Goal: Task Accomplishment & Management: Manage account settings

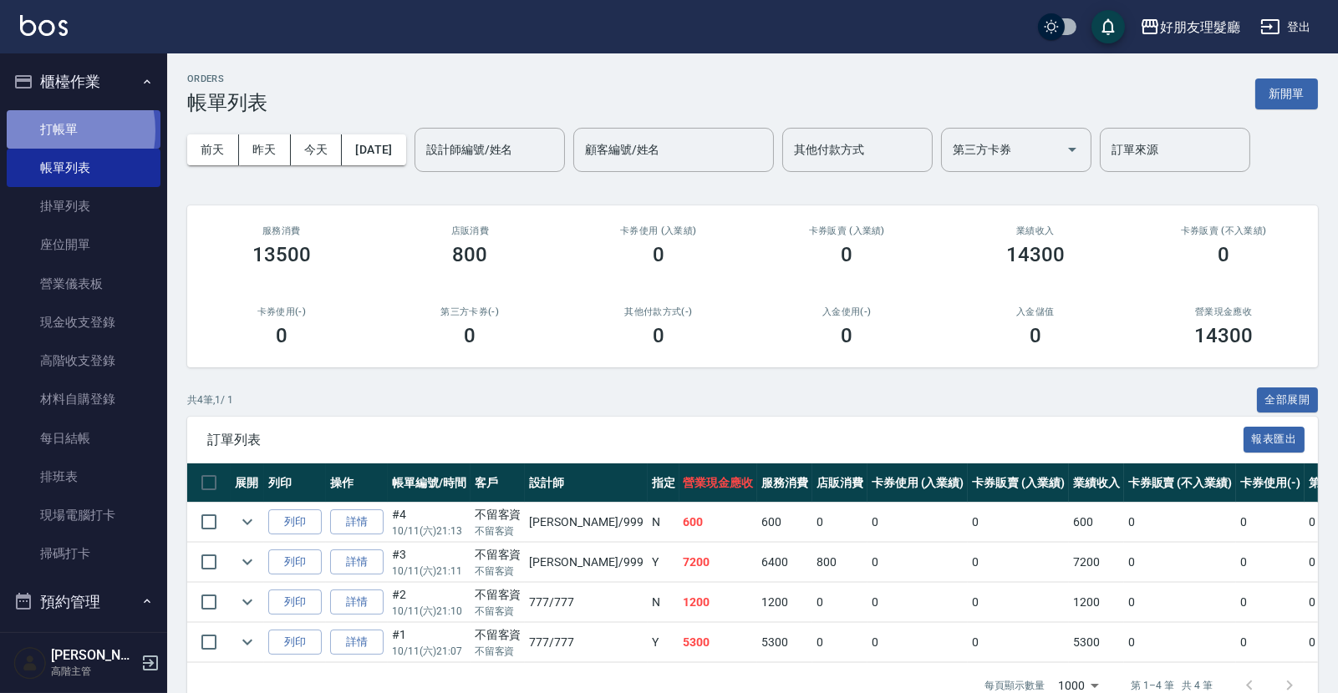
click at [43, 130] on link "打帳單" at bounding box center [84, 129] width 154 height 38
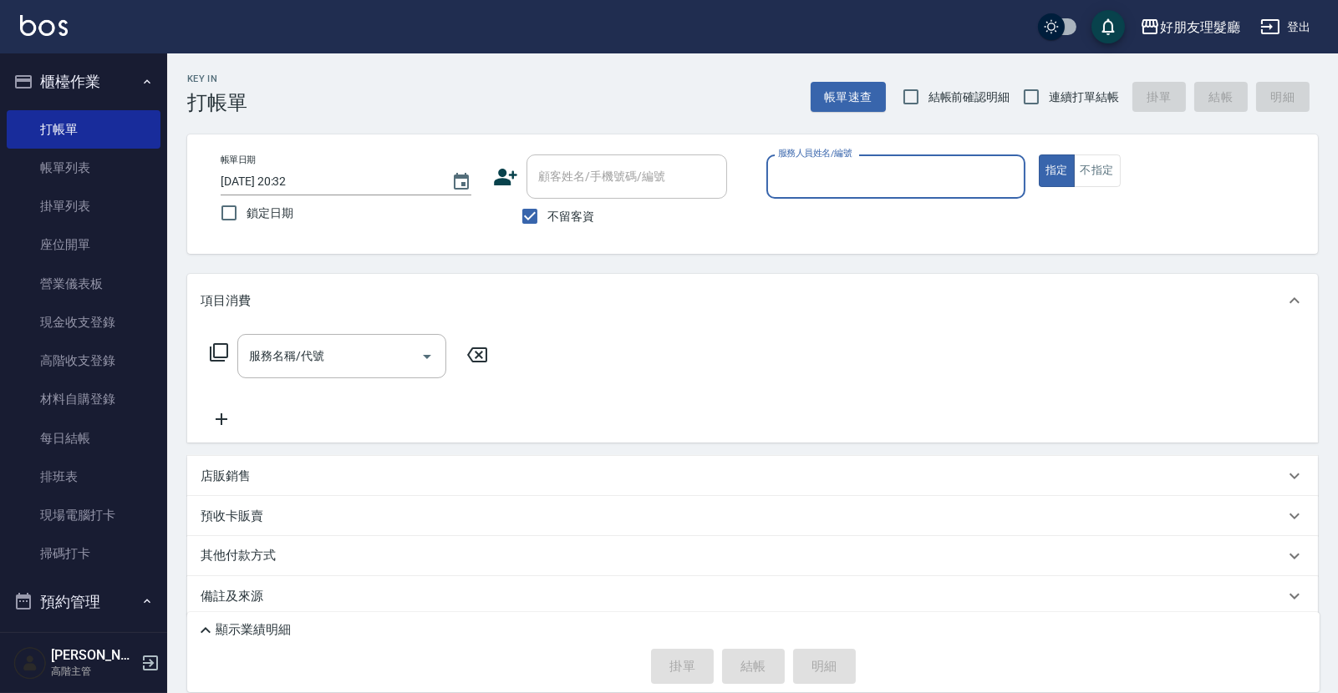
click at [813, 172] on input "服務人員姓名/編號" at bounding box center [896, 176] width 244 height 29
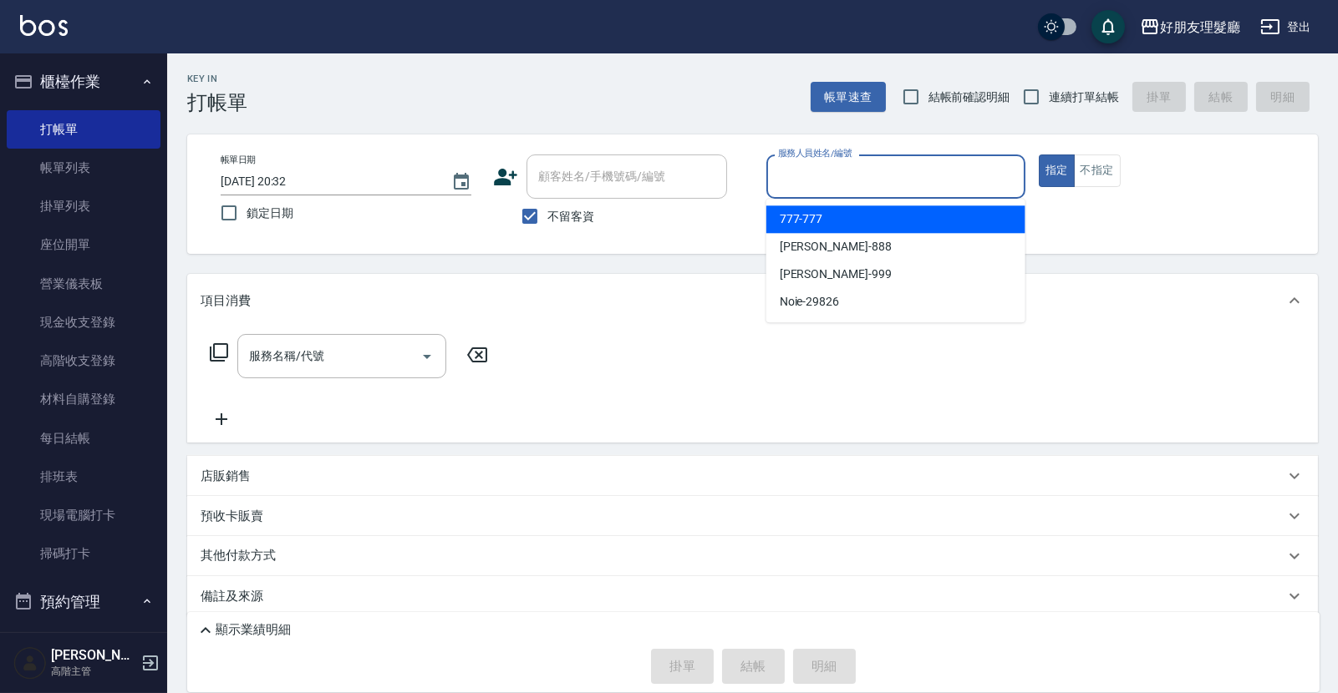
click at [802, 222] on span "777 -777" at bounding box center [801, 220] width 43 height 18
type input "777-777"
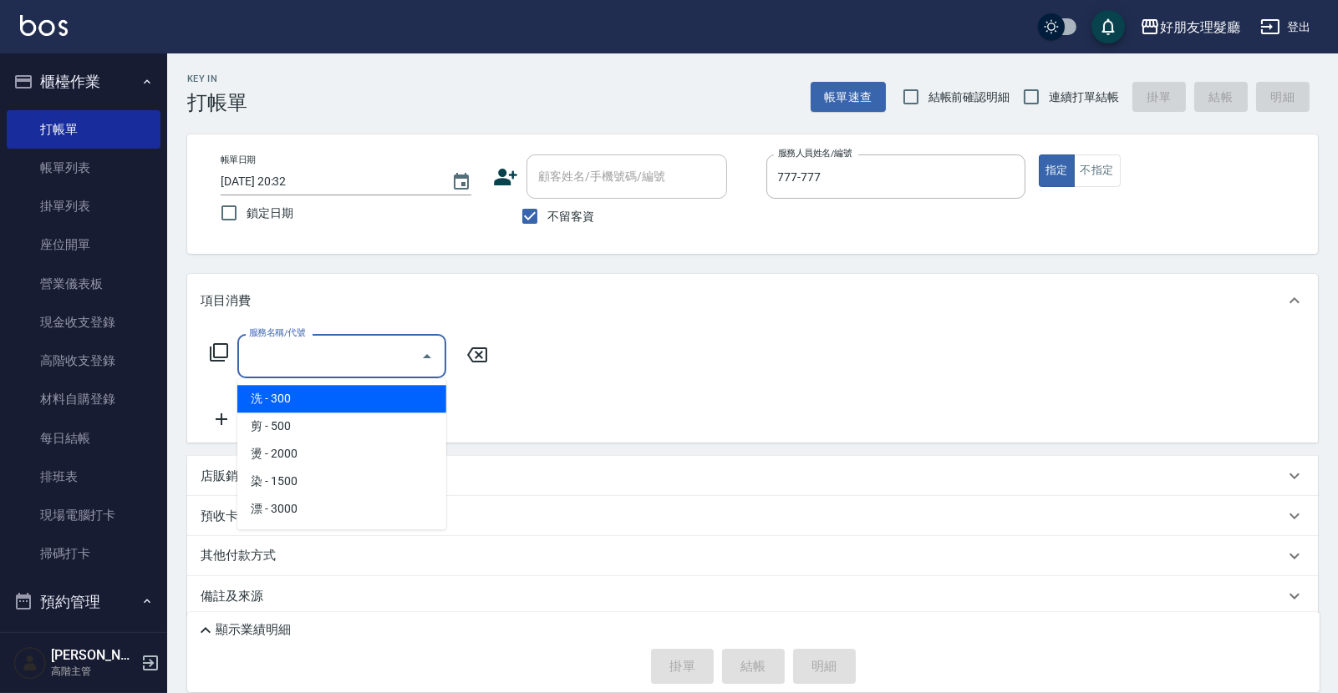
click at [412, 353] on input "服務名稱/代號" at bounding box center [329, 356] width 169 height 29
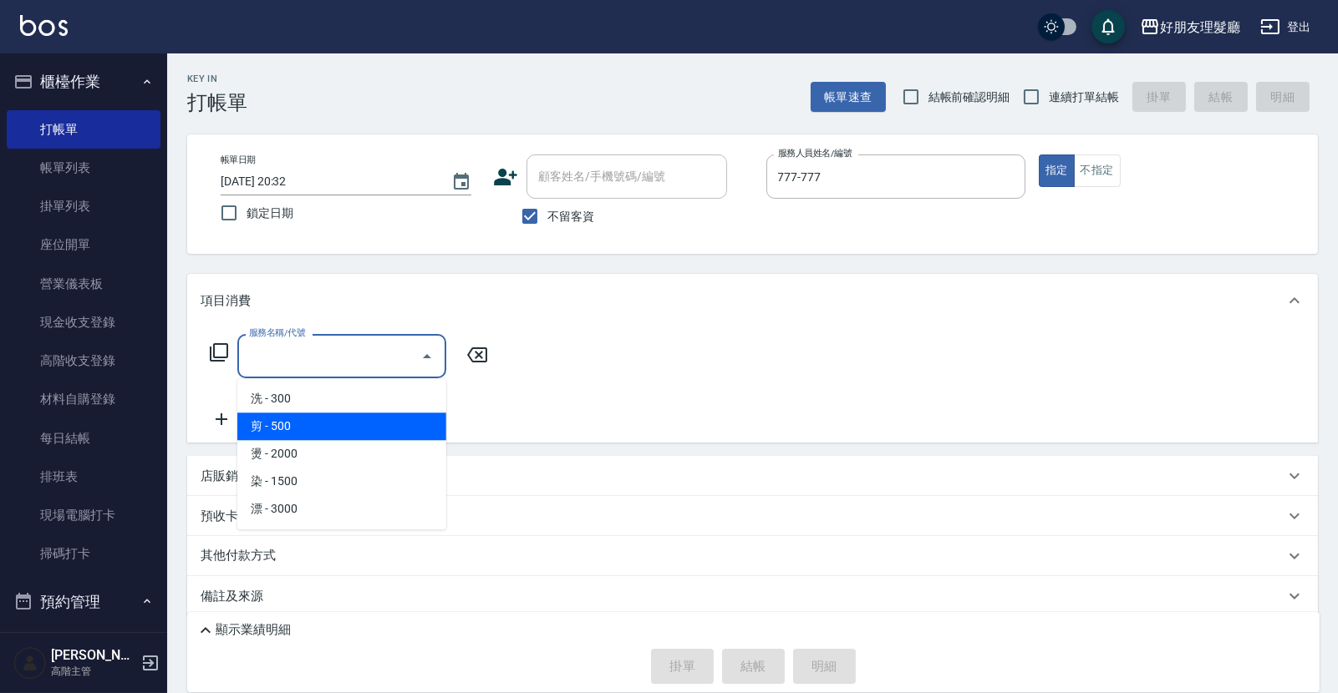
click at [392, 429] on span "剪 - 500" at bounding box center [341, 427] width 209 height 28
type input "剪(2)"
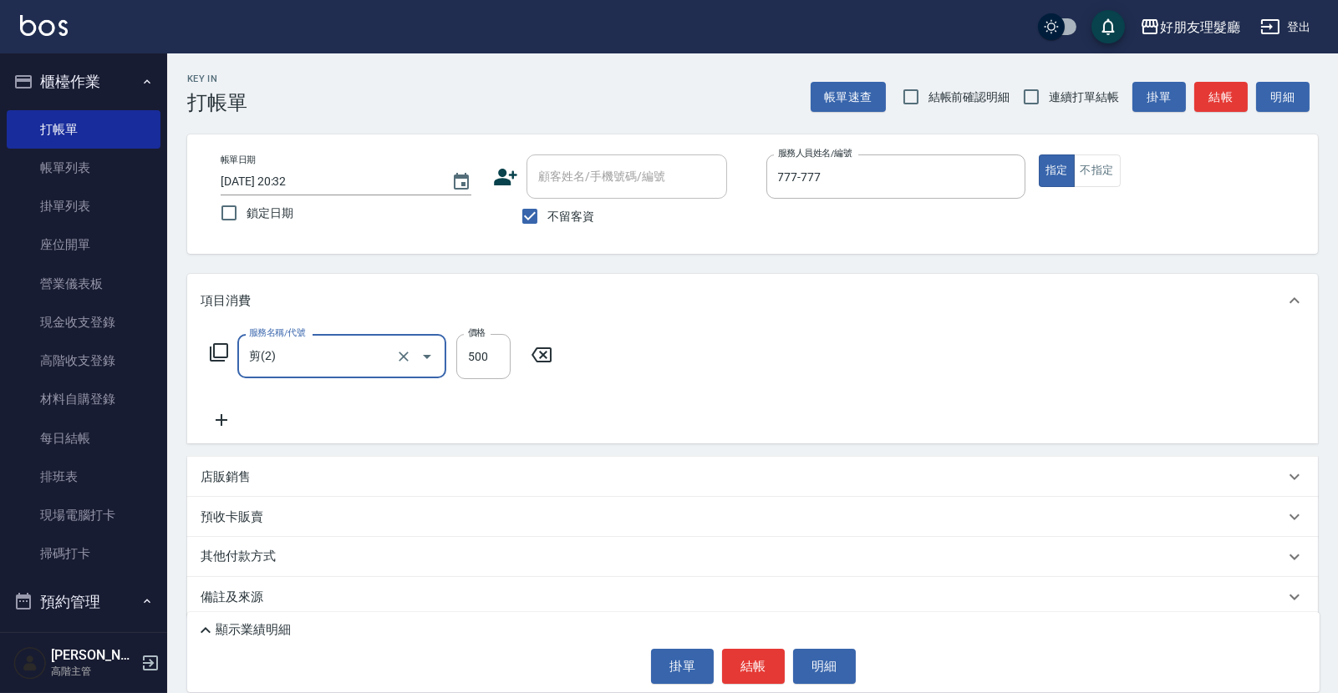
click at [222, 424] on icon at bounding box center [222, 420] width 42 height 20
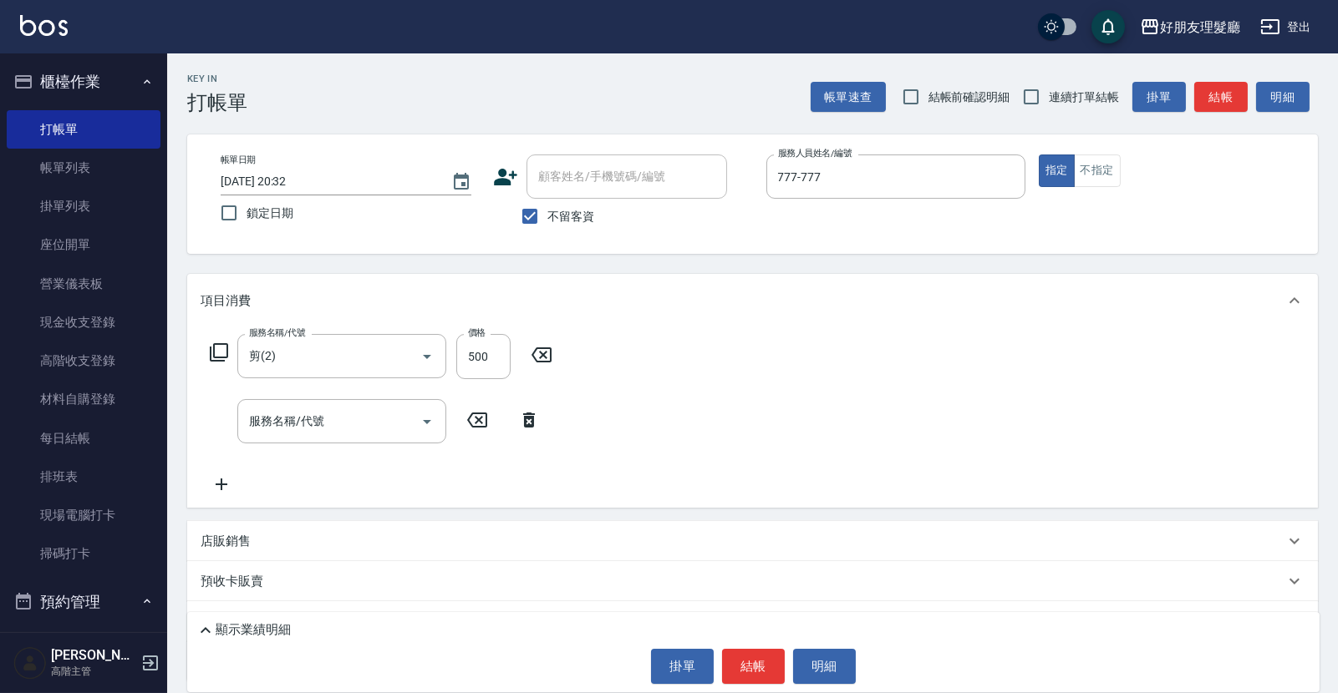
click at [226, 486] on icon at bounding box center [222, 485] width 42 height 20
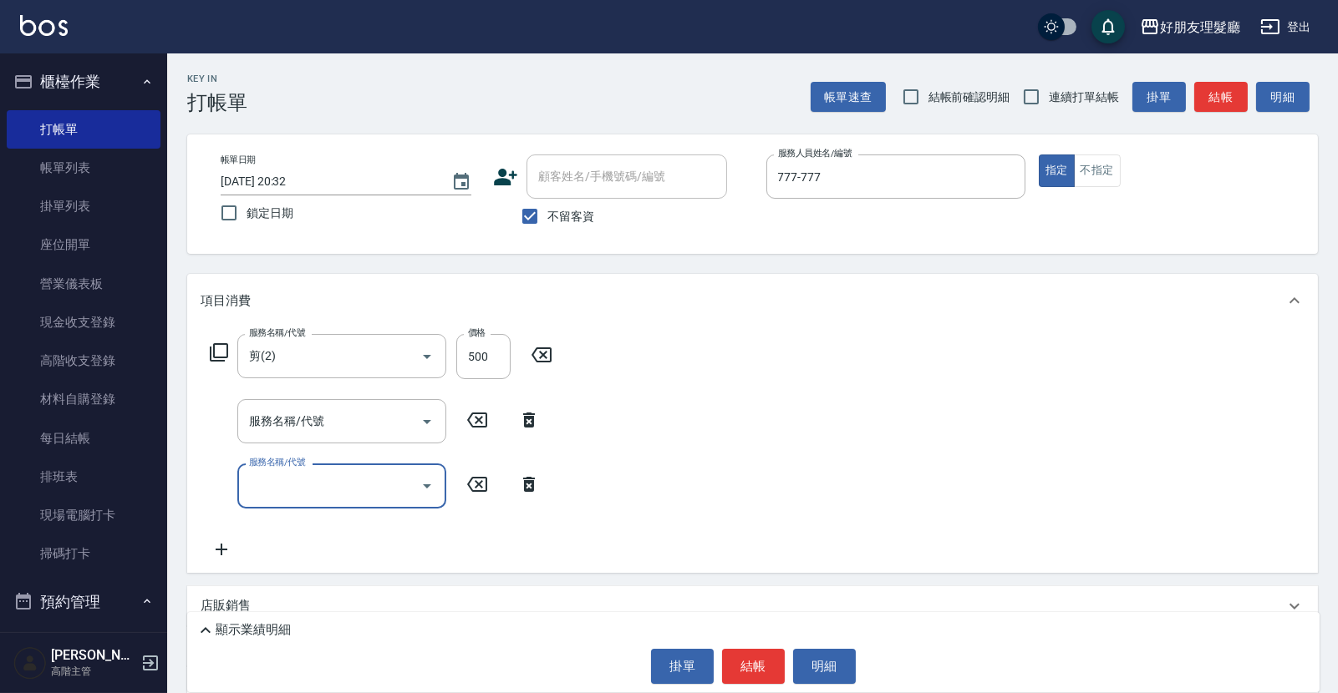
click at [213, 554] on icon at bounding box center [222, 550] width 42 height 20
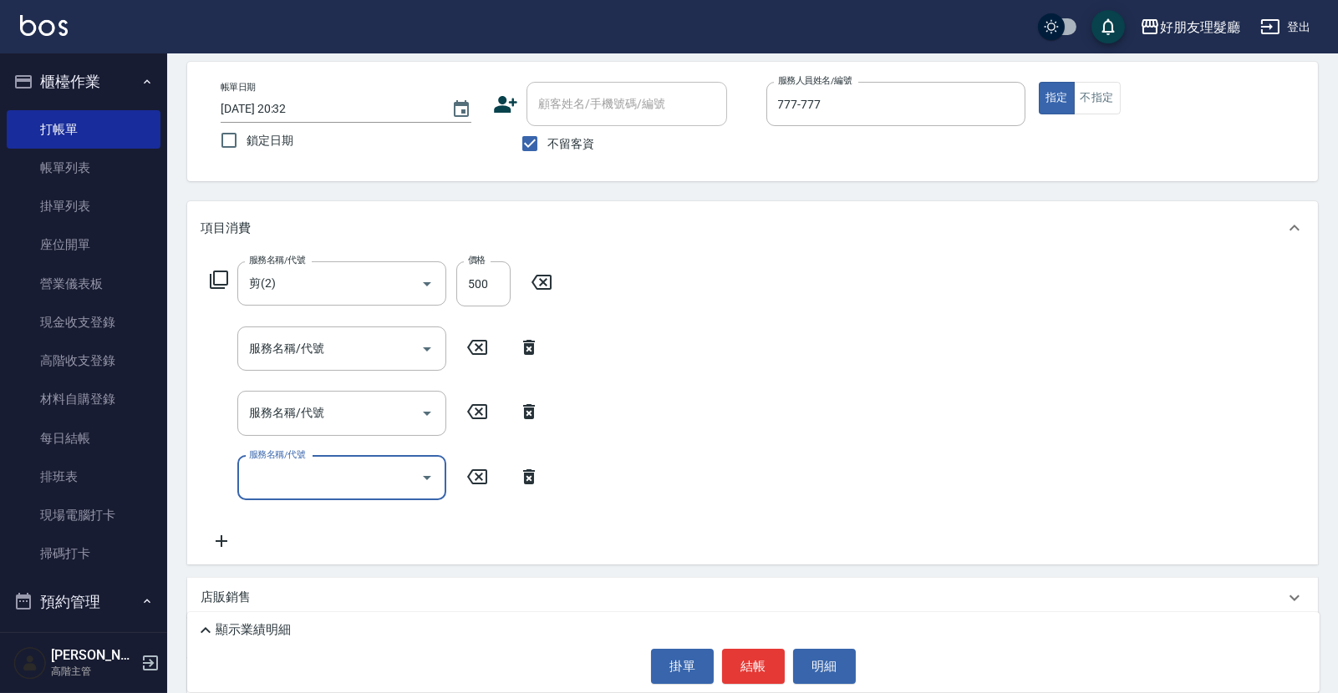
scroll to position [74, 0]
click at [221, 526] on div "服務名稱/代號 剪(2) 服務名稱/代號 價格 500 價格 服務名稱/代號 服務名稱/代號 服務名稱/代號 服務名稱/代號 服務名稱/代號 服務名稱/代號" at bounding box center [382, 406] width 362 height 290
click at [225, 546] on icon at bounding box center [222, 541] width 42 height 20
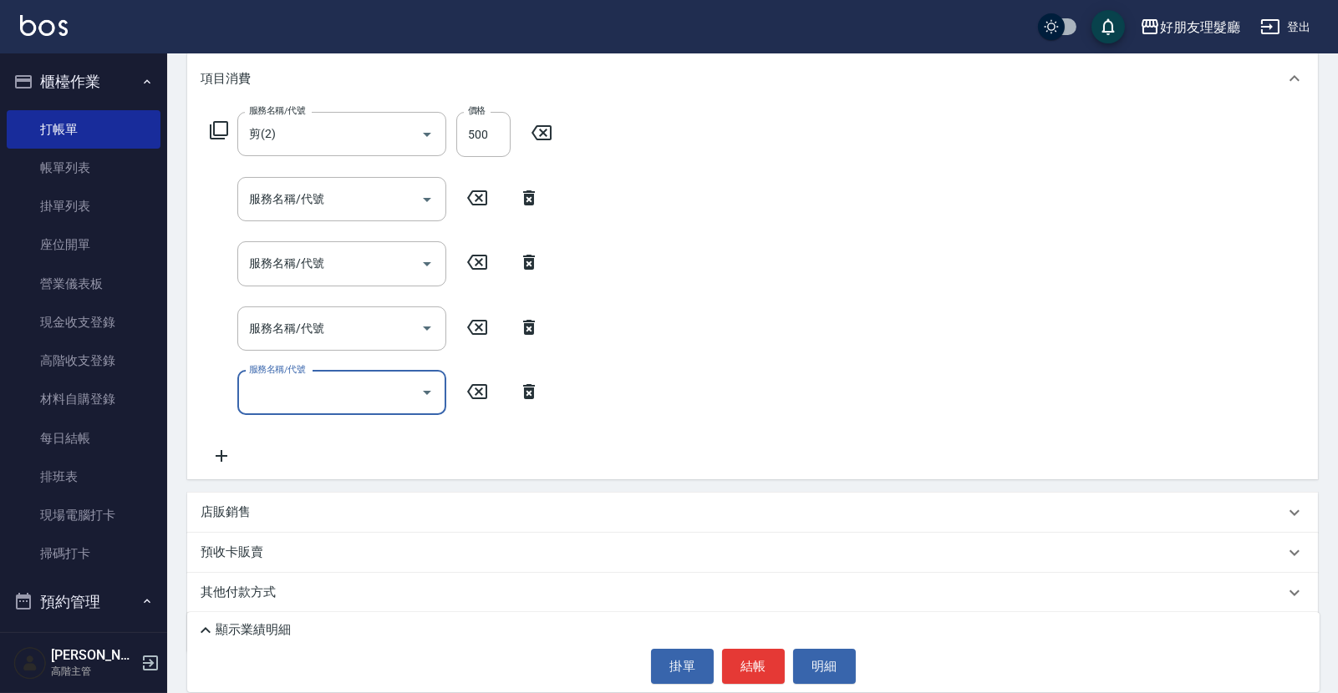
scroll to position [229, 0]
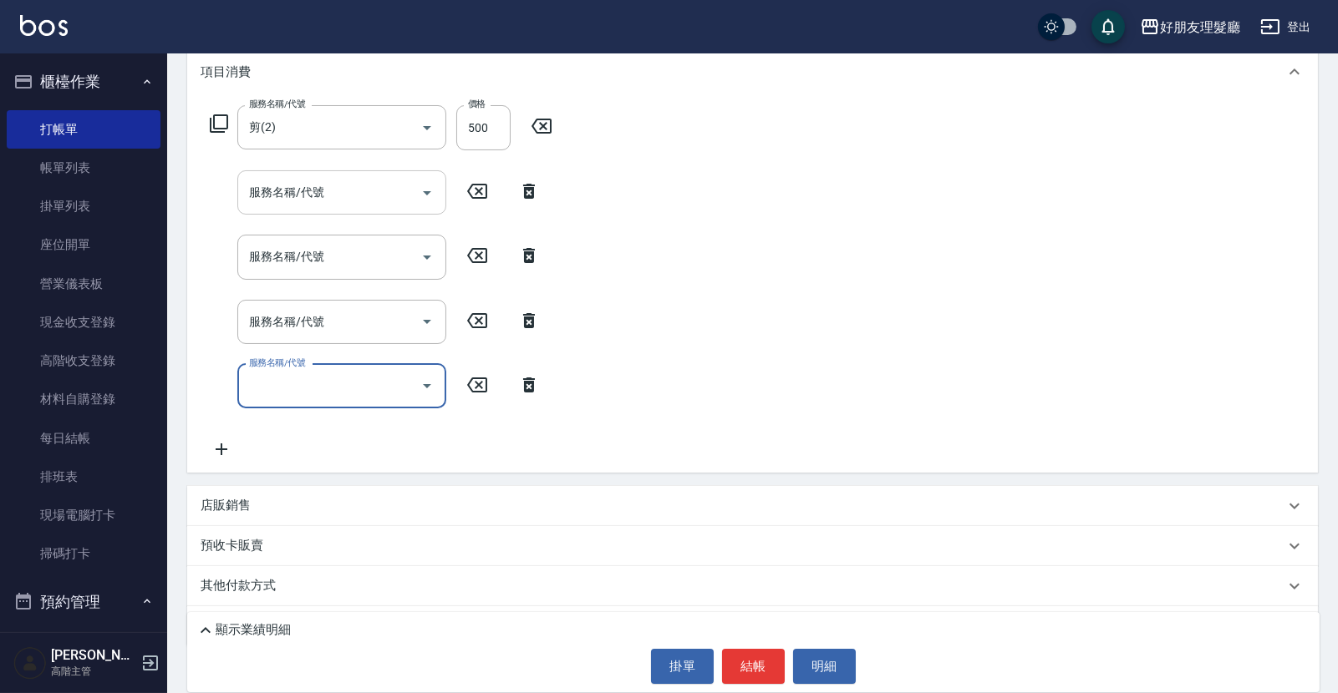
click at [425, 190] on icon "Open" at bounding box center [427, 193] width 20 height 20
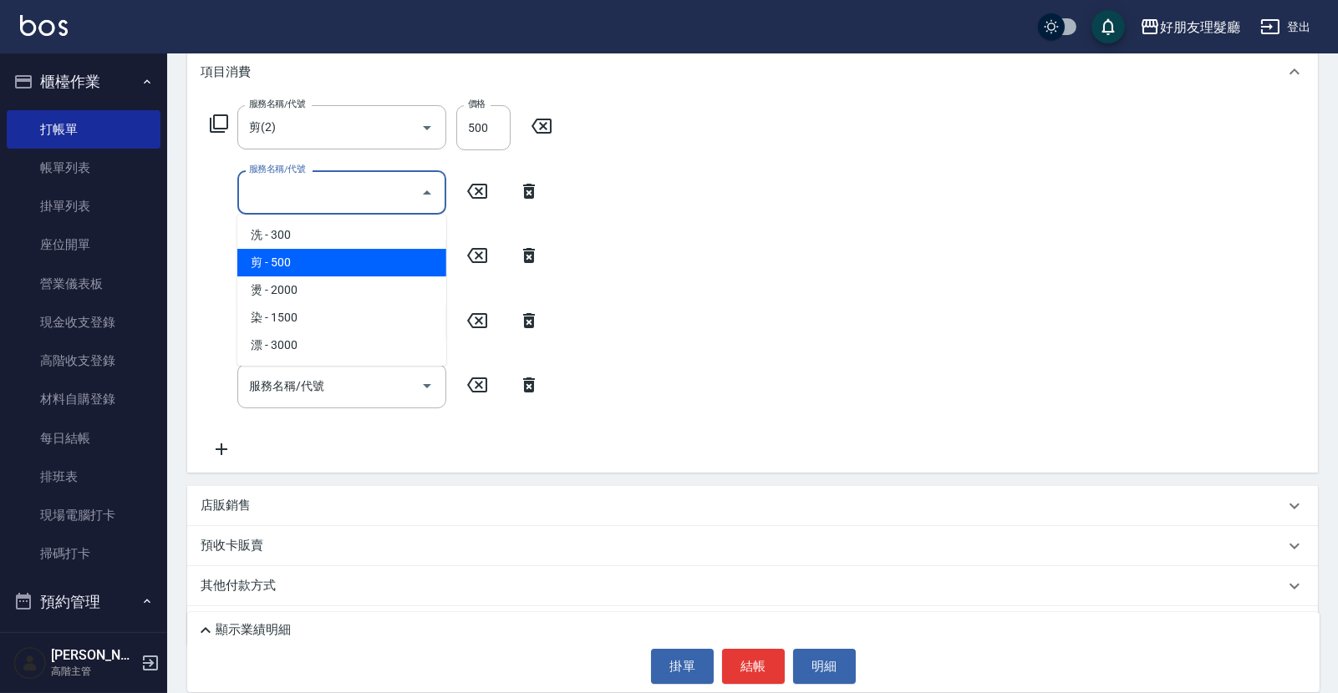
click at [395, 258] on span "剪 - 500" at bounding box center [341, 263] width 209 height 28
type input "剪(2)"
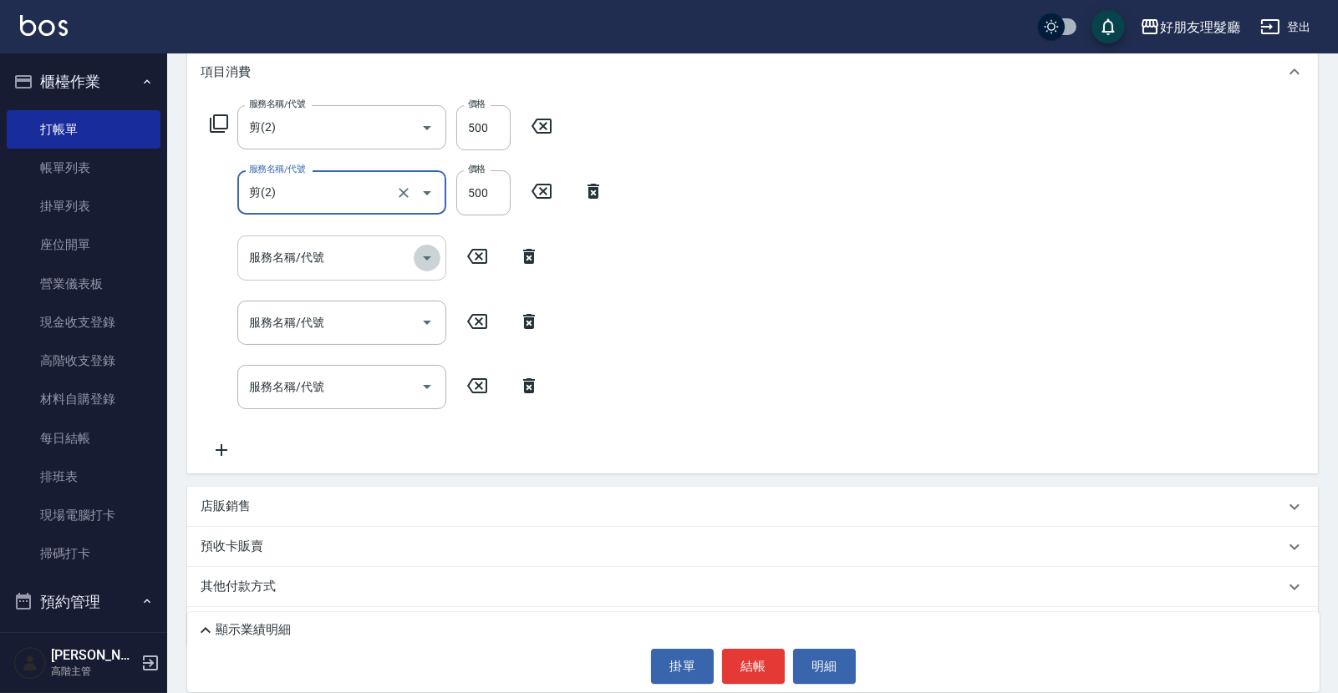
click at [429, 263] on icon "Open" at bounding box center [427, 258] width 20 height 20
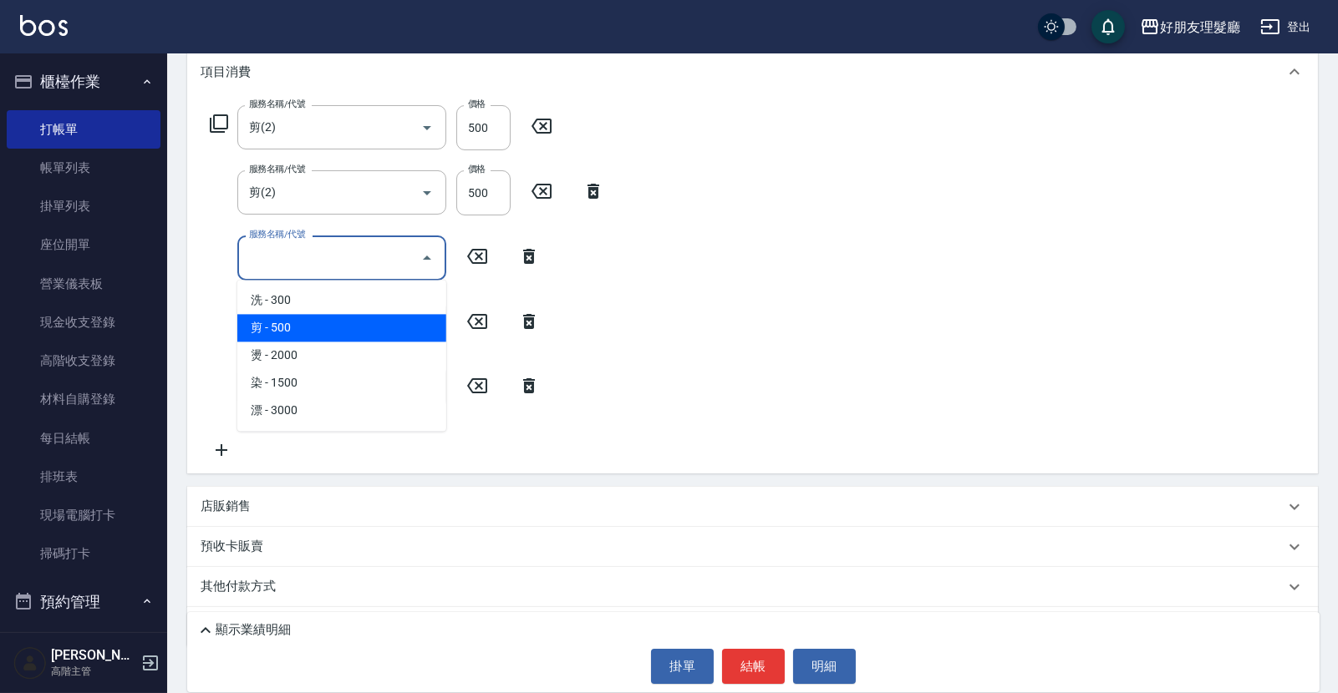
click at [409, 323] on span "剪 - 500" at bounding box center [341, 328] width 209 height 28
type input "剪(2)"
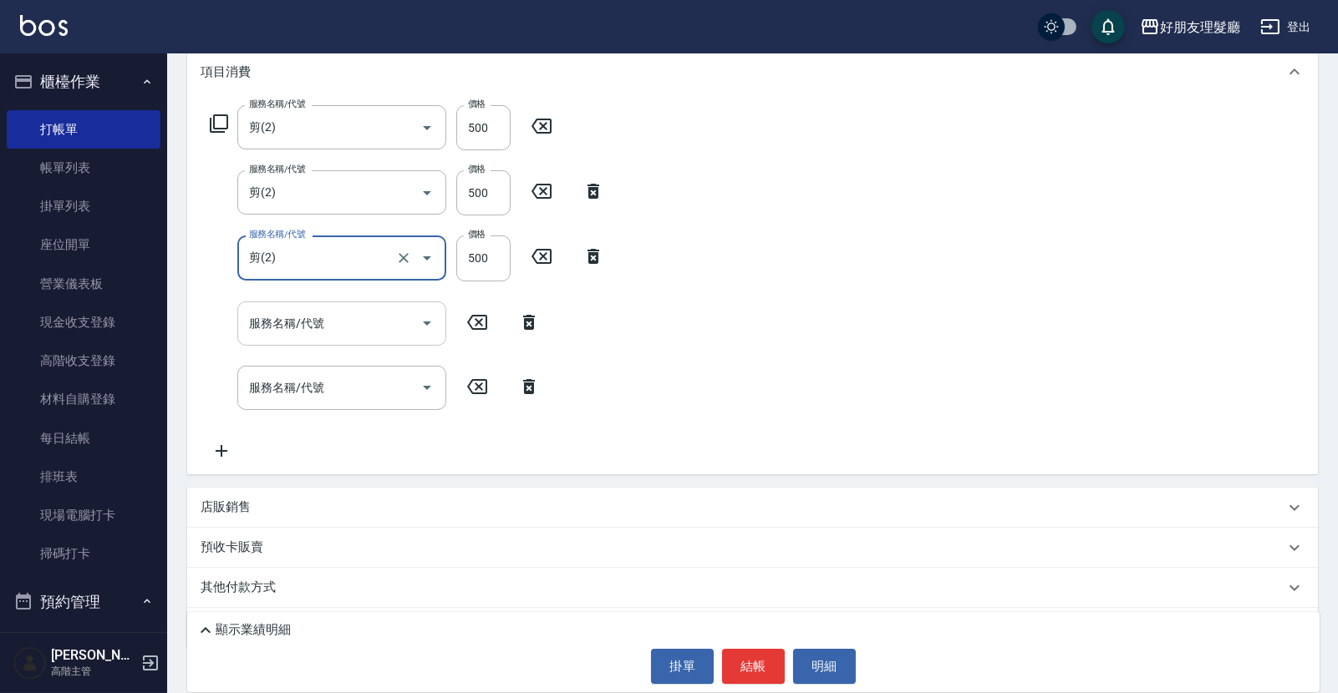
click at [420, 326] on icon "Open" at bounding box center [427, 323] width 20 height 20
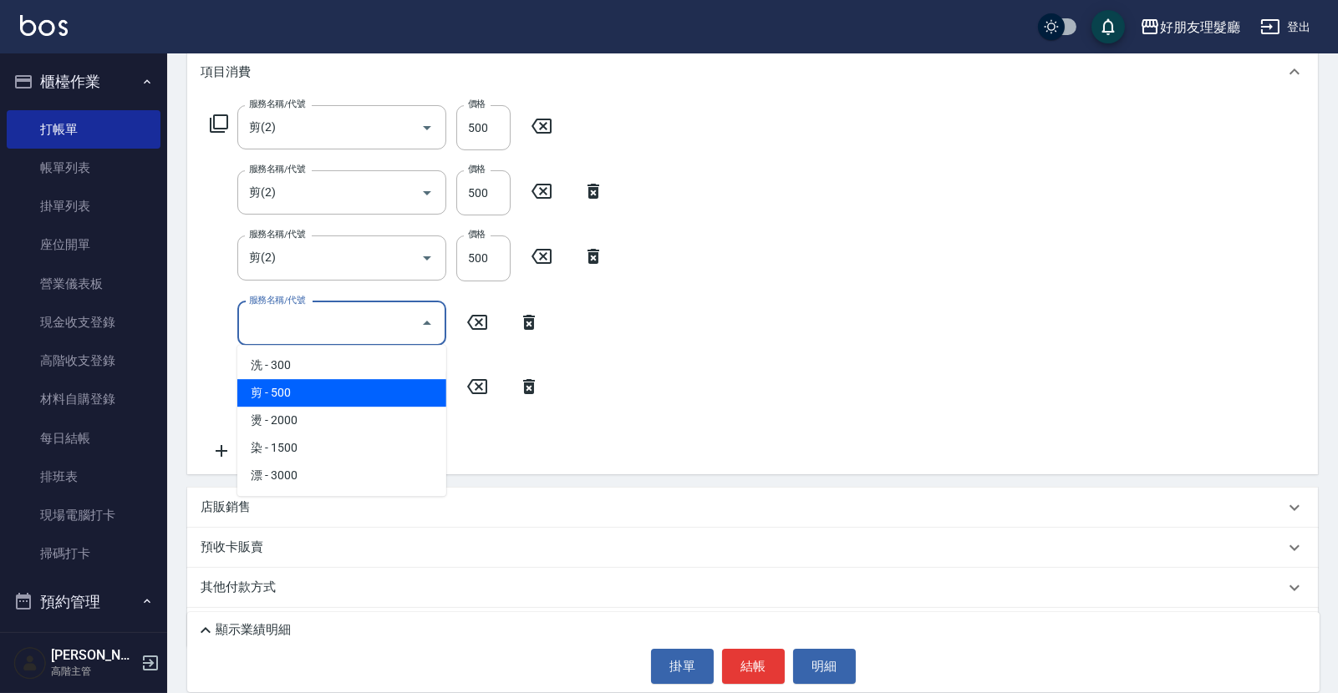
click at [404, 386] on span "剪 - 500" at bounding box center [341, 393] width 209 height 28
type input "剪(2)"
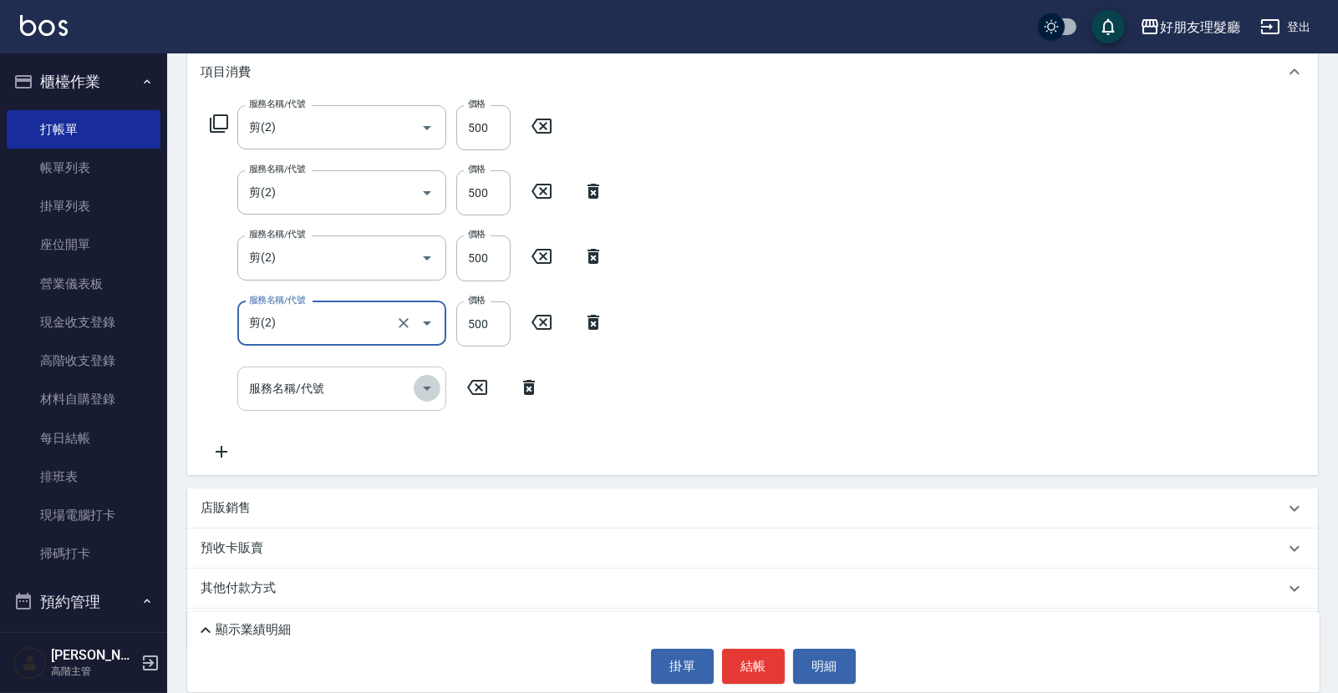
click at [419, 389] on icon "Open" at bounding box center [427, 388] width 20 height 20
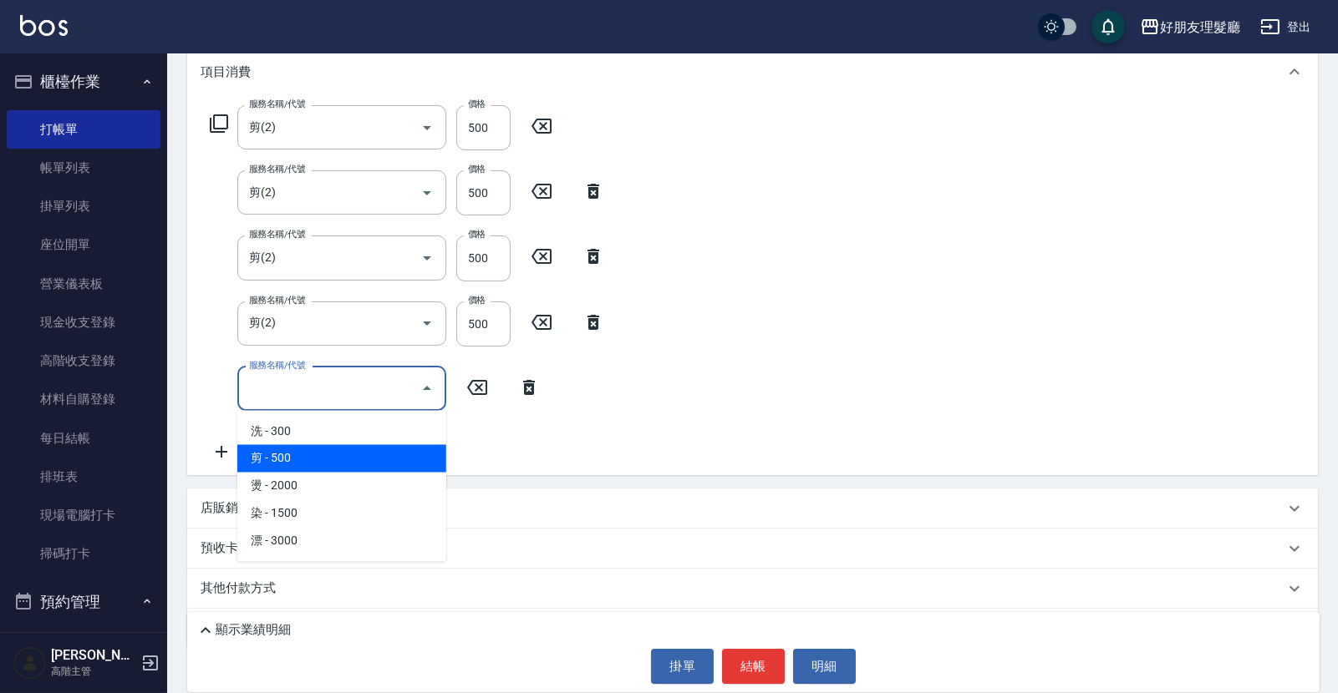
click at [378, 462] on span "剪 - 500" at bounding box center [341, 459] width 209 height 28
type input "剪(2)"
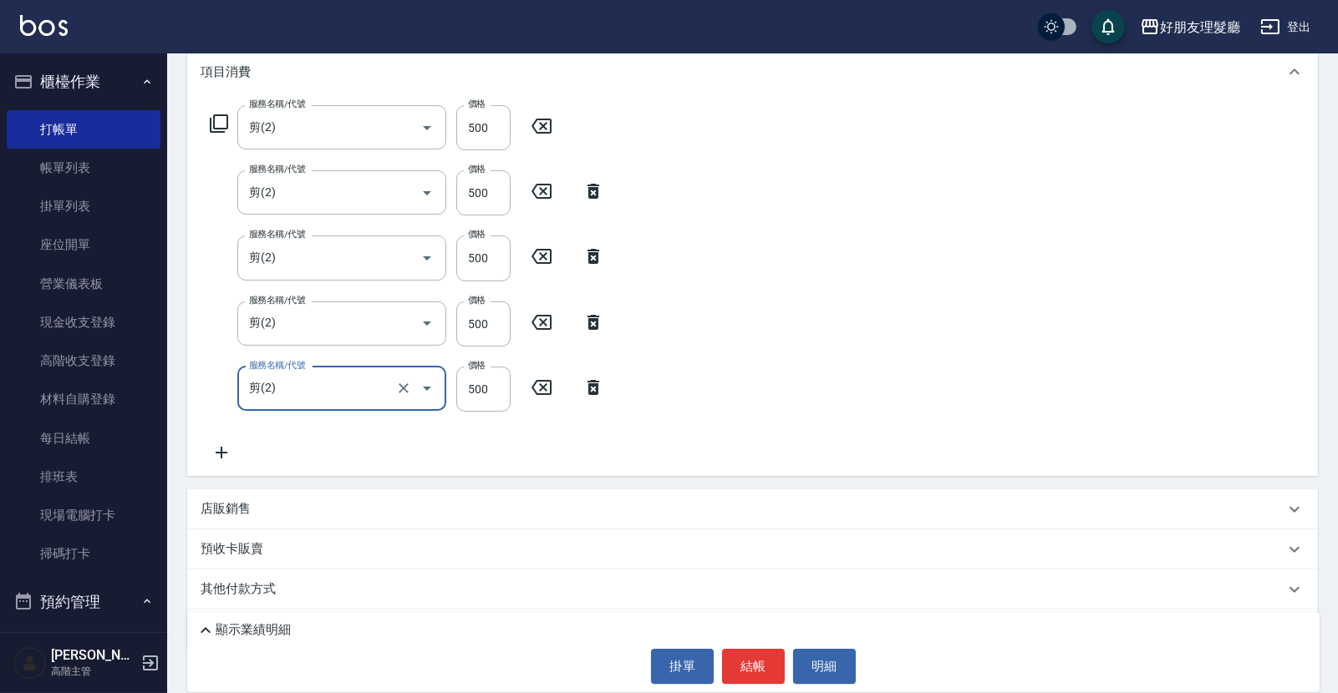
click at [785, 408] on div "服務名稱/代號 剪(2) 服務名稱/代號 價格 500 價格 服務名稱/代號 剪(2) 服務名稱/代號 價格 500 價格 服務名稱/代號 剪(2) 服務名稱…" at bounding box center [752, 288] width 1130 height 378
click at [229, 444] on icon at bounding box center [222, 453] width 42 height 20
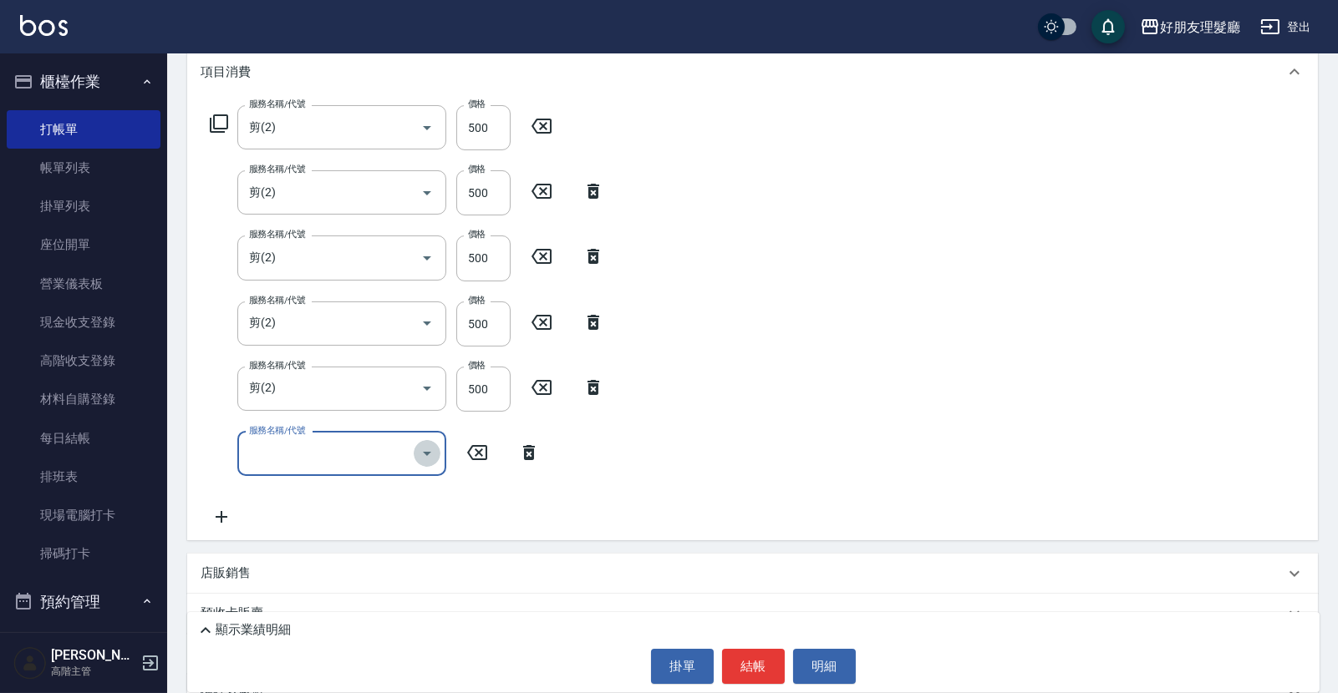
click at [421, 455] on icon "Open" at bounding box center [427, 454] width 20 height 20
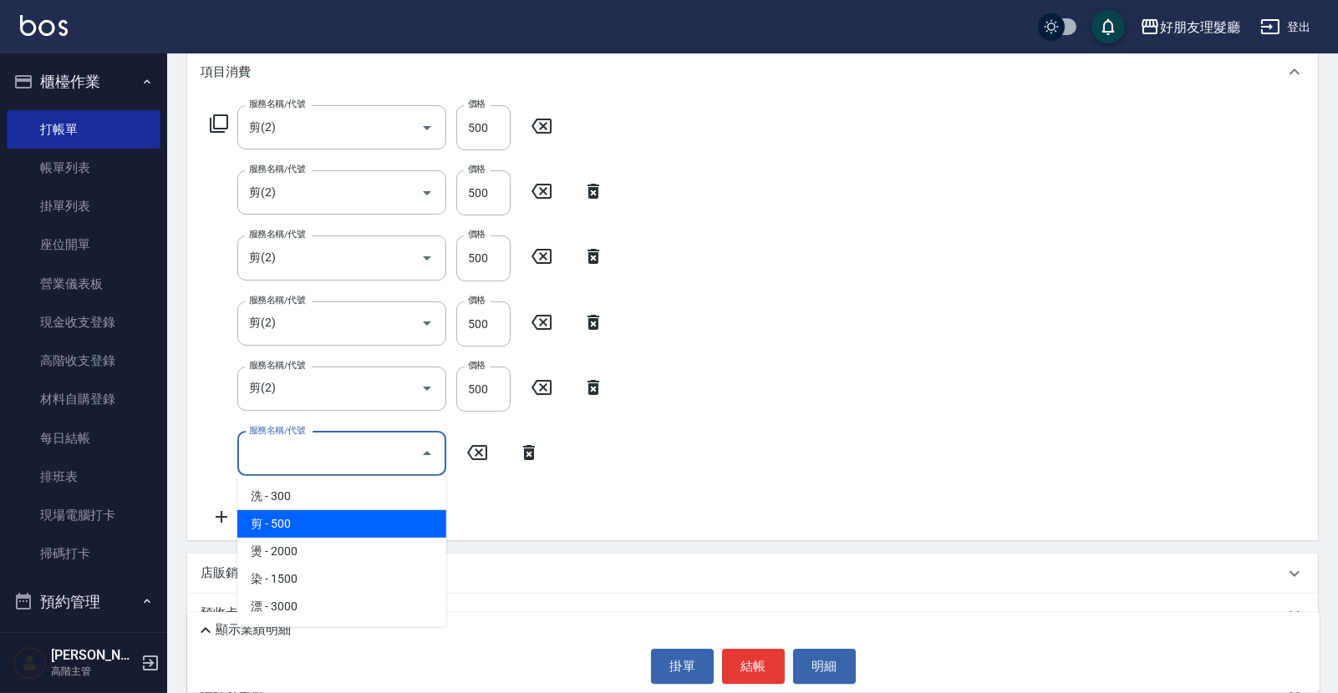
click at [353, 521] on span "剪 - 500" at bounding box center [341, 524] width 209 height 28
type input "剪(2)"
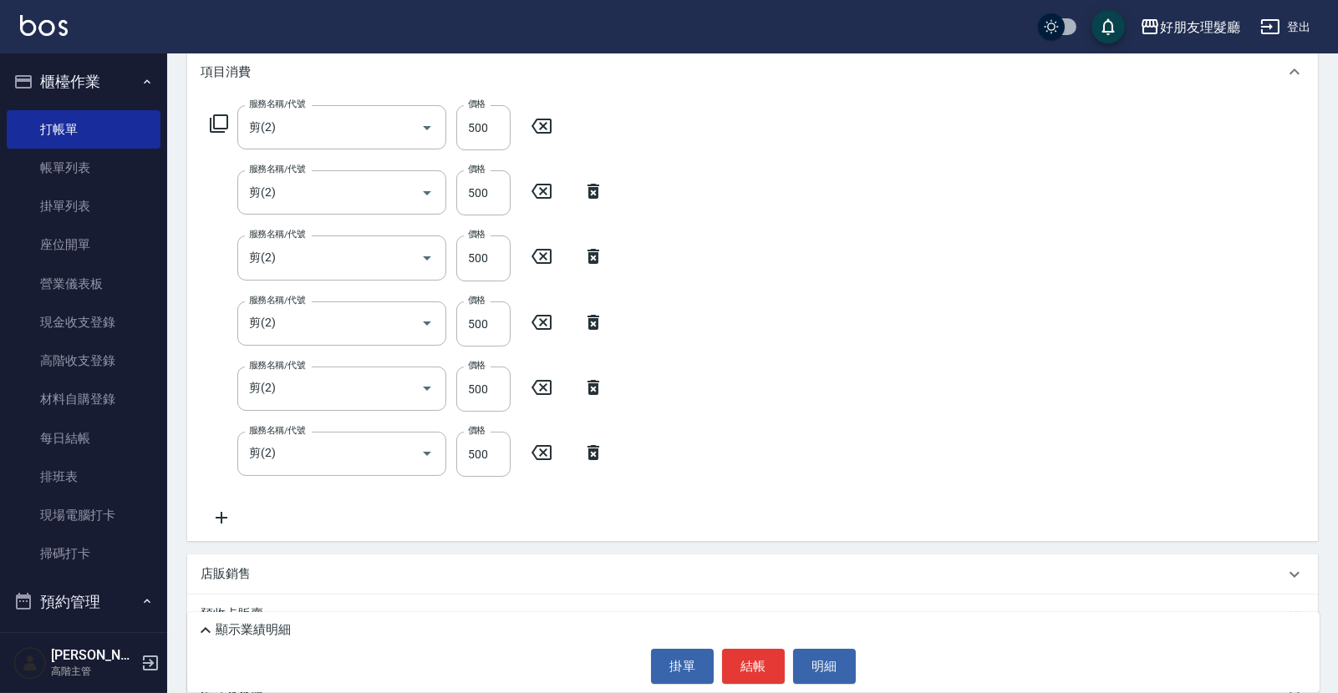
click at [851, 460] on div "服務名稱/代號 剪(2) 服務名稱/代號 價格 500 價格 服務名稱/代號 剪(2) 服務名稱/代號 價格 500 價格 服務名稱/代號 剪(2) 服務名稱…" at bounding box center [752, 320] width 1130 height 443
click at [591, 460] on icon at bounding box center [593, 453] width 42 height 20
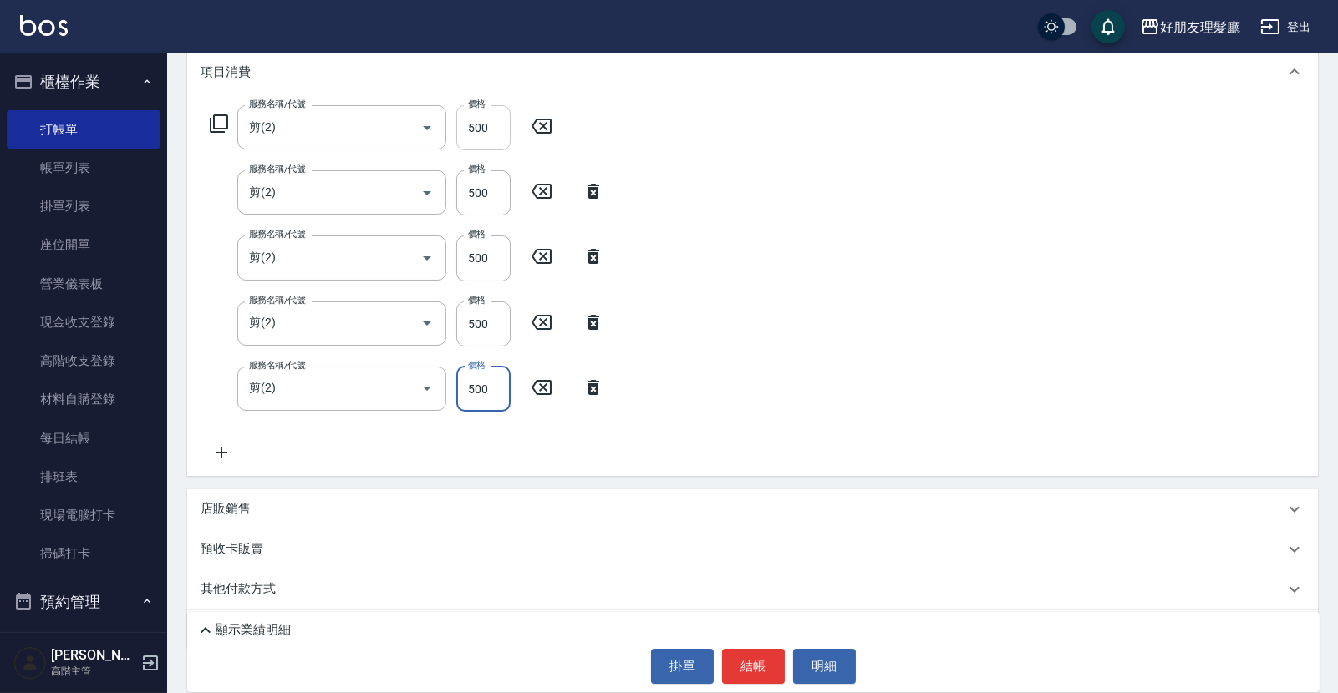
click at [474, 132] on input "500" at bounding box center [483, 127] width 54 height 45
click at [475, 119] on input "500" at bounding box center [483, 127] width 54 height 45
type input "600"
click at [727, 226] on div "服務名稱/代號 剪(2) 服務名稱/代號 價格 600 價格 服務名稱/代號 剪(2) 服務名稱/代號 價格 500 價格 服務名稱/代號 剪(2) 服務名稱…" at bounding box center [752, 288] width 1130 height 378
click at [477, 192] on input "500" at bounding box center [483, 192] width 54 height 45
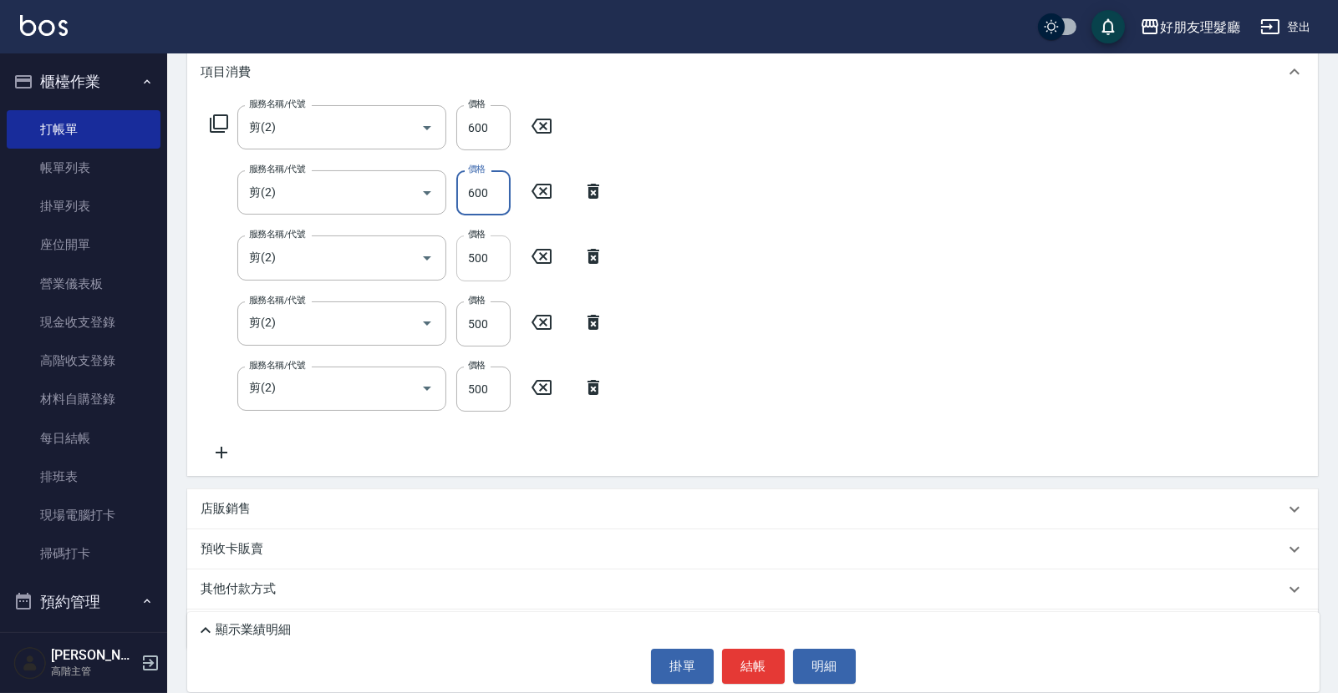
type input "600"
click at [479, 265] on input "500" at bounding box center [483, 258] width 54 height 45
type input "600"
click at [706, 318] on div "服務名稱/代號 剪(2) 服務名稱/代號 價格 600 價格 服務名稱/代號 剪(2) 服務名稱/代號 價格 600 價格 服務名稱/代號 剪(2) 服務名稱…" at bounding box center [752, 288] width 1130 height 378
click at [476, 330] on input "500" at bounding box center [483, 324] width 54 height 45
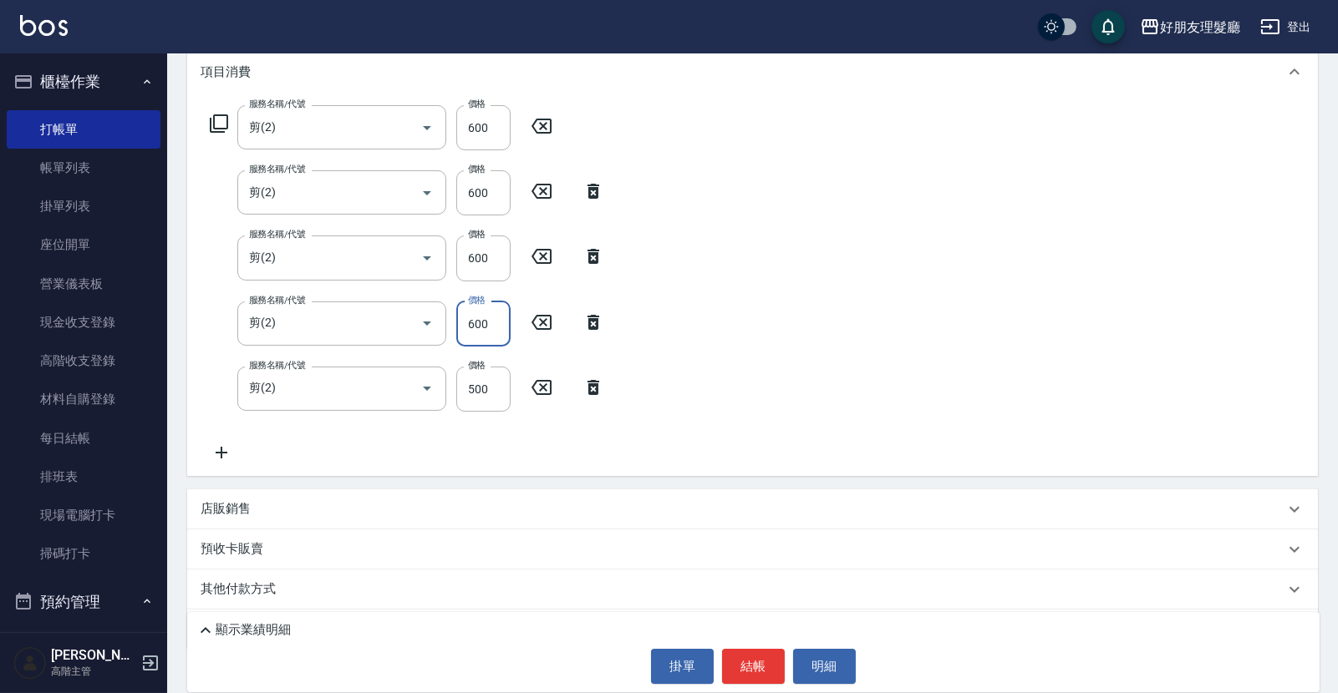
type input "600"
click at [806, 332] on div "服務名稱/代號 剪(2) 服務名稱/代號 價格 600 價格 服務名稱/代號 剪(2) 服務名稱/代號 價格 600 價格 服務名稱/代號 剪(2) 服務名稱…" at bounding box center [752, 288] width 1130 height 378
click at [770, 663] on button "結帳" at bounding box center [753, 666] width 63 height 35
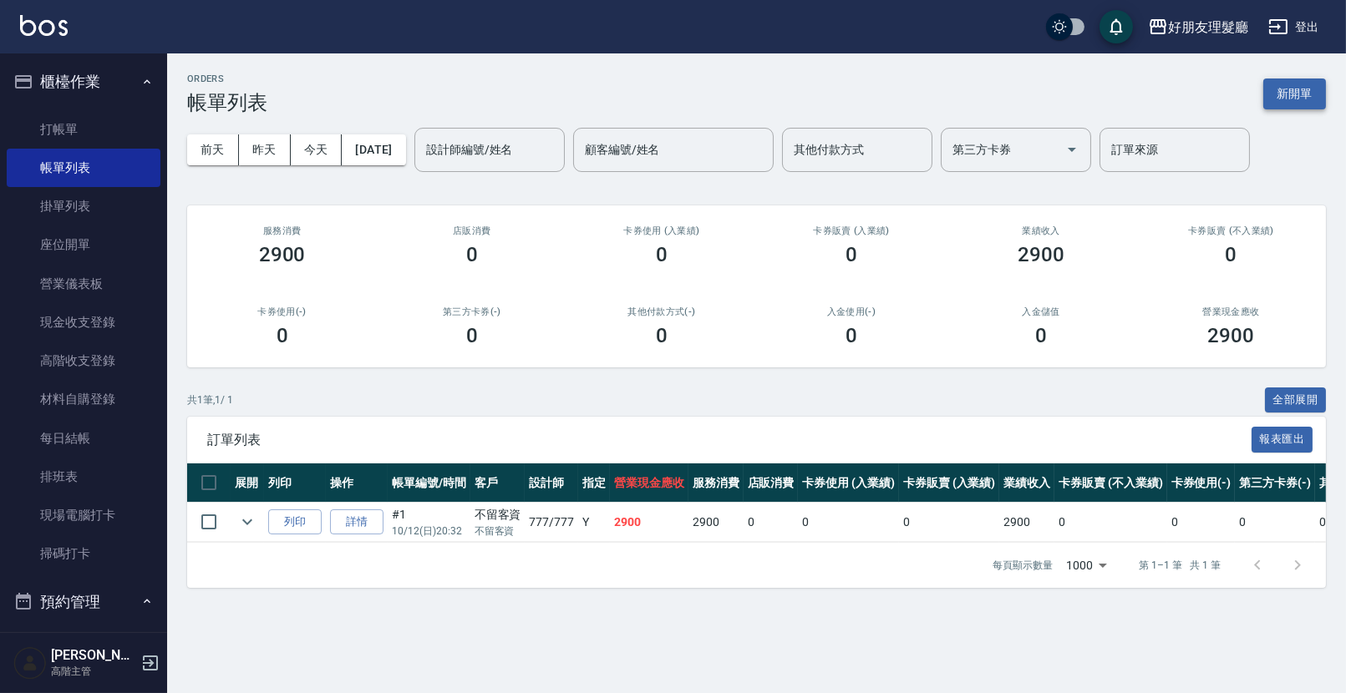
click at [1292, 102] on button "新開單" at bounding box center [1294, 94] width 63 height 31
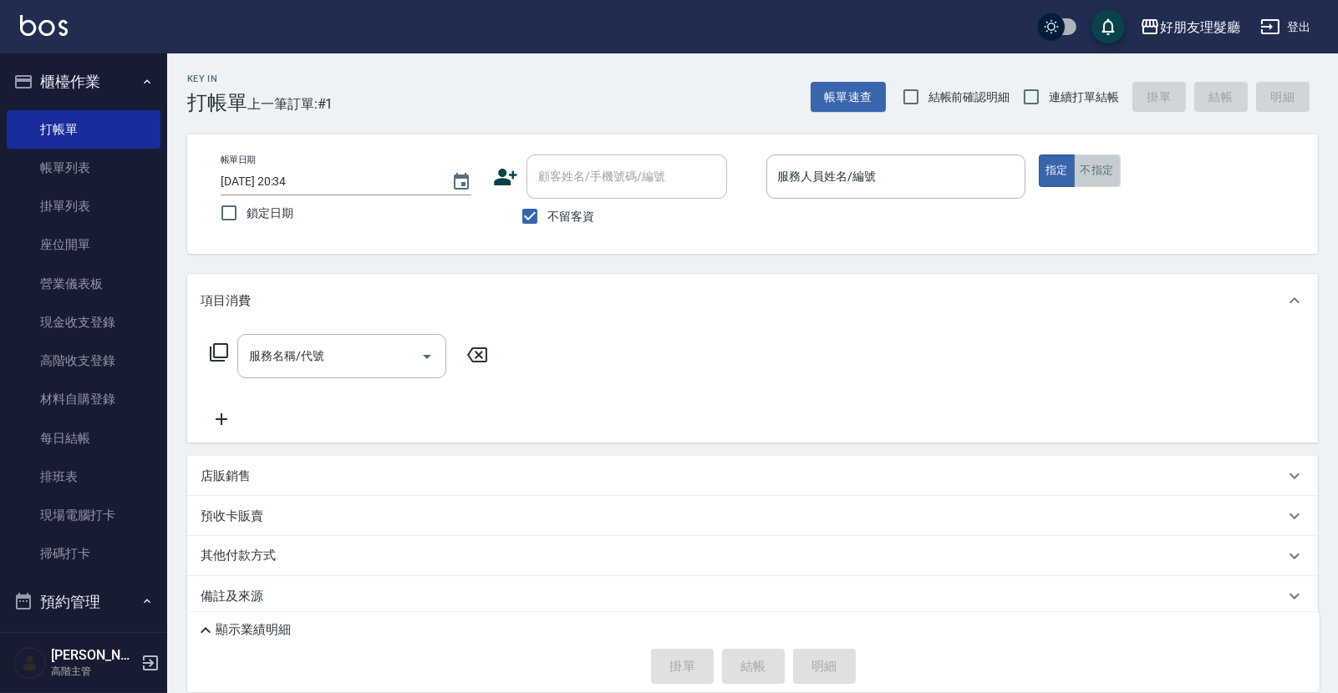
click at [1092, 173] on button "不指定" at bounding box center [1097, 171] width 47 height 33
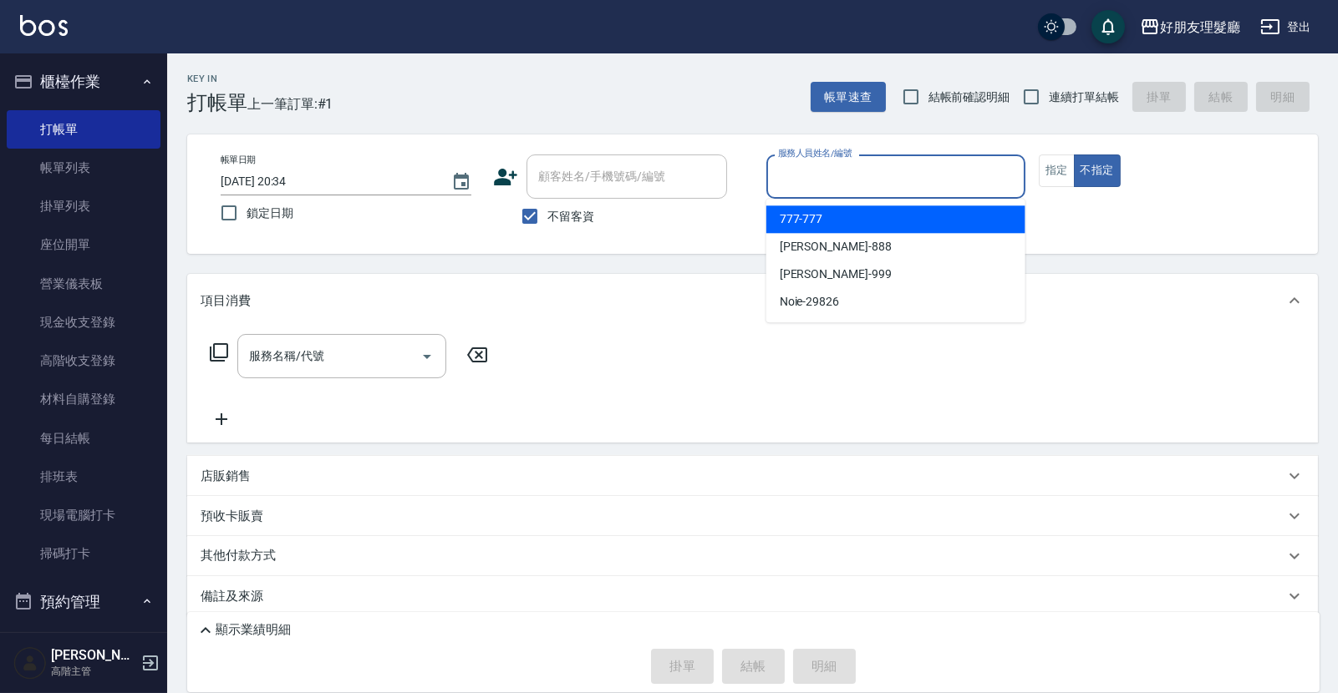
click at [936, 183] on input "服務人員姓名/編號" at bounding box center [896, 176] width 244 height 29
click at [916, 227] on div "777 -777" at bounding box center [895, 220] width 259 height 28
type input "777-777"
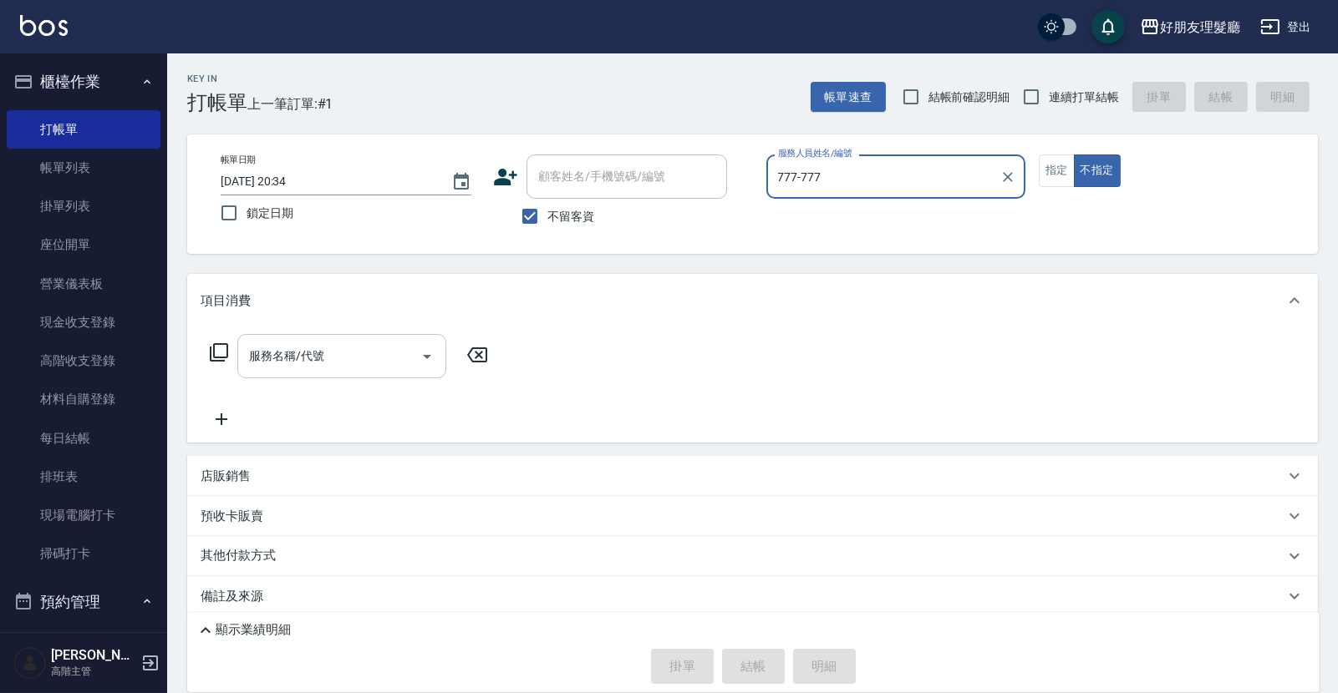
click at [429, 353] on icon "Open" at bounding box center [427, 357] width 20 height 20
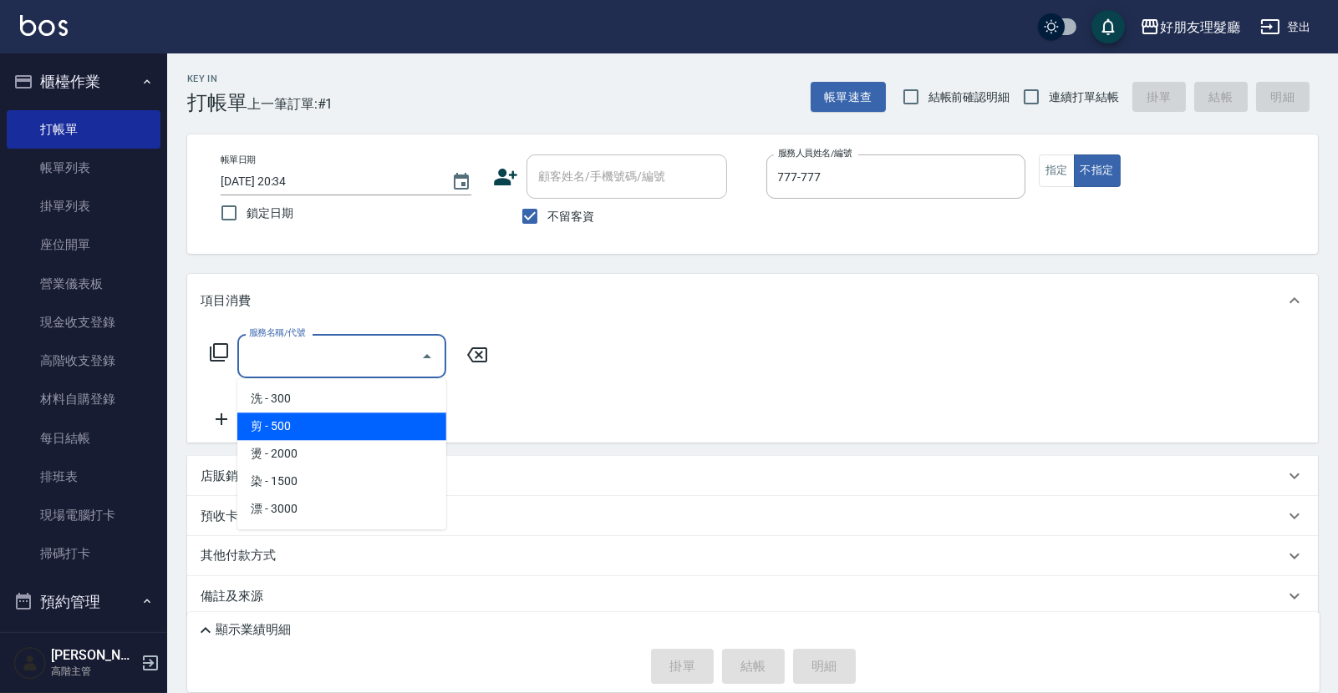
click at [392, 415] on span "剪 - 500" at bounding box center [341, 427] width 209 height 28
type input "剪(2)"
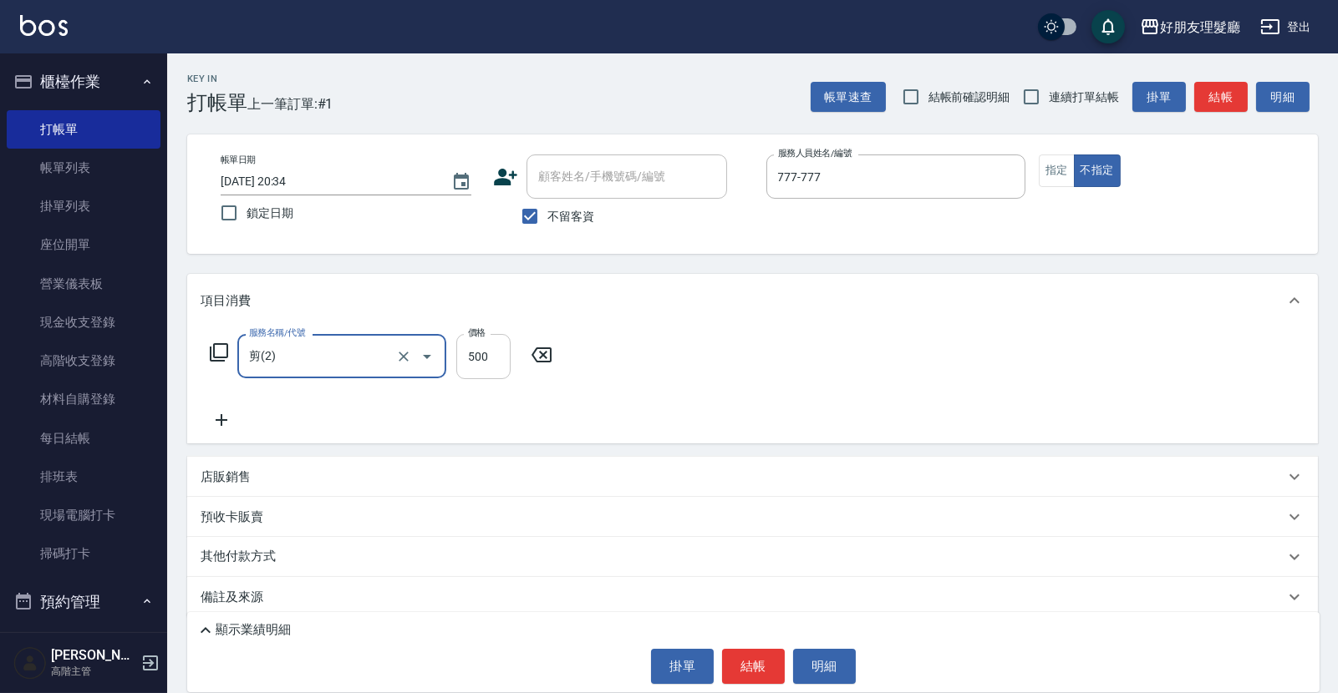
click at [476, 354] on input "500" at bounding box center [483, 356] width 54 height 45
type input "600"
click at [678, 414] on div "服務名稱/代號 剪(2) 服務名稱/代號 價格 600 價格" at bounding box center [752, 386] width 1130 height 116
click at [751, 664] on button "結帳" at bounding box center [753, 666] width 63 height 35
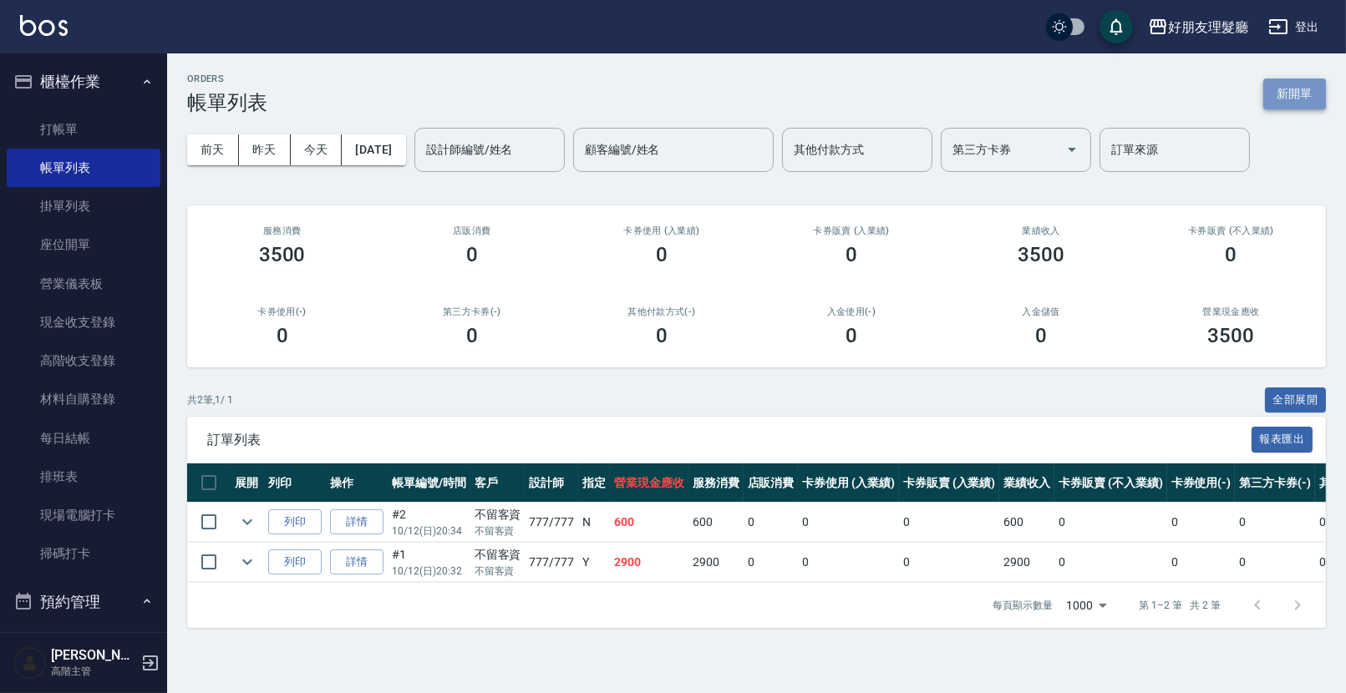
click at [1302, 104] on button "新開單" at bounding box center [1294, 94] width 63 height 31
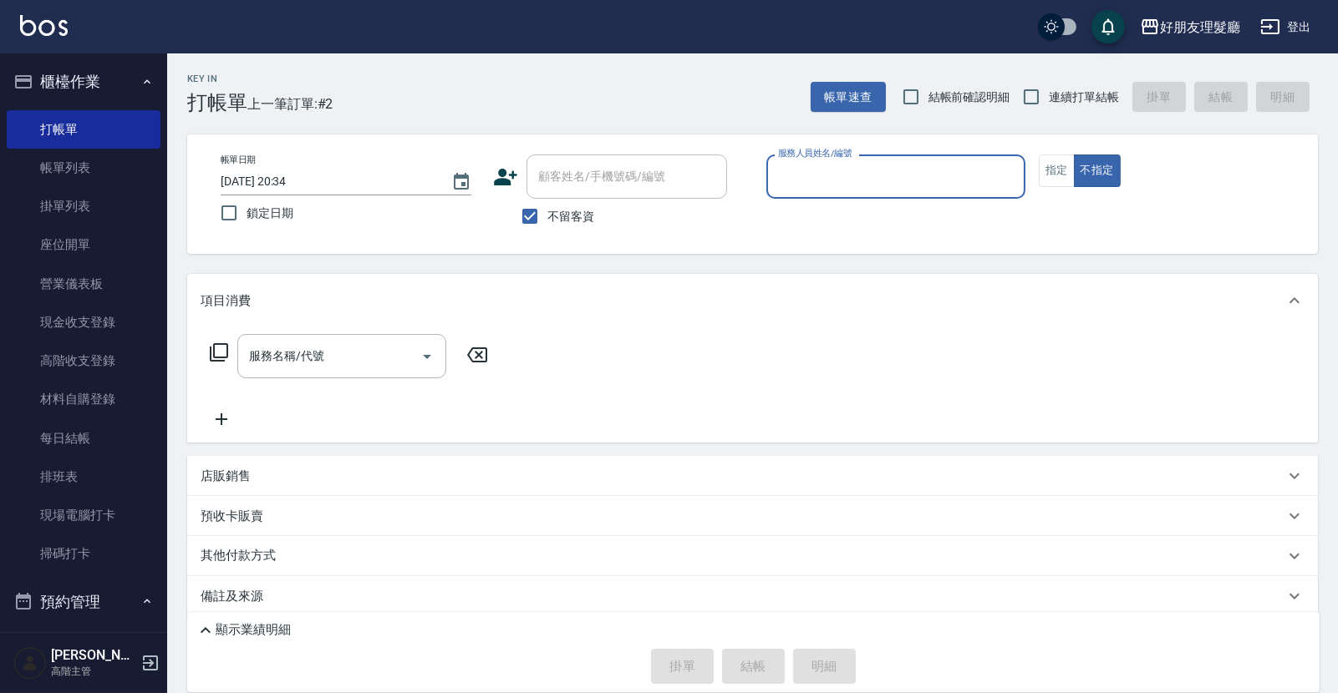
click at [916, 183] on input "服務人員姓名/編號" at bounding box center [896, 176] width 244 height 29
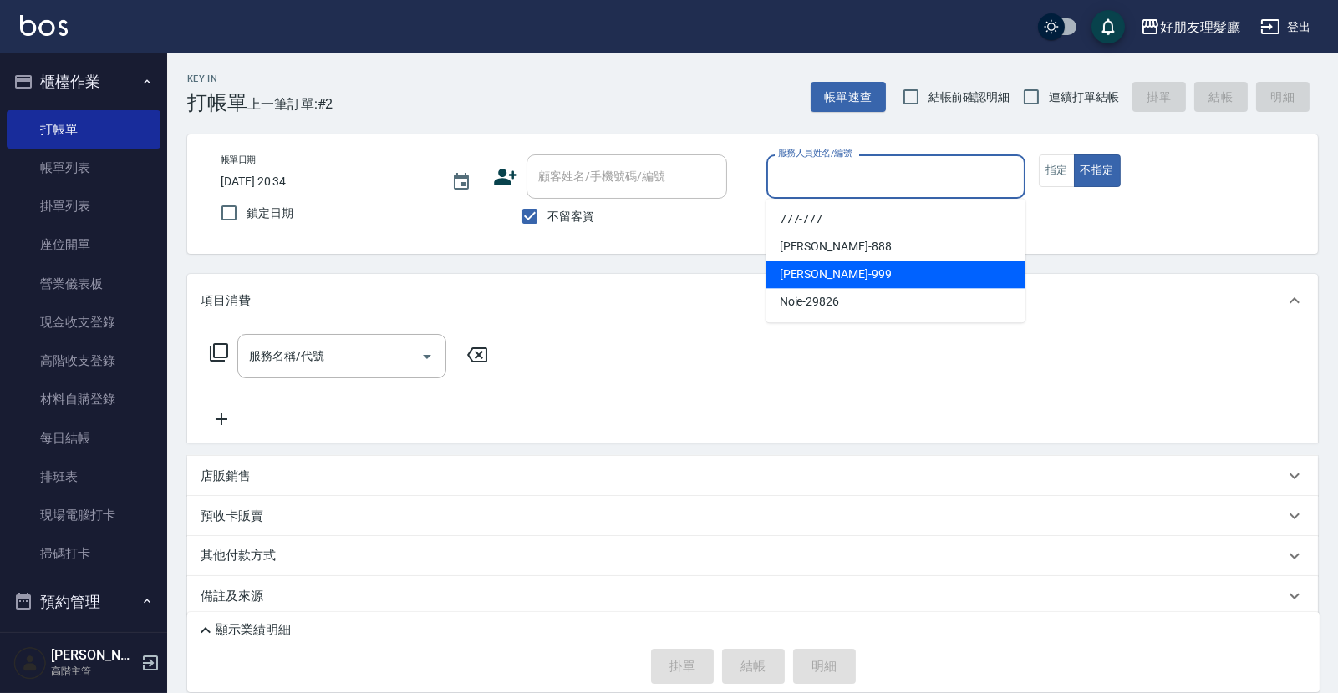
click at [882, 279] on div "[PERSON_NAME] -999" at bounding box center [895, 275] width 259 height 28
type input "[PERSON_NAME]-999"
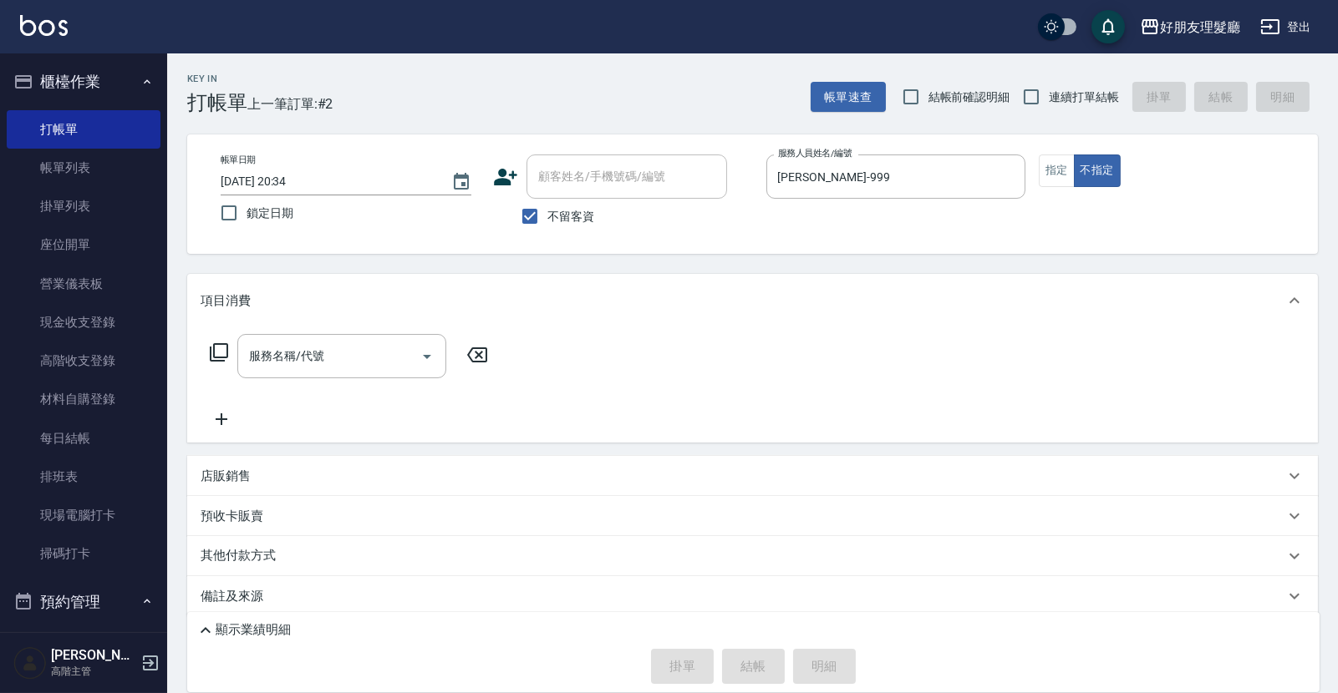
click at [855, 349] on div "服務名稱/代號 服務名稱/代號" at bounding box center [752, 385] width 1130 height 115
click at [373, 354] on input "服務名稱/代號" at bounding box center [329, 356] width 169 height 29
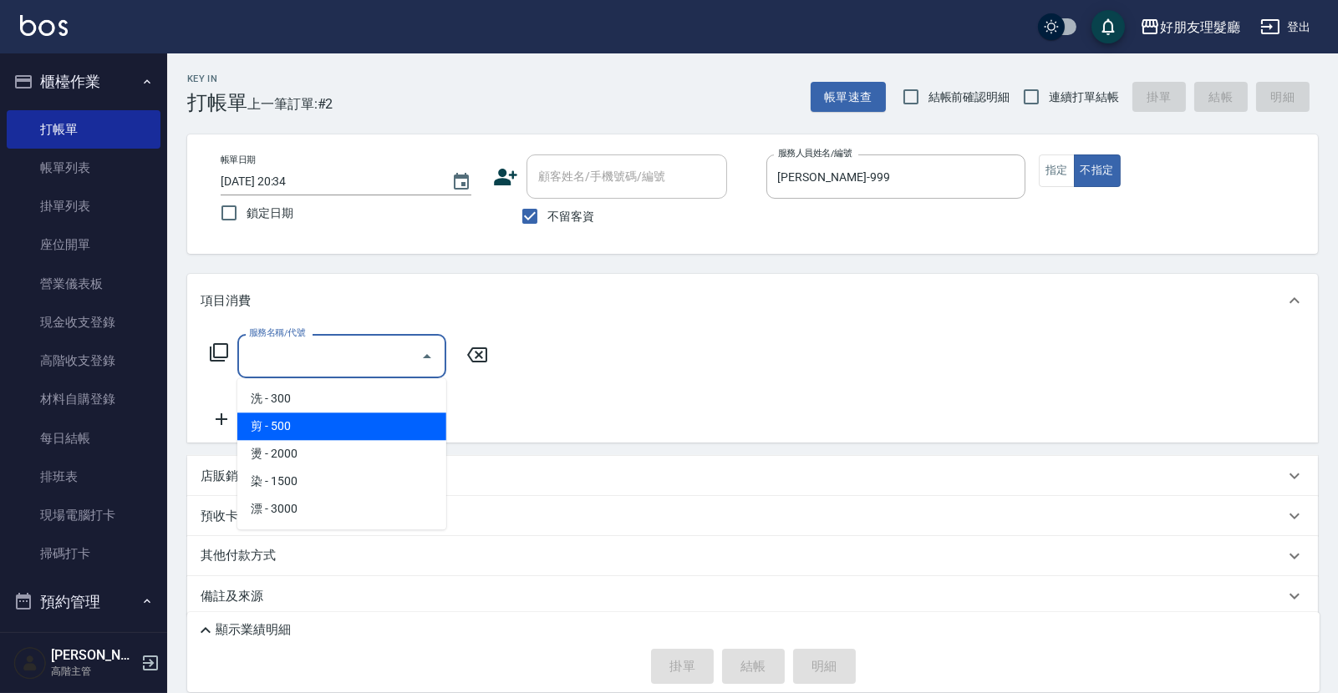
click at [361, 416] on span "剪 - 500" at bounding box center [341, 427] width 209 height 28
type input "剪(2)"
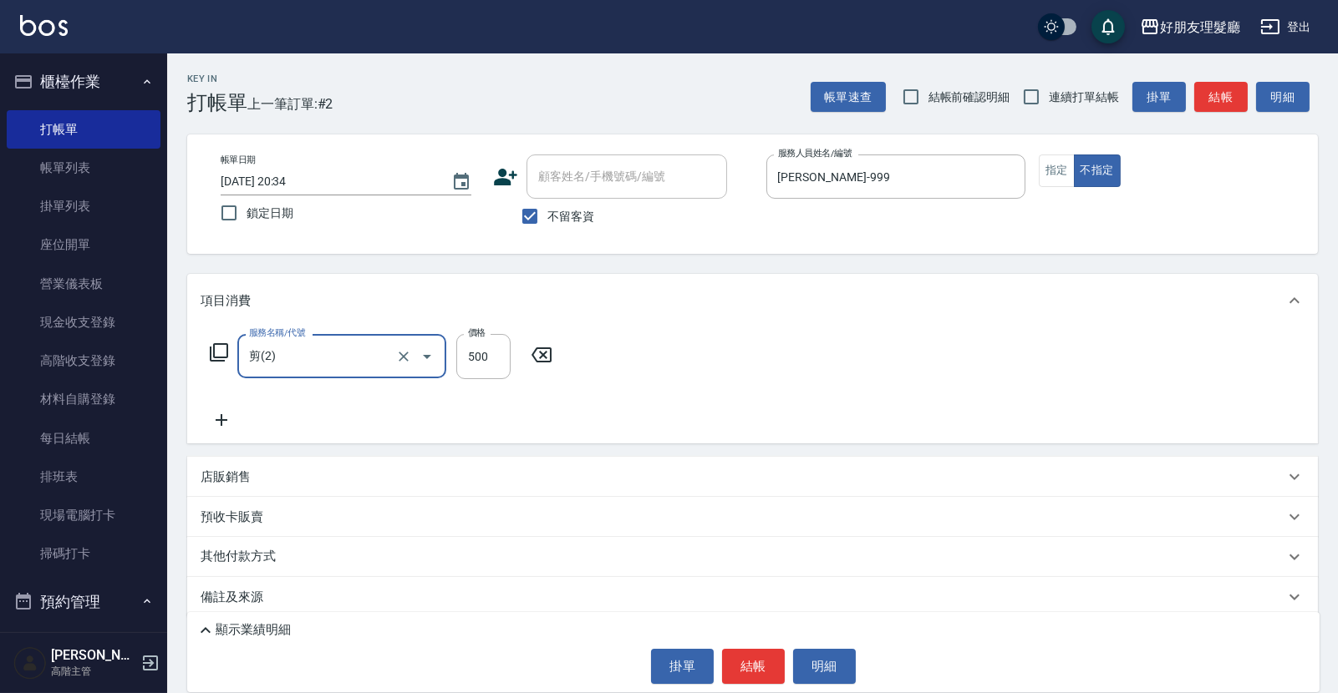
click at [225, 418] on icon at bounding box center [222, 420] width 42 height 20
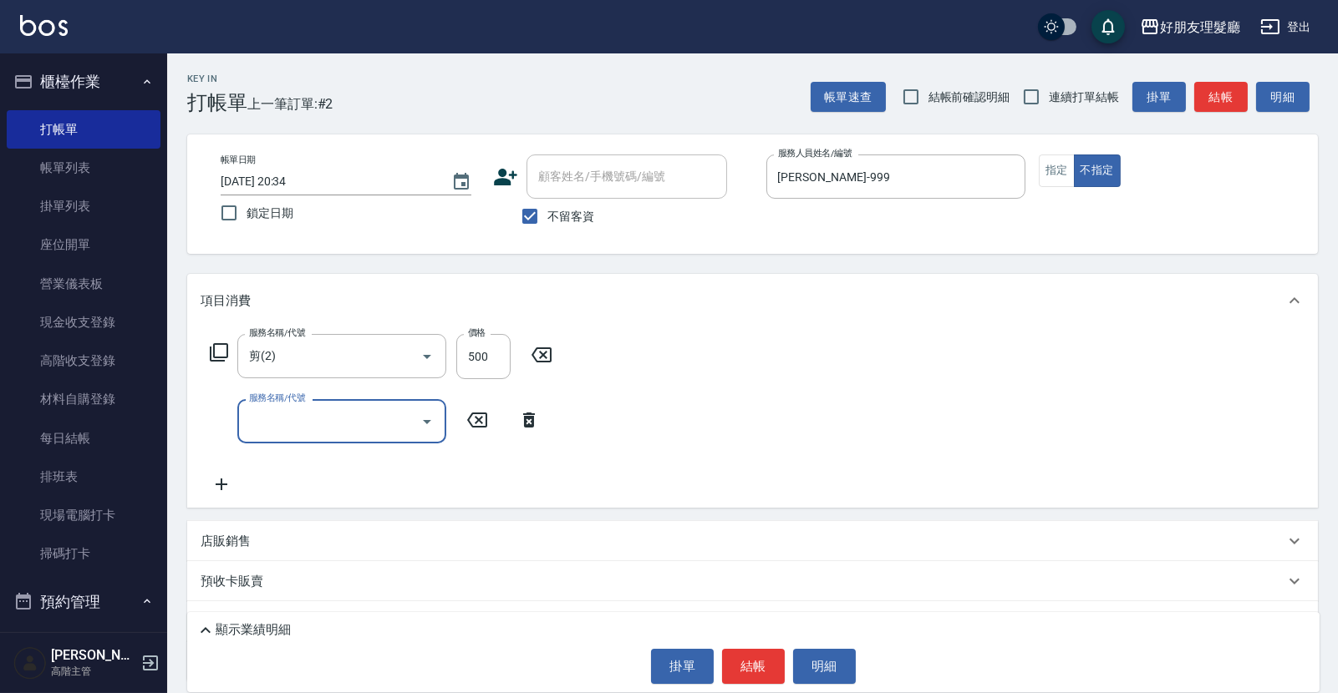
click at [334, 424] on input "服務名稱/代號" at bounding box center [329, 421] width 169 height 29
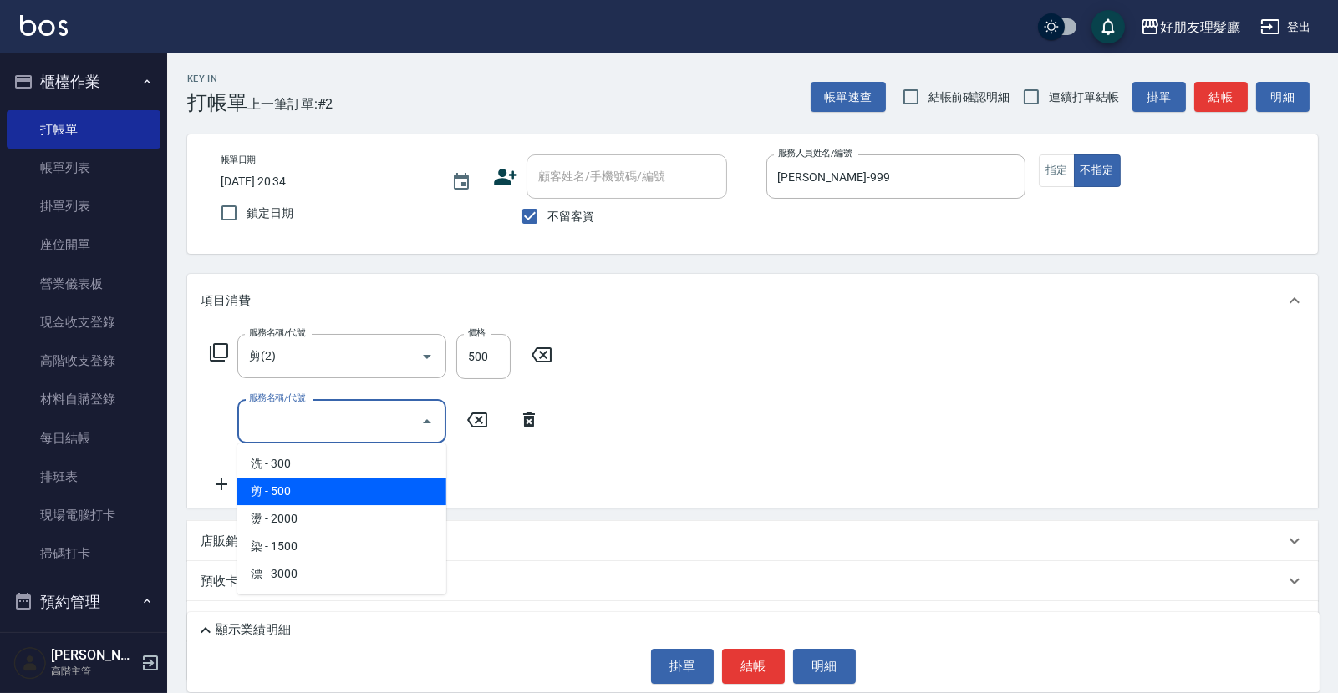
click at [331, 485] on span "剪 - 500" at bounding box center [341, 492] width 209 height 28
type input "剪(2)"
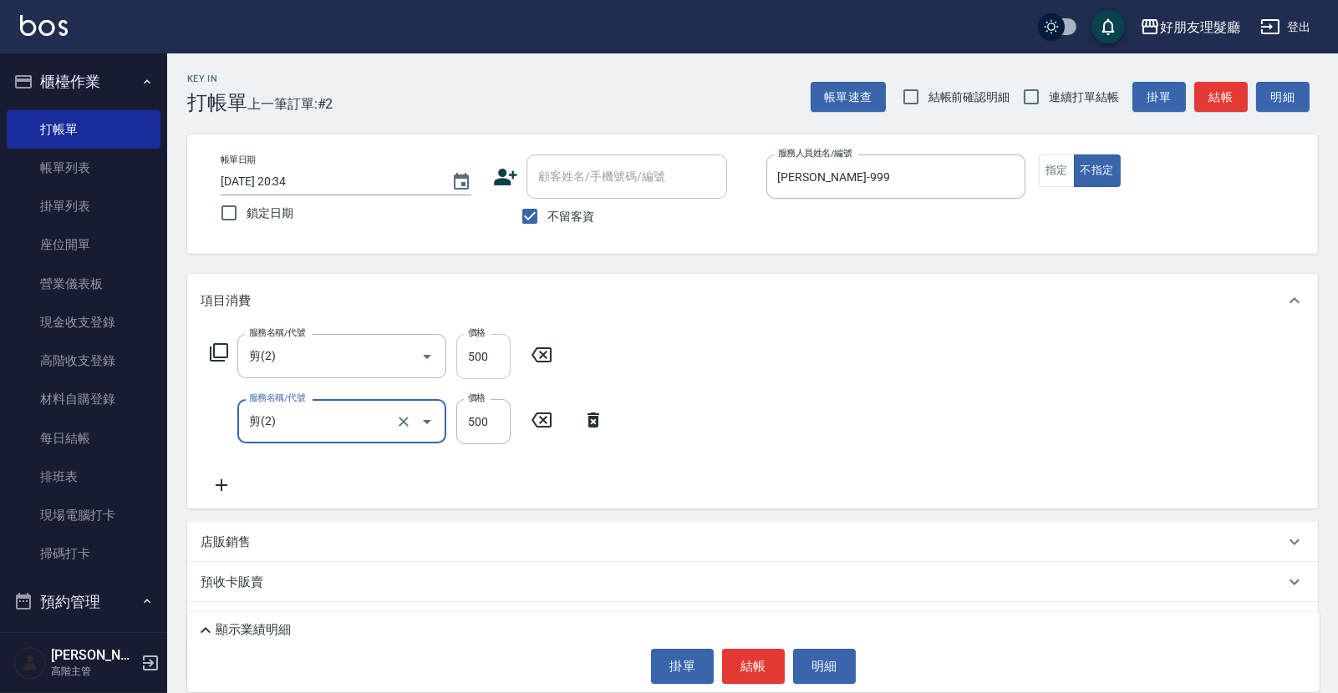
click at [483, 365] on input "500" at bounding box center [483, 356] width 54 height 45
type input "600"
click at [482, 359] on input "500" at bounding box center [483, 356] width 54 height 45
type input "600"
click at [715, 383] on div "服務名稱/代號 剪(2) 服務名稱/代號 價格 600 價格 服務名稱/代號 剪(2) 服務名稱/代號 價格 600 價格" at bounding box center [752, 418] width 1130 height 181
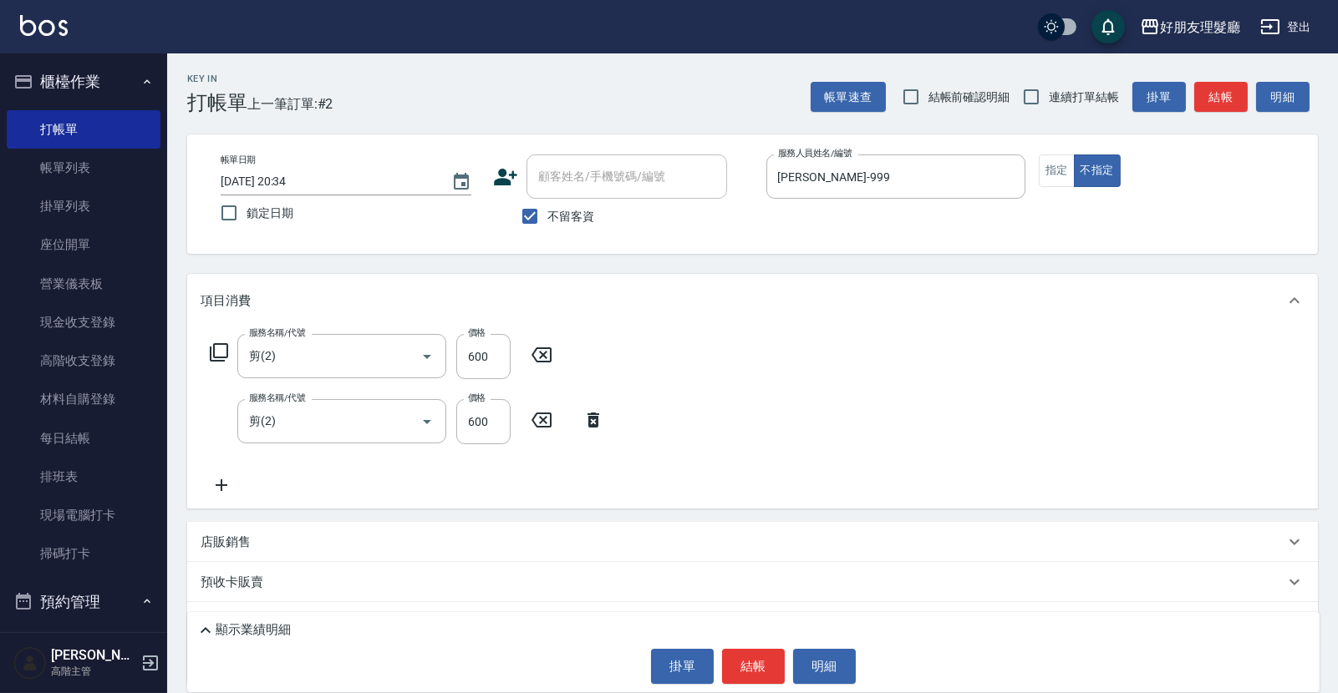
click at [225, 484] on icon at bounding box center [222, 485] width 42 height 20
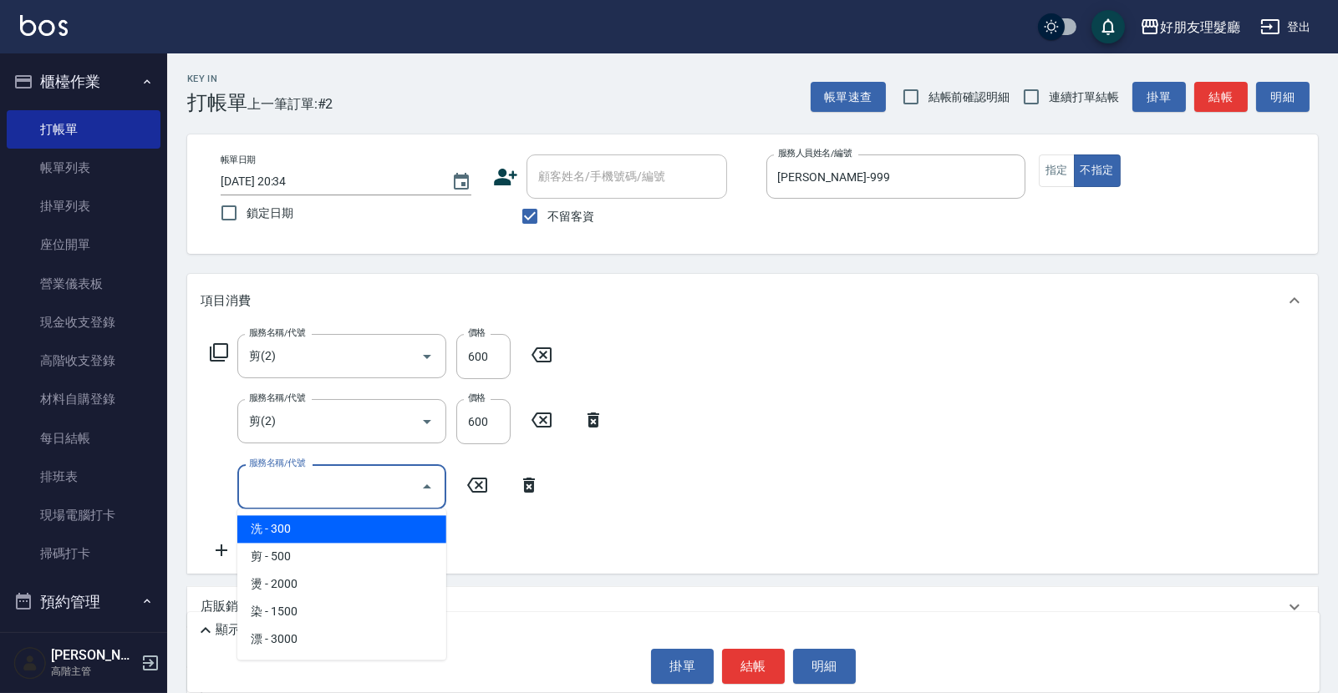
click at [379, 499] on input "服務名稱/代號" at bounding box center [329, 486] width 169 height 29
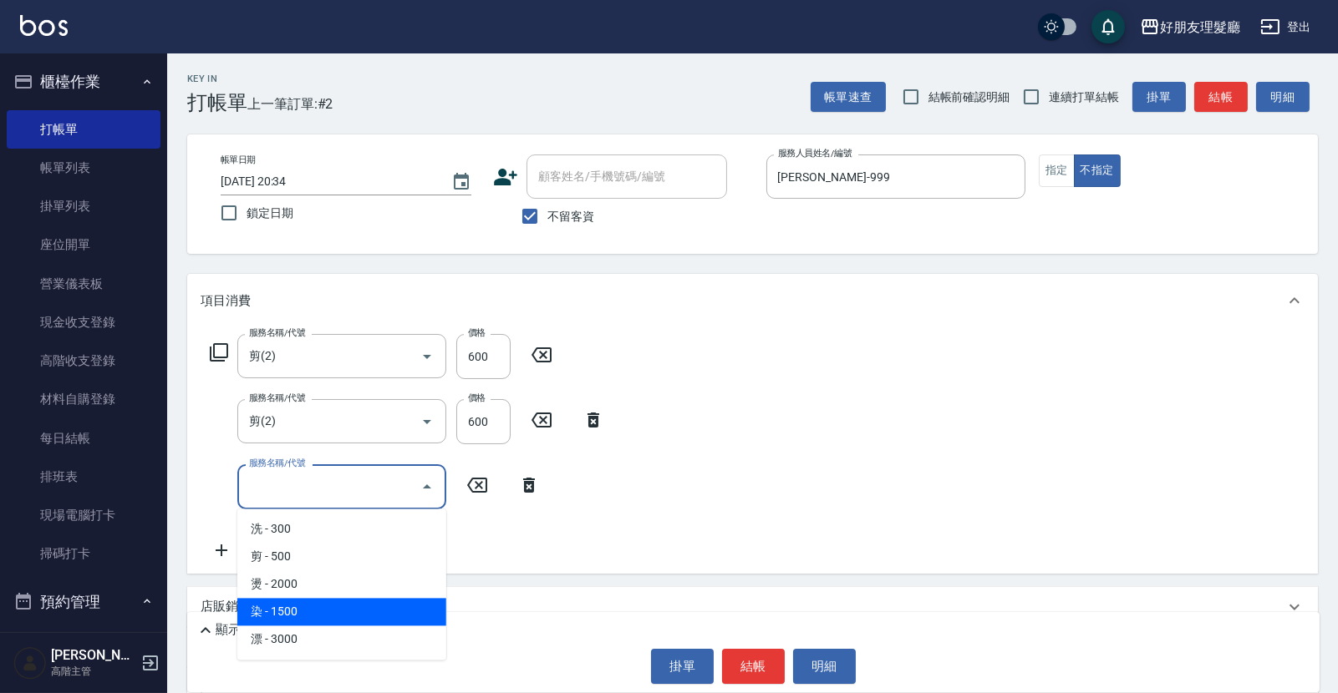
click at [384, 605] on span "染 - 1500" at bounding box center [341, 612] width 209 height 28
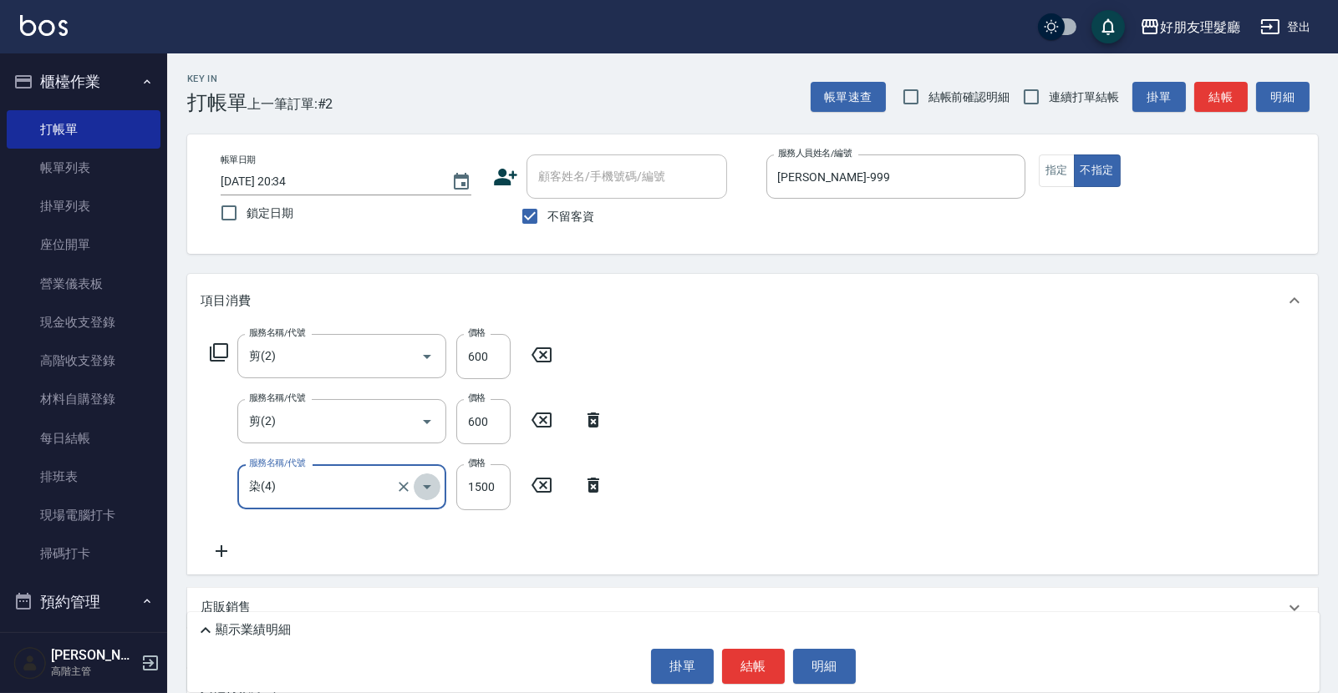
click at [429, 488] on icon "Open" at bounding box center [427, 487] width 20 height 20
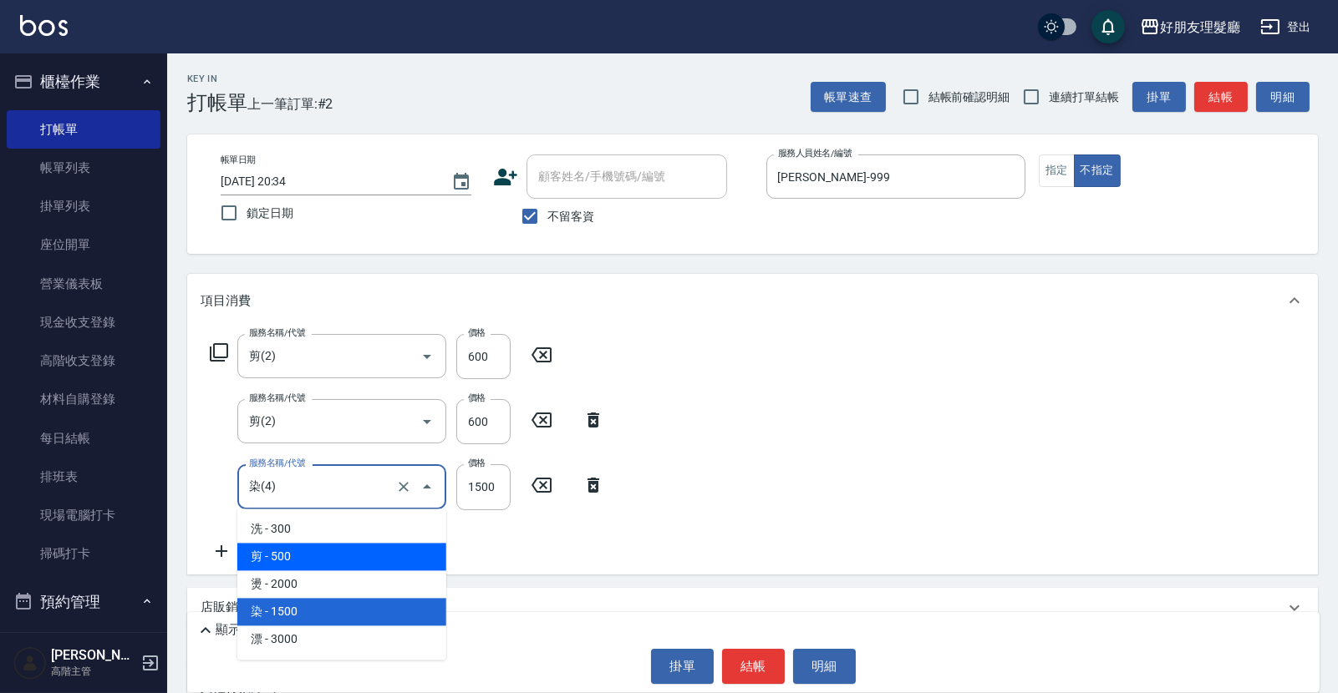
click at [316, 567] on span "剪 - 500" at bounding box center [341, 557] width 209 height 28
type input "剪(2)"
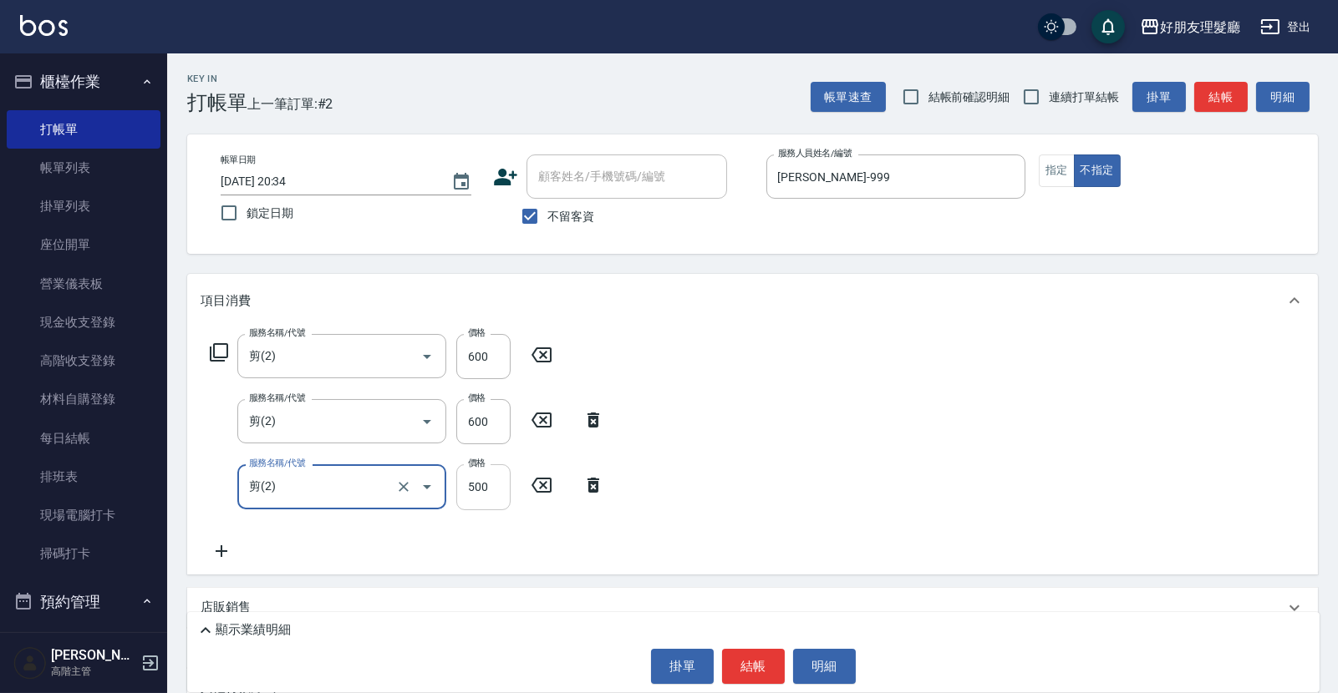
click at [482, 495] on input "500" at bounding box center [483, 487] width 54 height 45
type input "1000"
click at [838, 429] on div "服務名稱/代號 剪(2) 服務名稱/代號 價格 600 價格 服務名稱/代號 剪(2) 服務名稱/代號 價格 600 價格 服務名稱/代號 剪(2) 服務名稱…" at bounding box center [752, 451] width 1130 height 246
click at [224, 556] on icon at bounding box center [222, 551] width 42 height 20
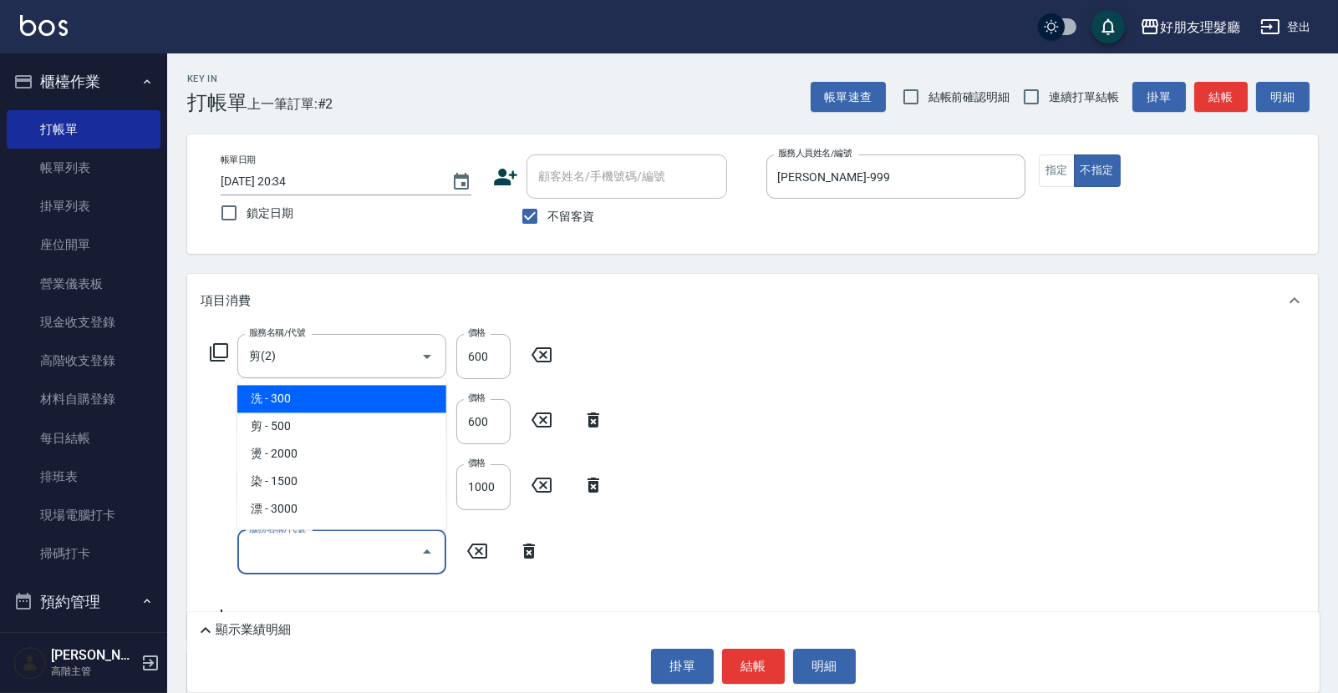
click at [309, 564] on input "服務名稱/代號" at bounding box center [329, 552] width 169 height 29
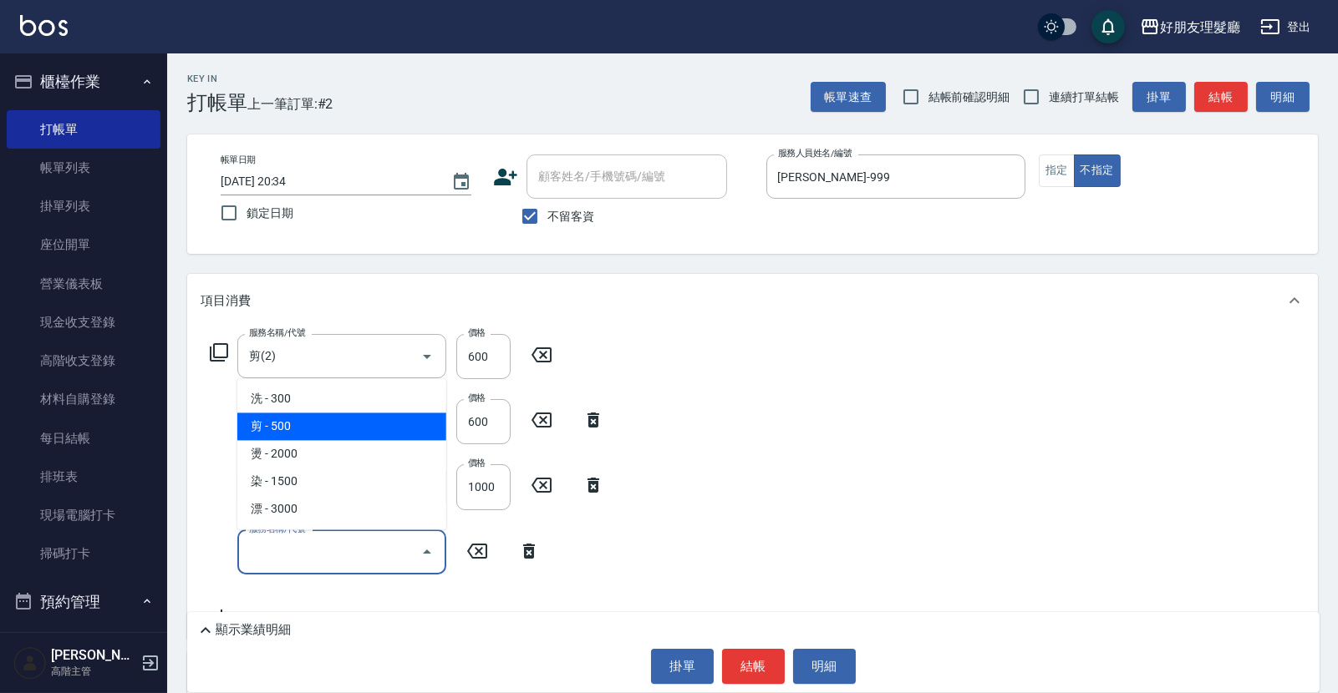
click at [307, 427] on span "剪 - 500" at bounding box center [341, 427] width 209 height 28
type input "剪(2)"
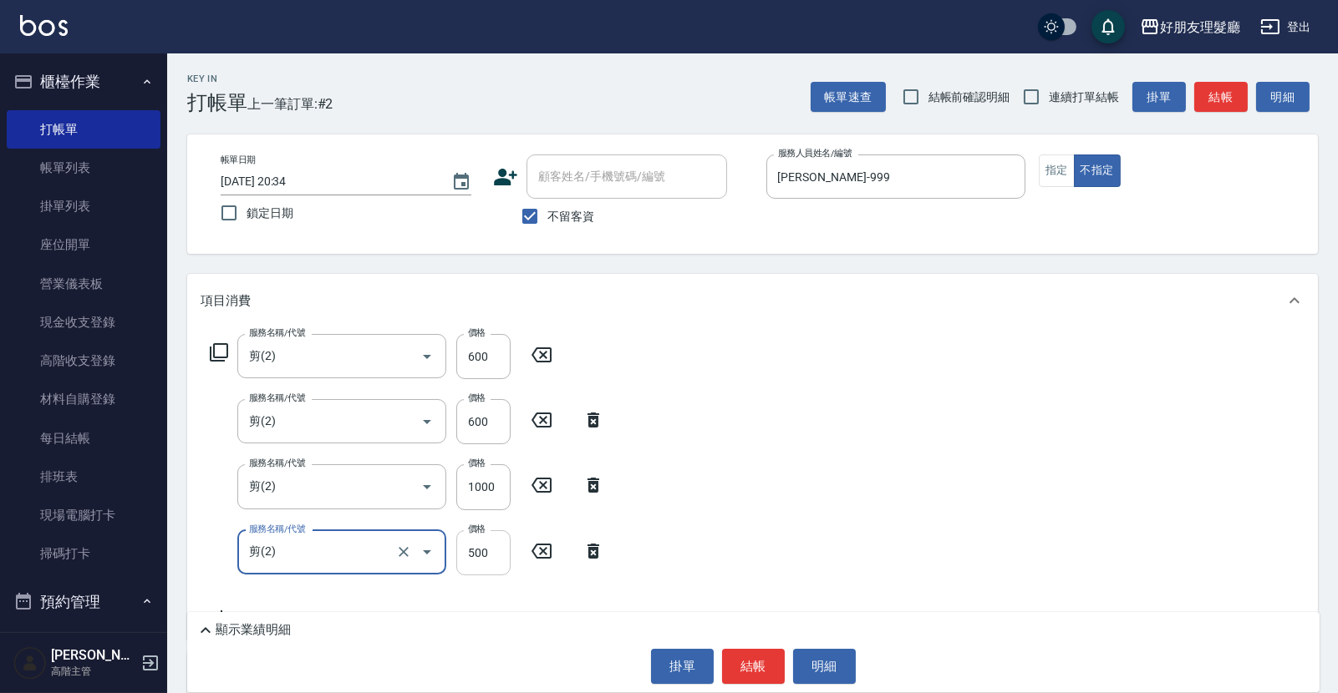
click at [490, 556] on input "500" at bounding box center [483, 553] width 54 height 45
type input "600"
click at [885, 485] on div "服務名稱/代號 剪(2) 服務名稱/代號 價格 600 價格 服務名稱/代號 剪(2) 服務名稱/代號 價格 600 價格 服務名稱/代號 剪(2) 服務名稱…" at bounding box center [752, 484] width 1130 height 312
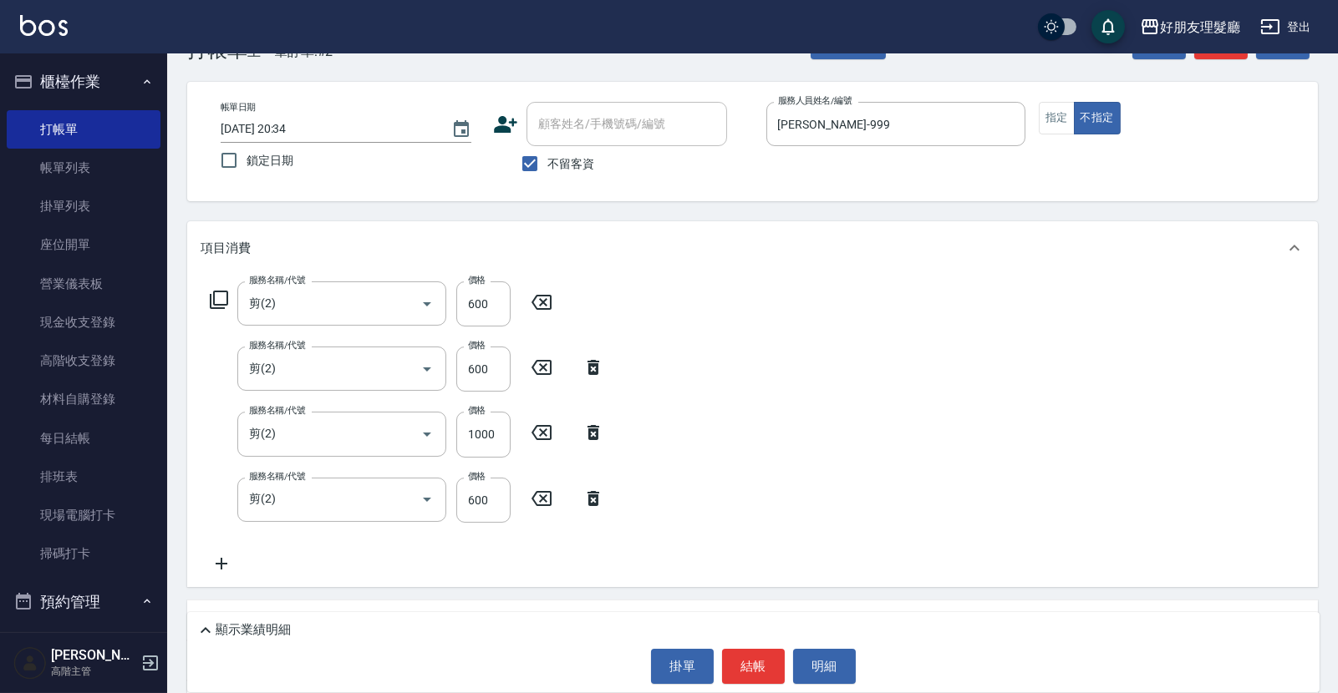
scroll to position [211, 0]
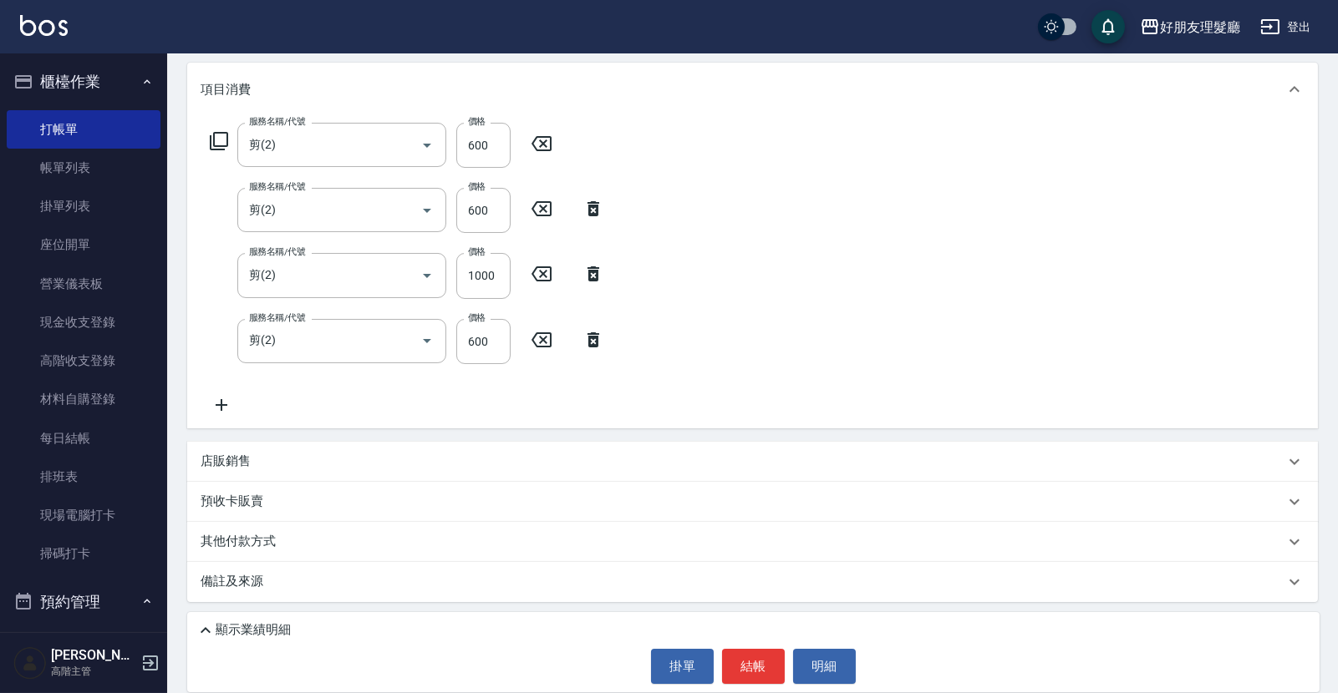
click at [231, 460] on p "店販銷售" at bounding box center [226, 462] width 50 height 18
click at [286, 526] on input "服務人員姓名/編號" at bounding box center [263, 524] width 110 height 29
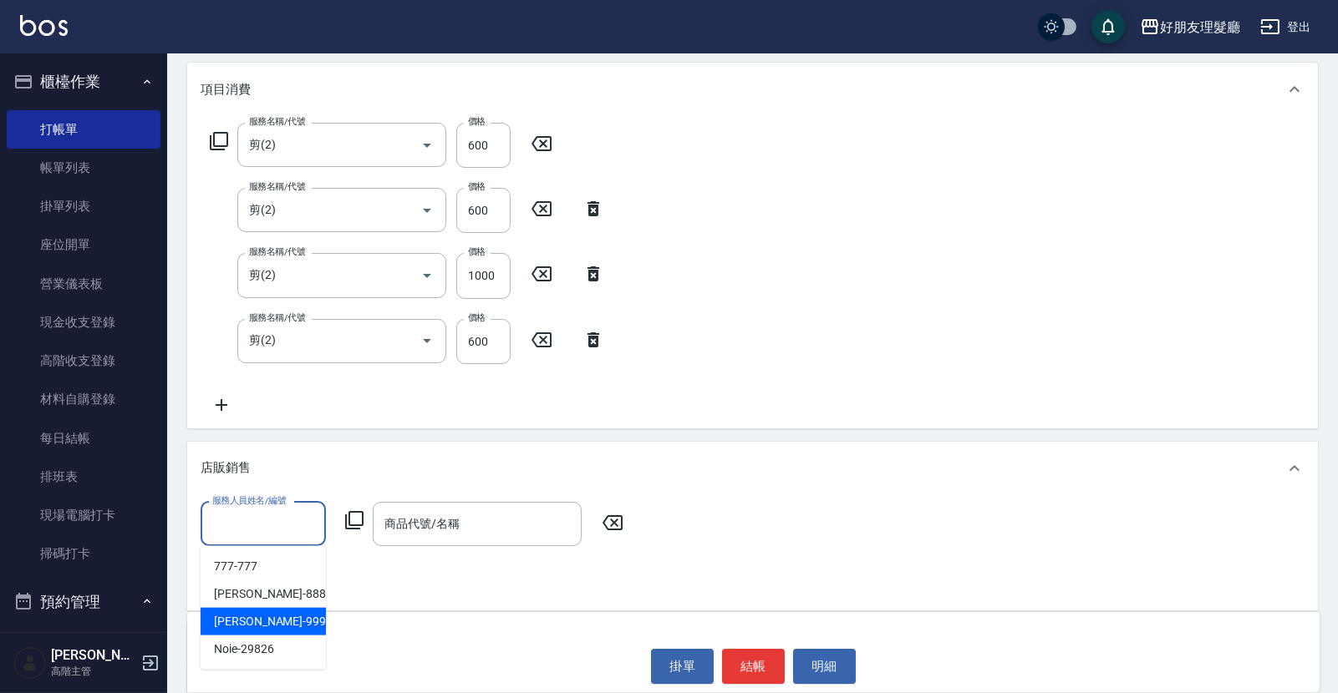
click at [267, 616] on div "[PERSON_NAME] -999" at bounding box center [263, 622] width 125 height 28
type input "[PERSON_NAME]-999"
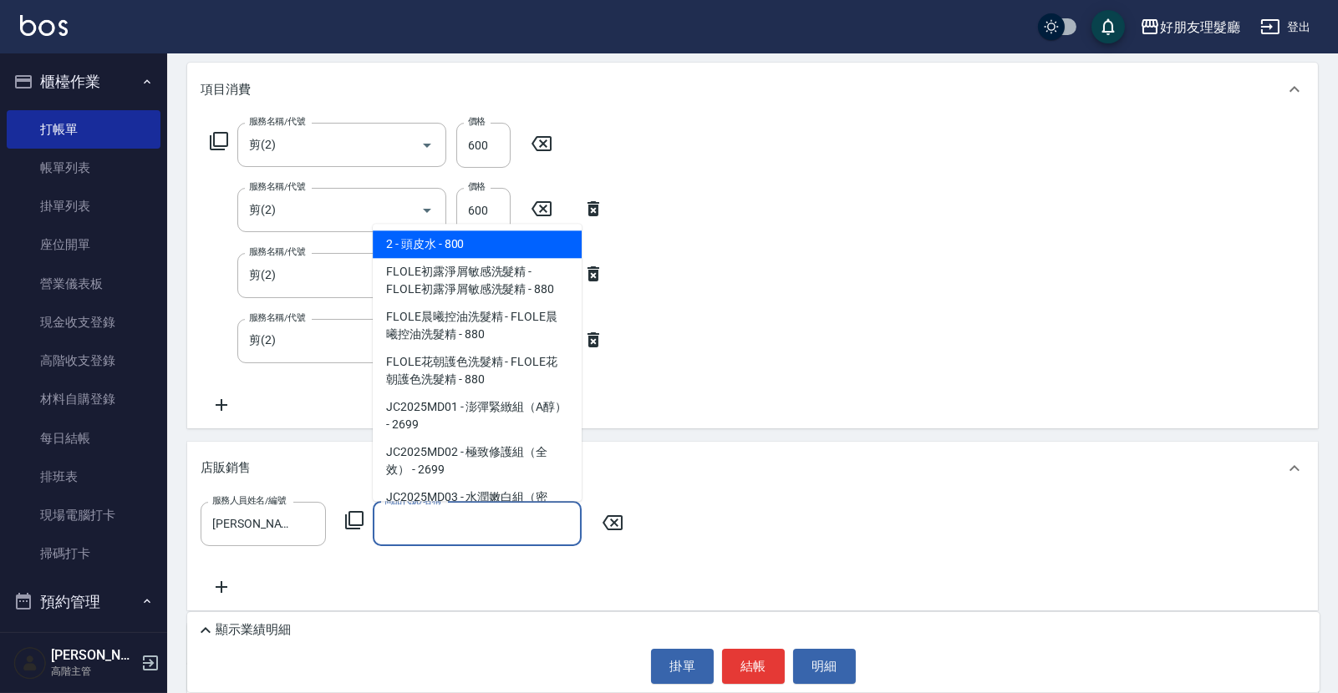
click at [476, 526] on input "商品代號/名稱" at bounding box center [477, 524] width 194 height 29
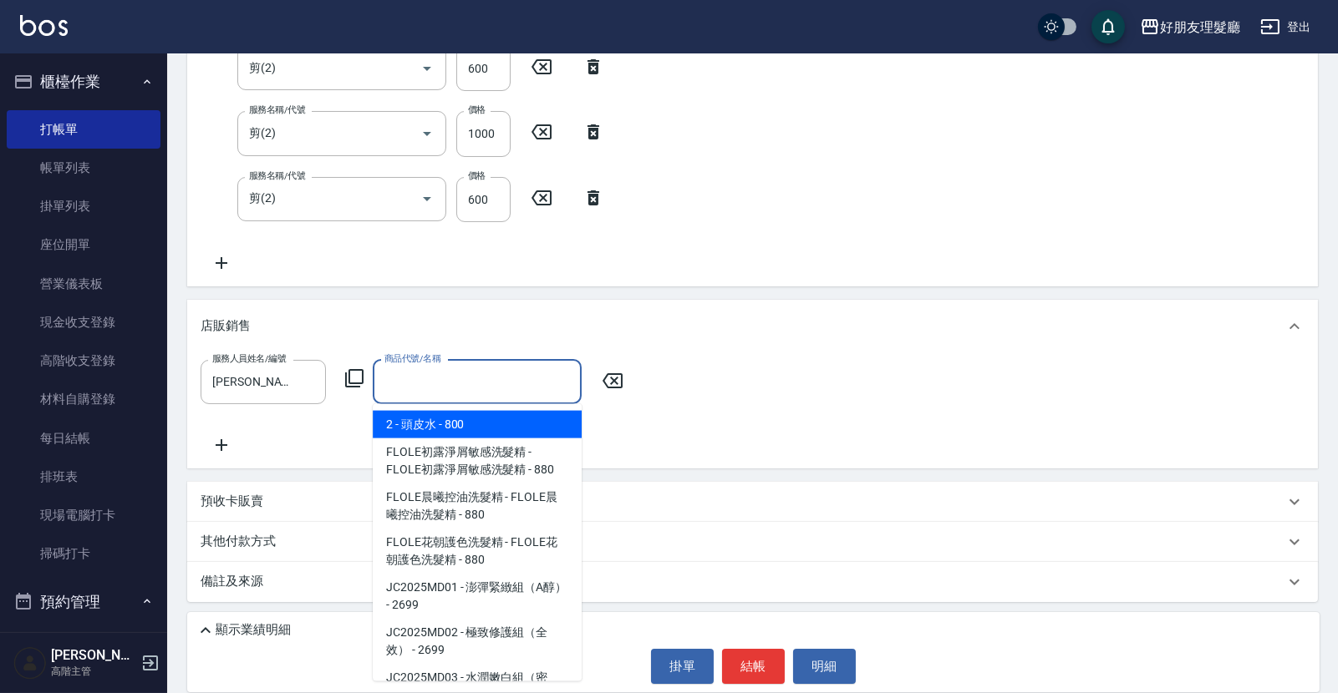
click at [496, 411] on span "2 - 頭皮水 - 800" at bounding box center [477, 425] width 209 height 28
type input "頭皮水"
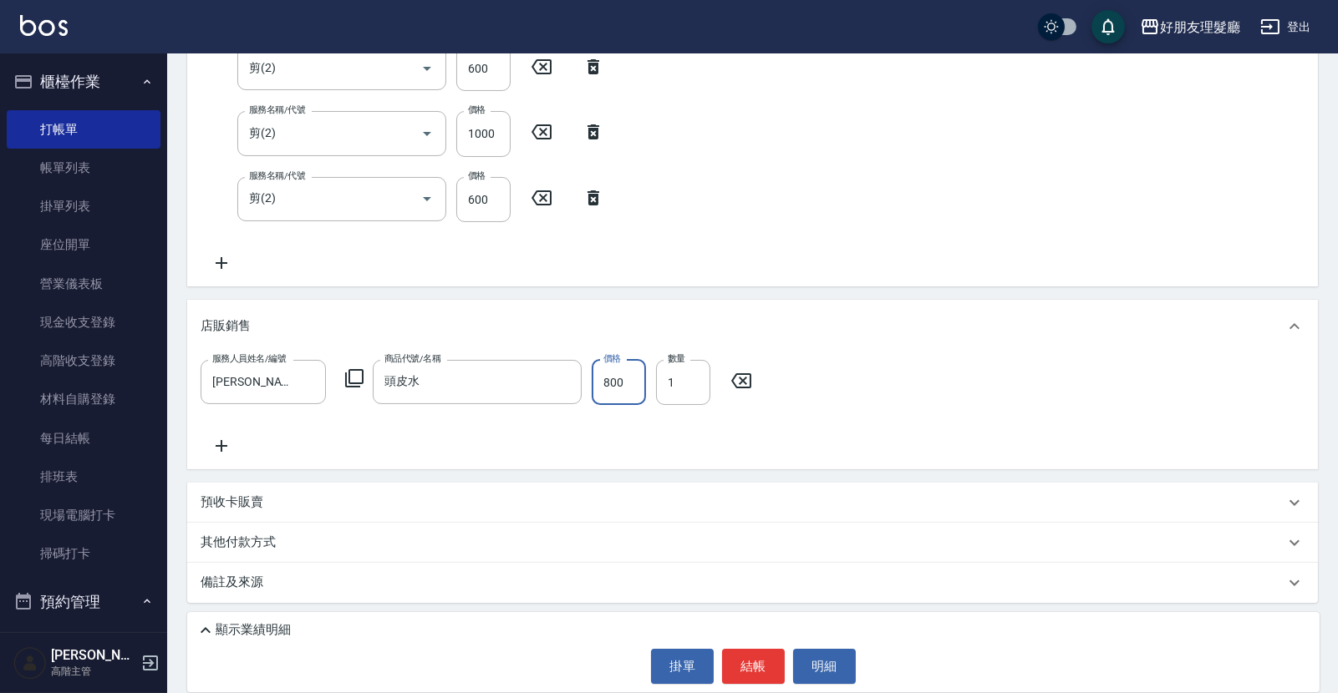
click at [610, 383] on input "800" at bounding box center [619, 382] width 54 height 45
type input "900"
click at [912, 400] on div "服務人員姓名/編號 [PERSON_NAME]-999 服務人員姓名/編號 商品代號/名稱 頭皮水 商品代號/名稱 價格 900 價格 數量 1 數量" at bounding box center [753, 408] width 1104 height 96
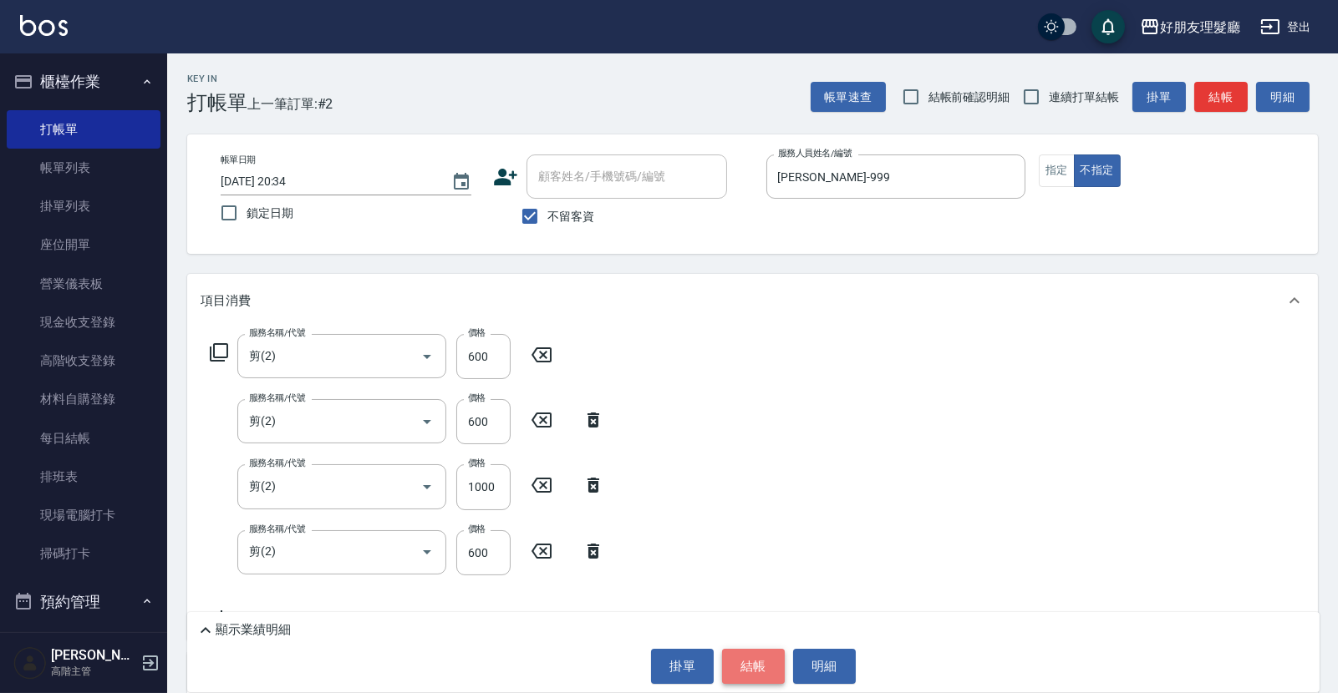
click at [749, 666] on button "結帳" at bounding box center [753, 666] width 63 height 35
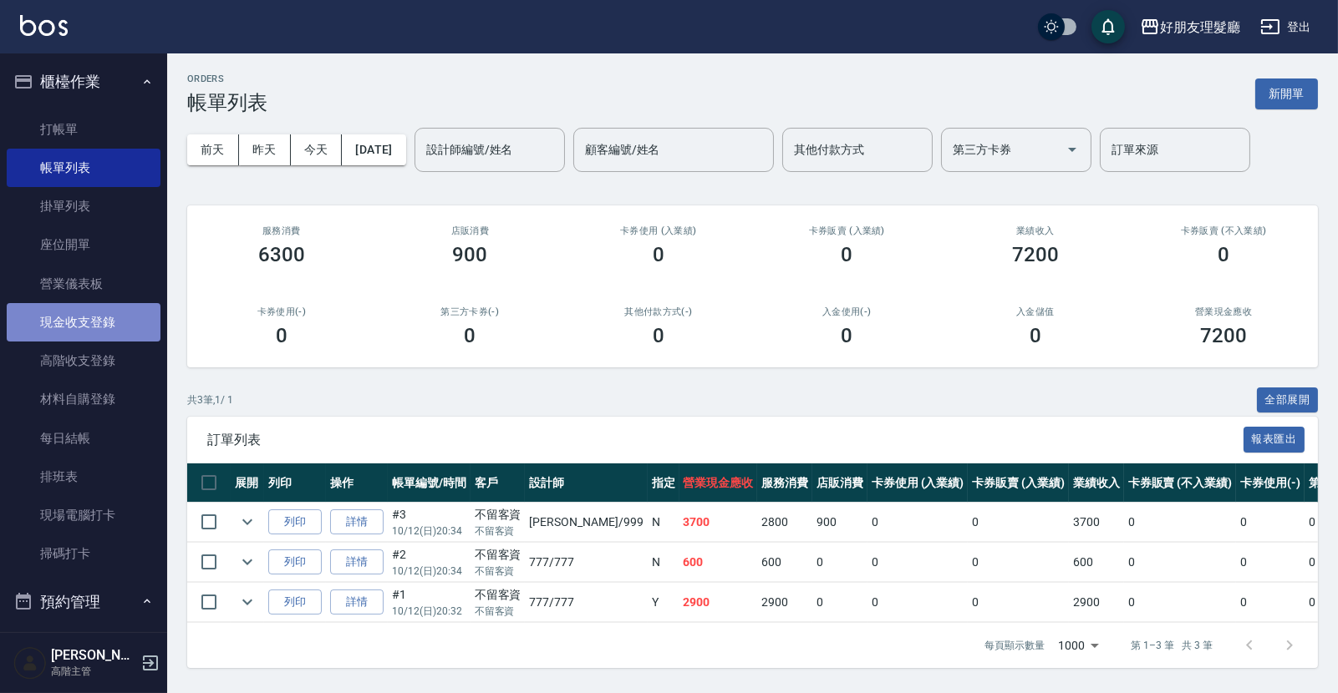
click at [89, 324] on link "現金收支登錄" at bounding box center [84, 322] width 154 height 38
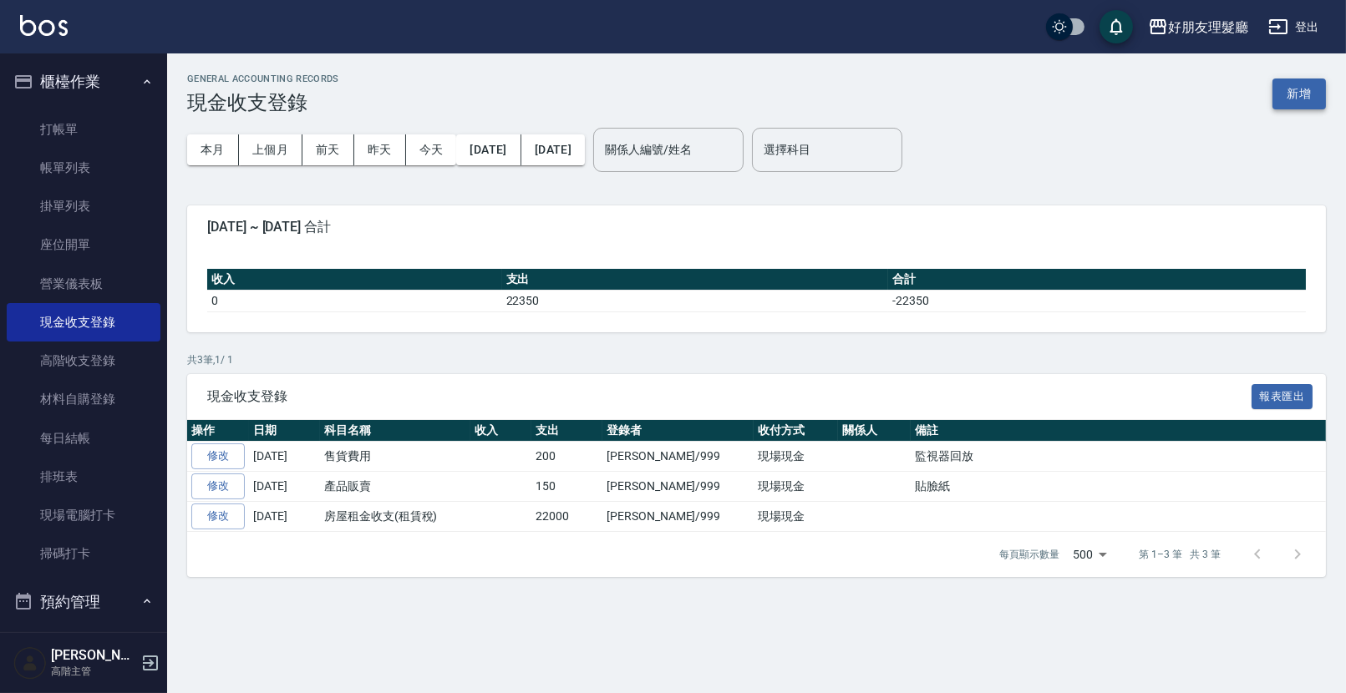
click at [1292, 97] on button "新增" at bounding box center [1298, 94] width 53 height 31
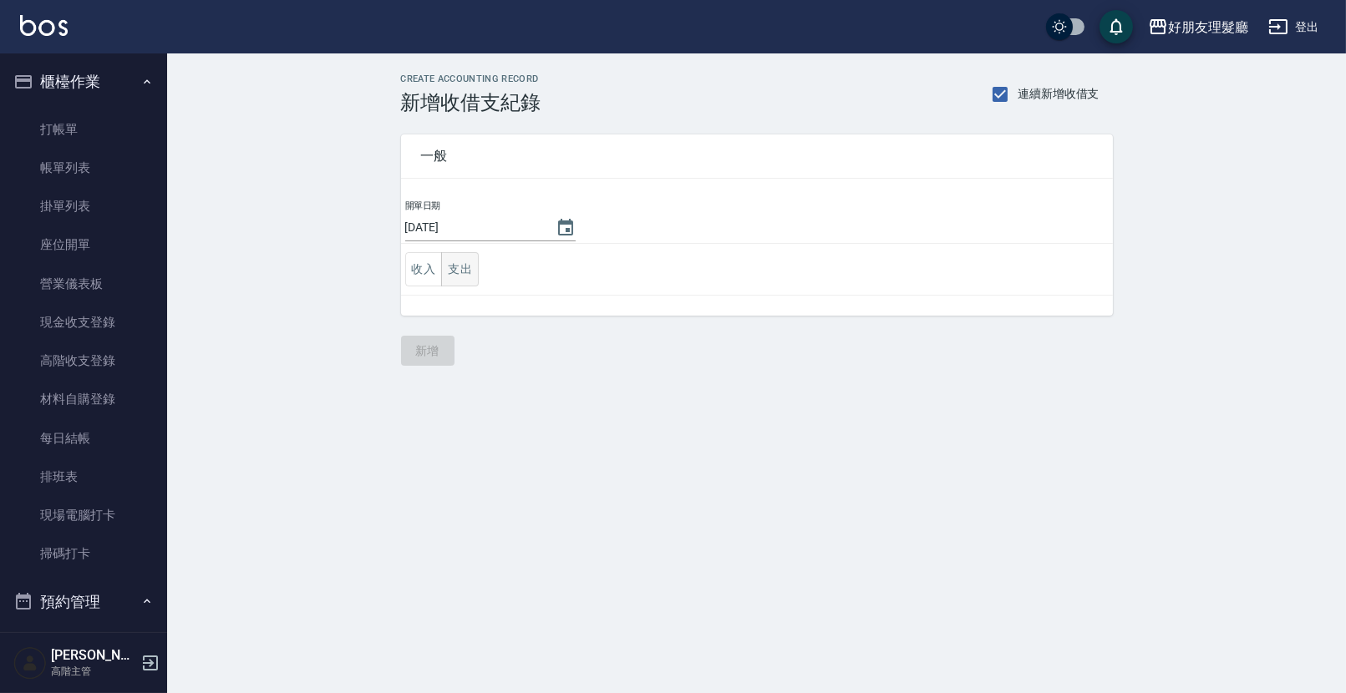
click at [458, 269] on button "支出" at bounding box center [460, 269] width 38 height 34
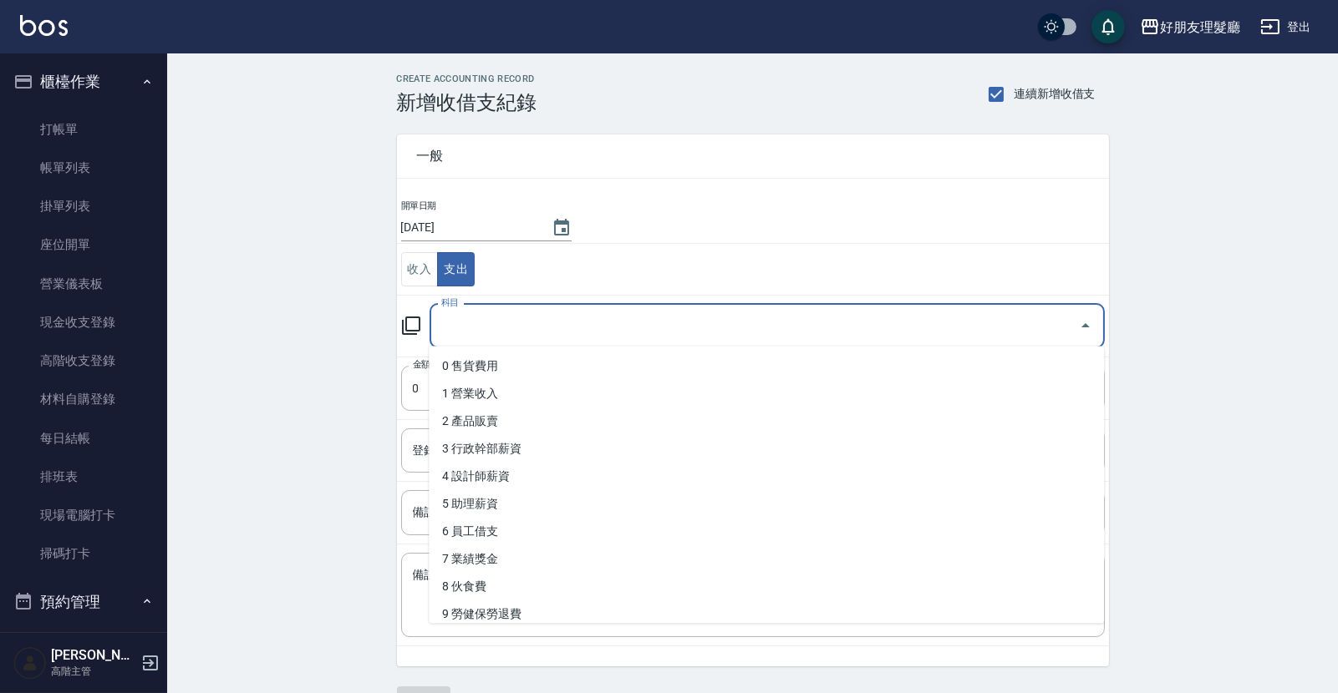
click at [481, 328] on input "科目" at bounding box center [754, 326] width 635 height 29
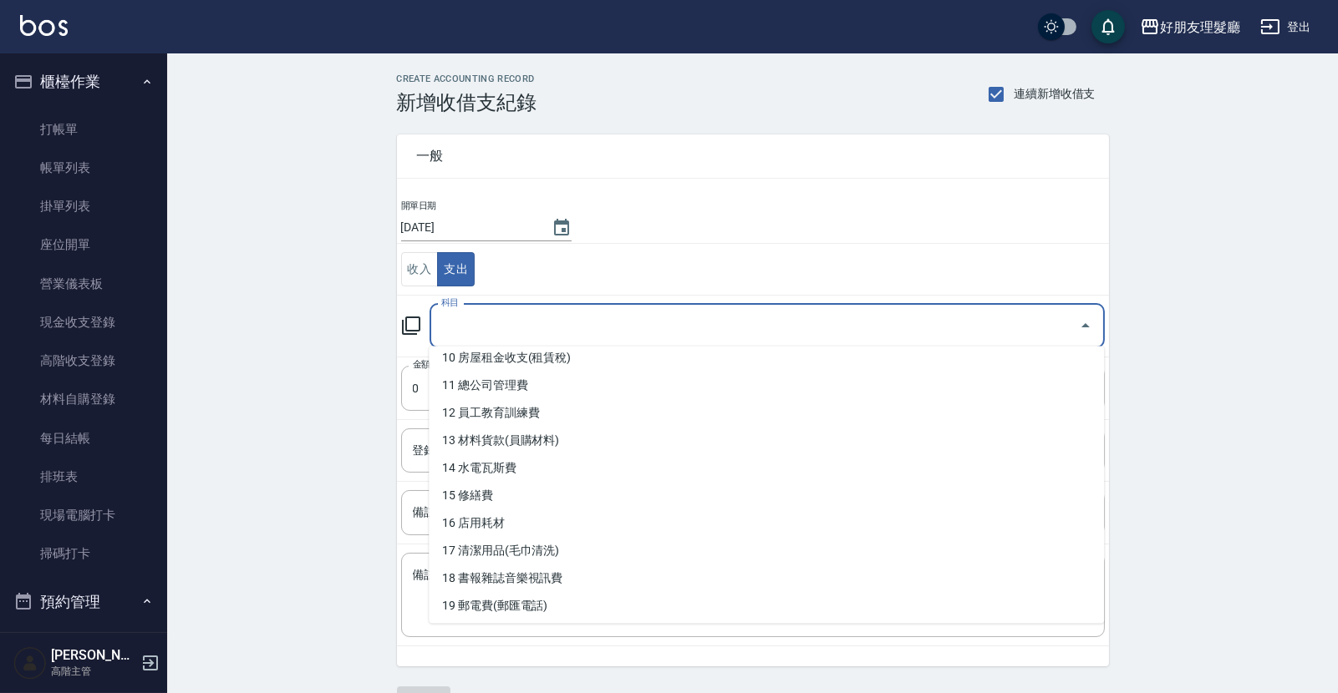
scroll to position [287, 0]
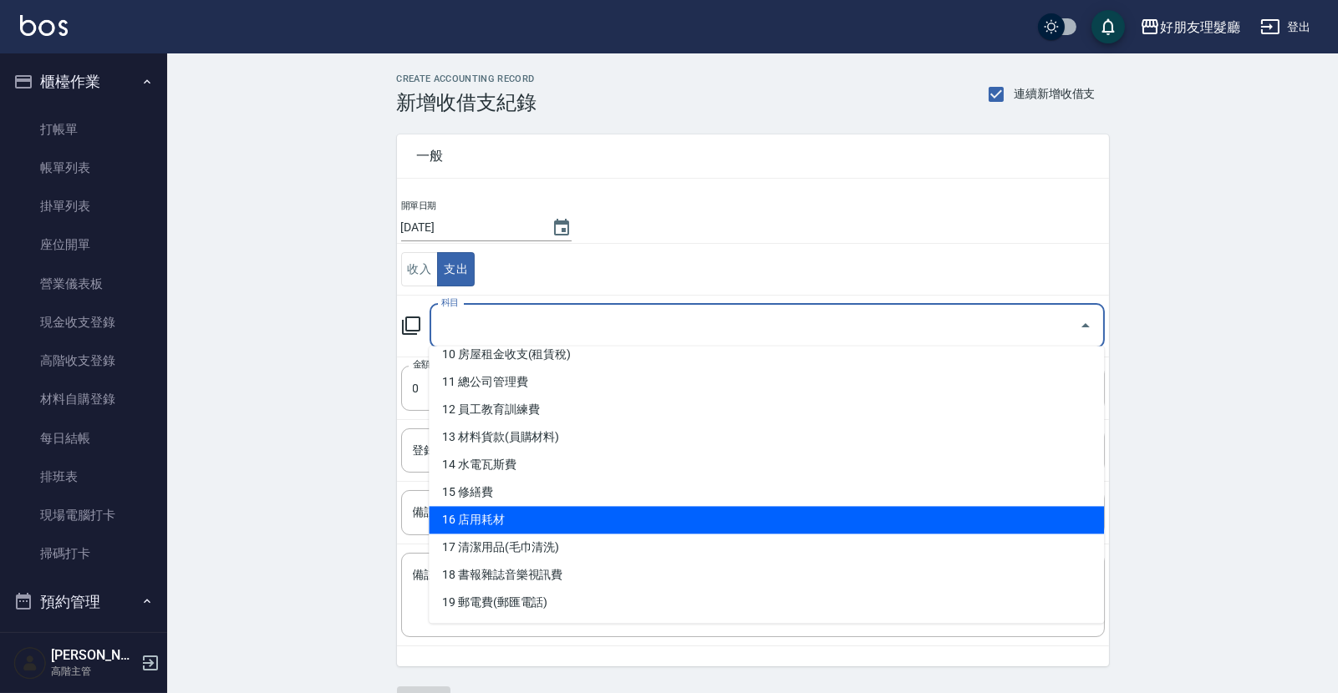
click at [491, 510] on li "16 店用耗材" at bounding box center [766, 520] width 675 height 28
type input "16 店用耗材"
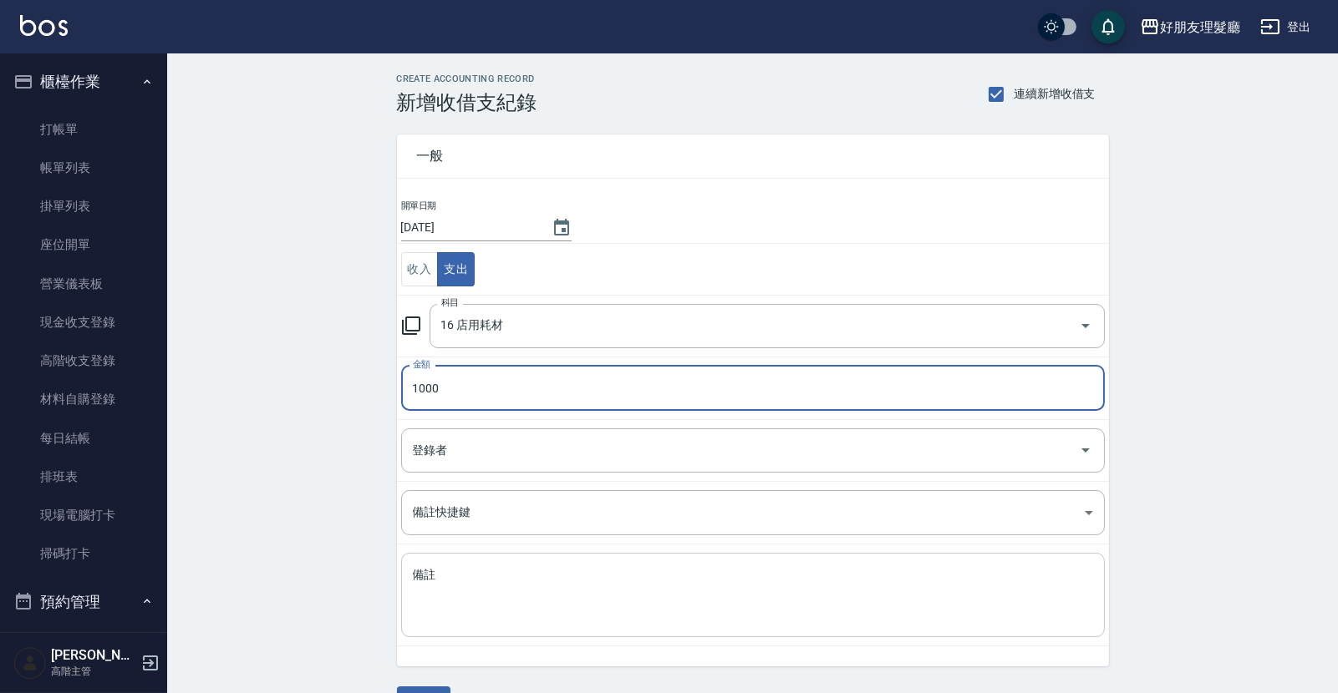
type input "1000"
click at [485, 556] on div "x 備註" at bounding box center [752, 595] width 703 height 84
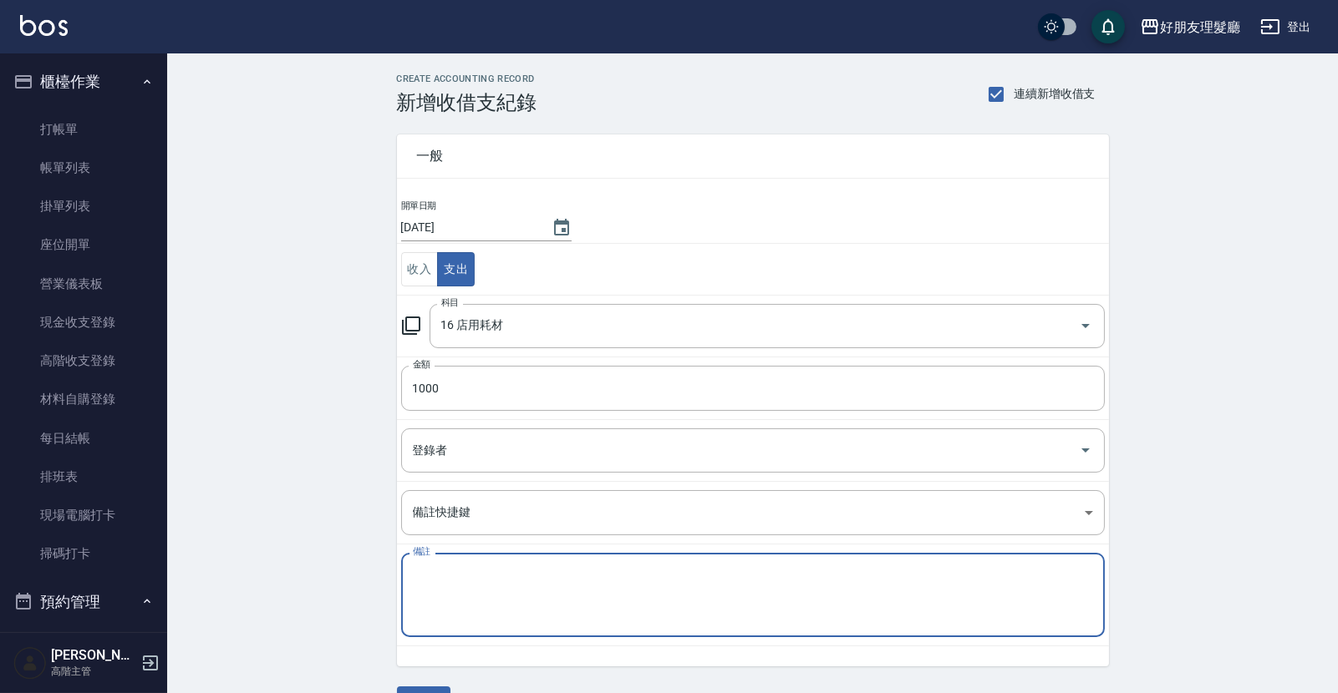
type textarea "v"
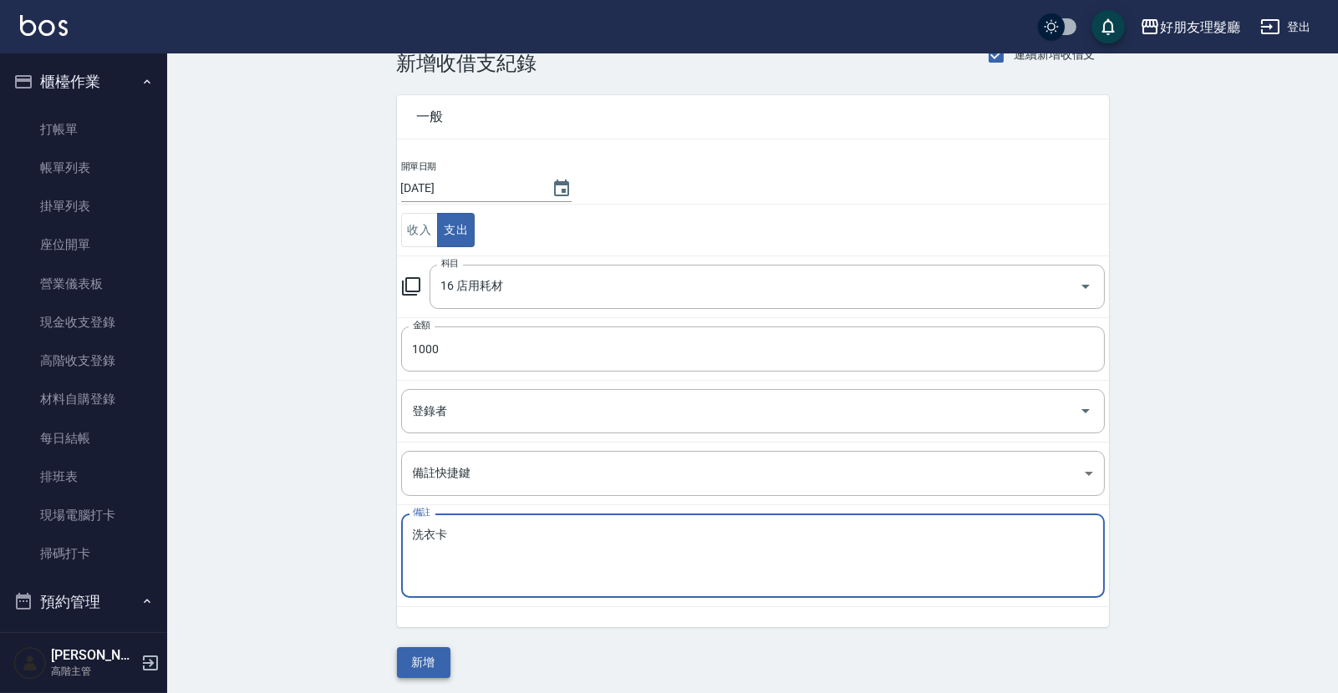
type textarea "洗衣卡"
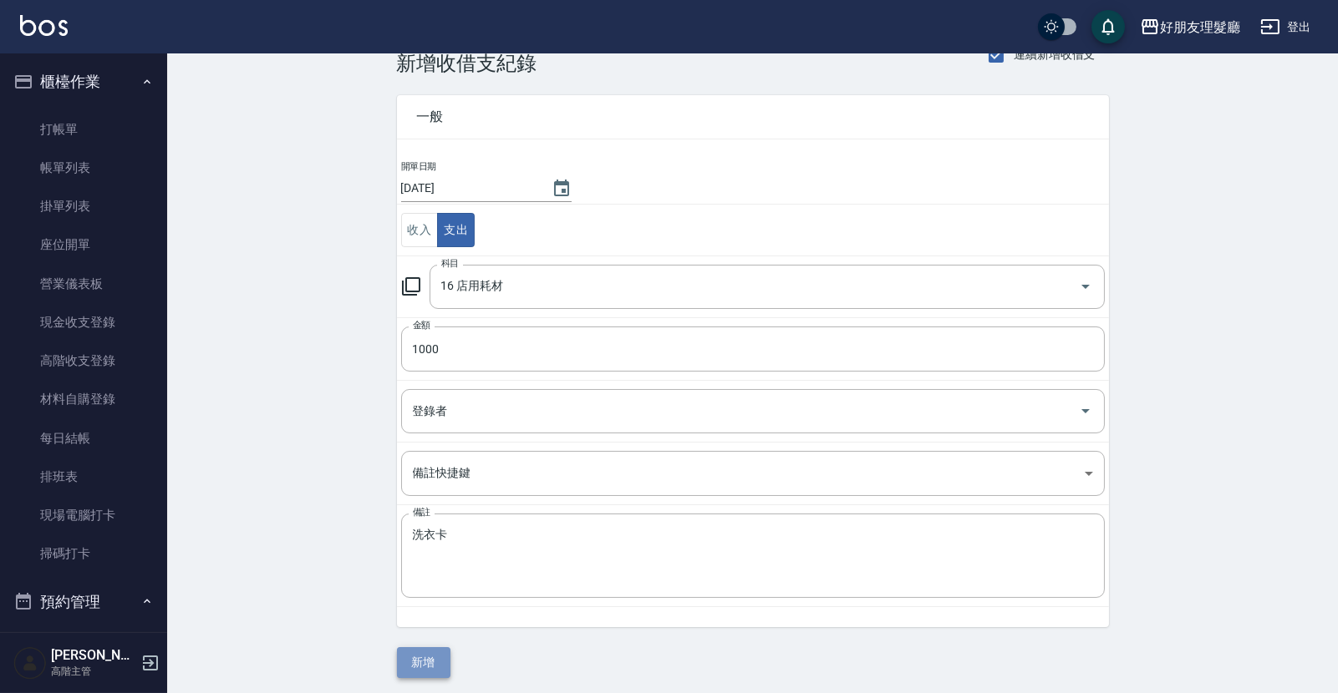
click at [419, 657] on button "新增" at bounding box center [423, 663] width 53 height 31
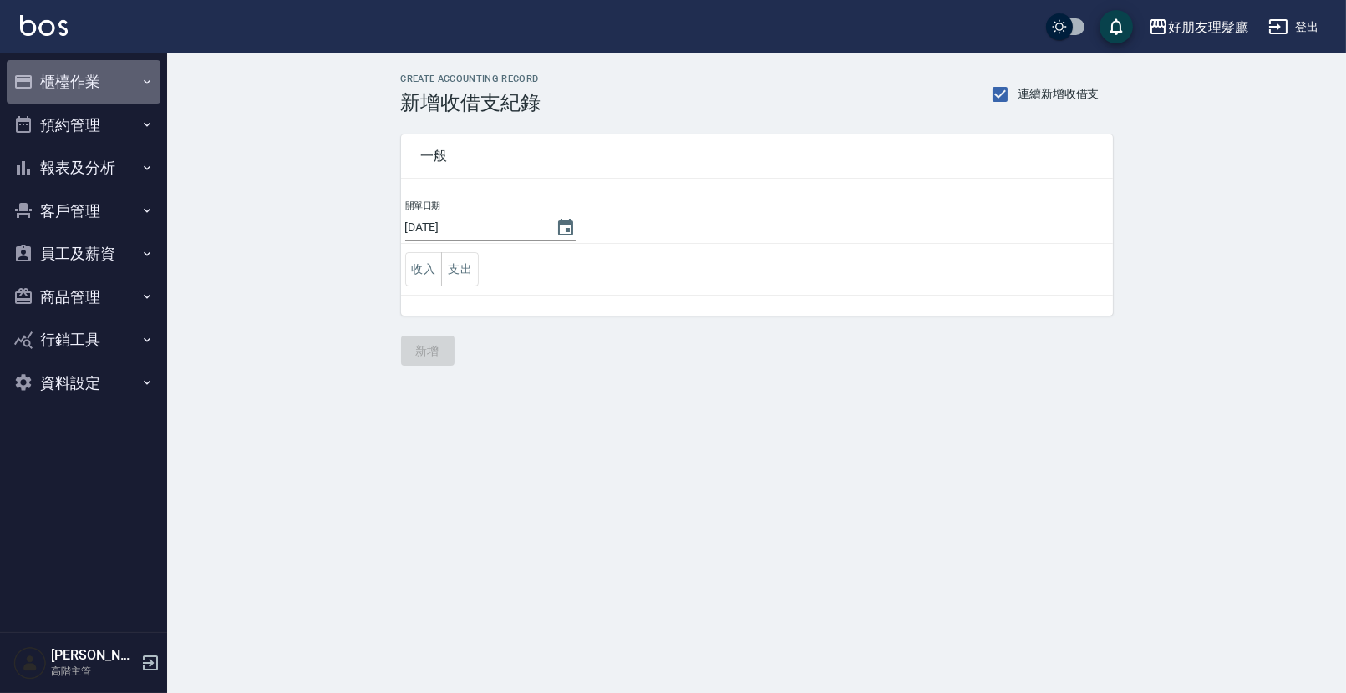
click at [102, 69] on button "櫃檯作業" at bounding box center [84, 81] width 154 height 43
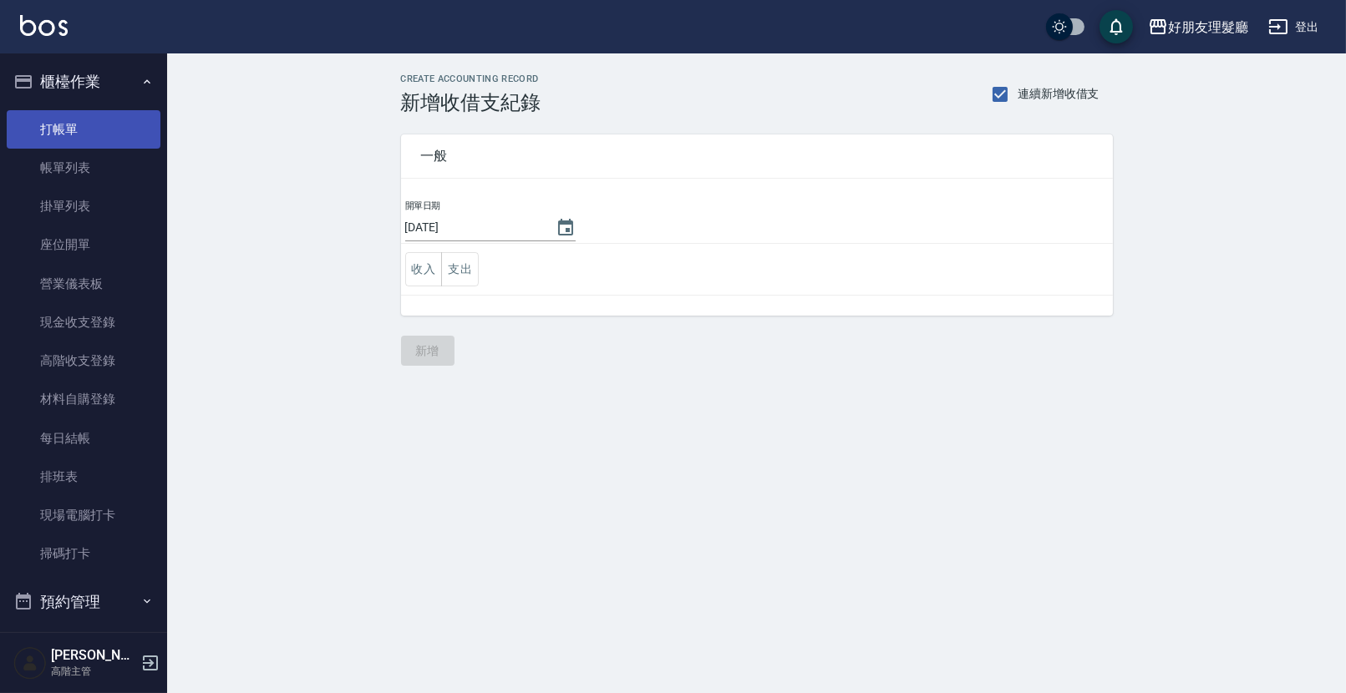
click at [104, 134] on link "打帳單" at bounding box center [84, 129] width 154 height 38
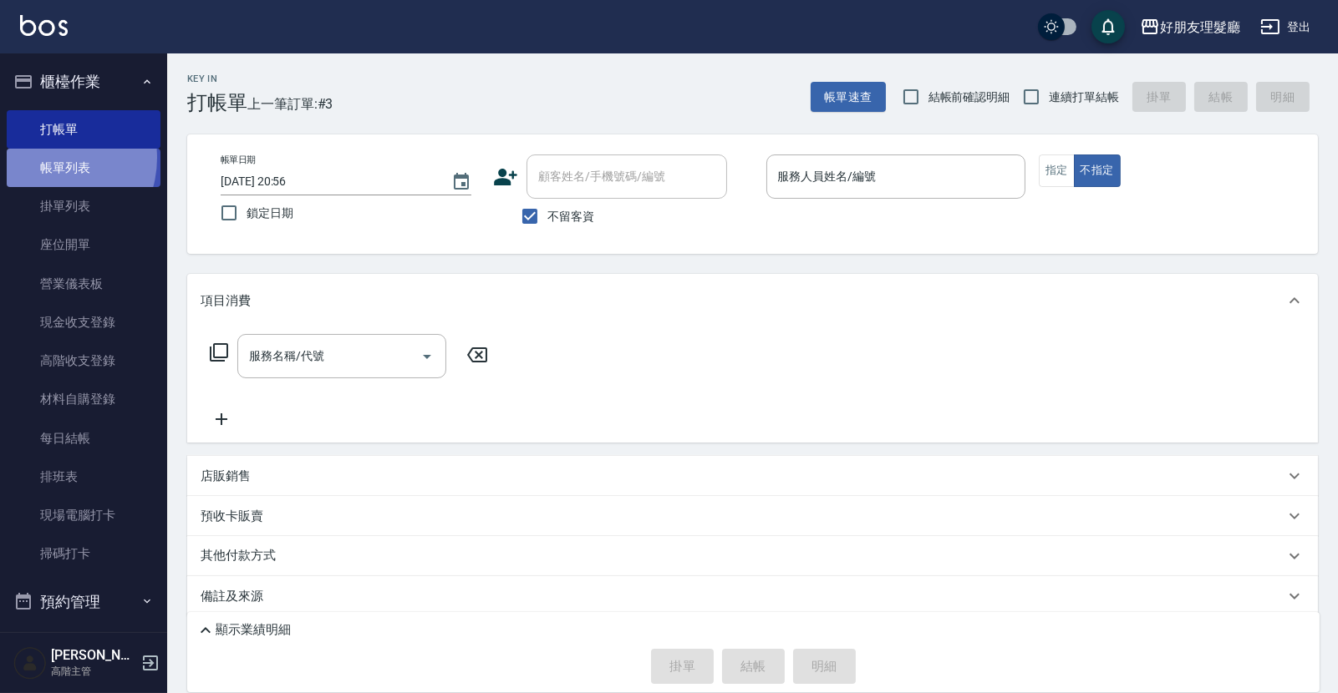
click at [46, 158] on link "帳單列表" at bounding box center [84, 168] width 154 height 38
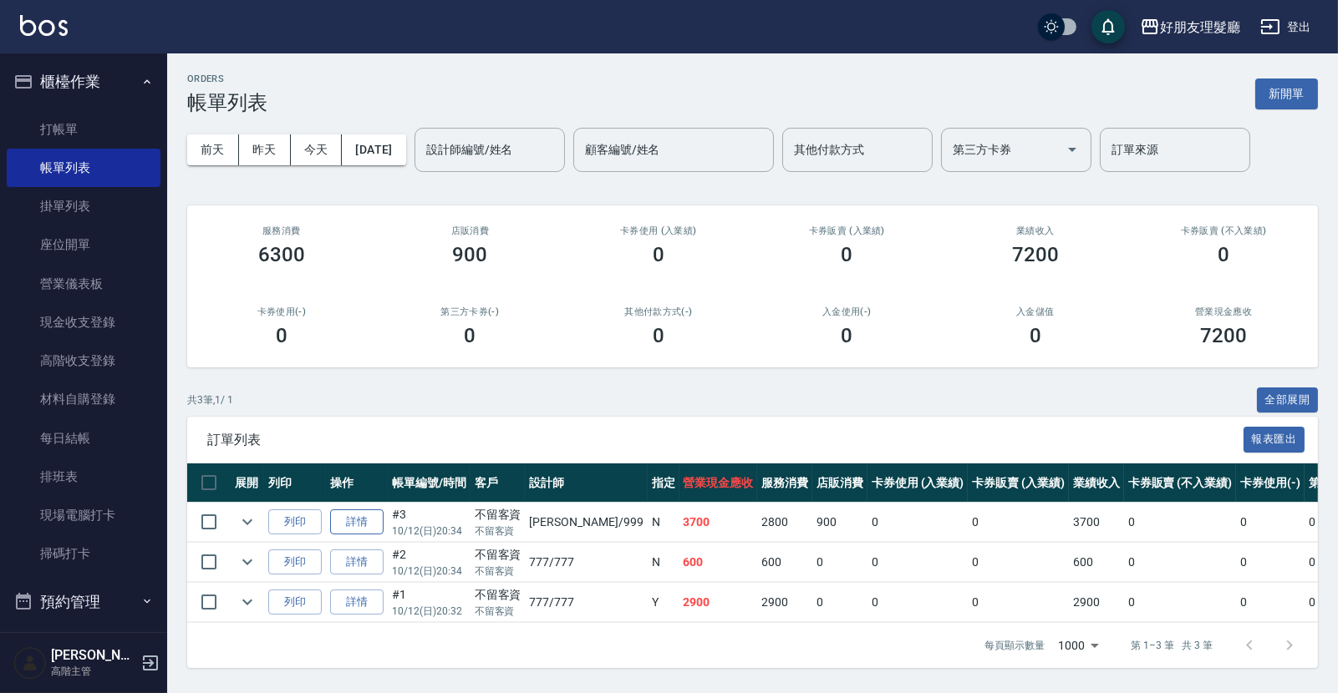
click at [356, 516] on link "詳情" at bounding box center [356, 523] width 53 height 26
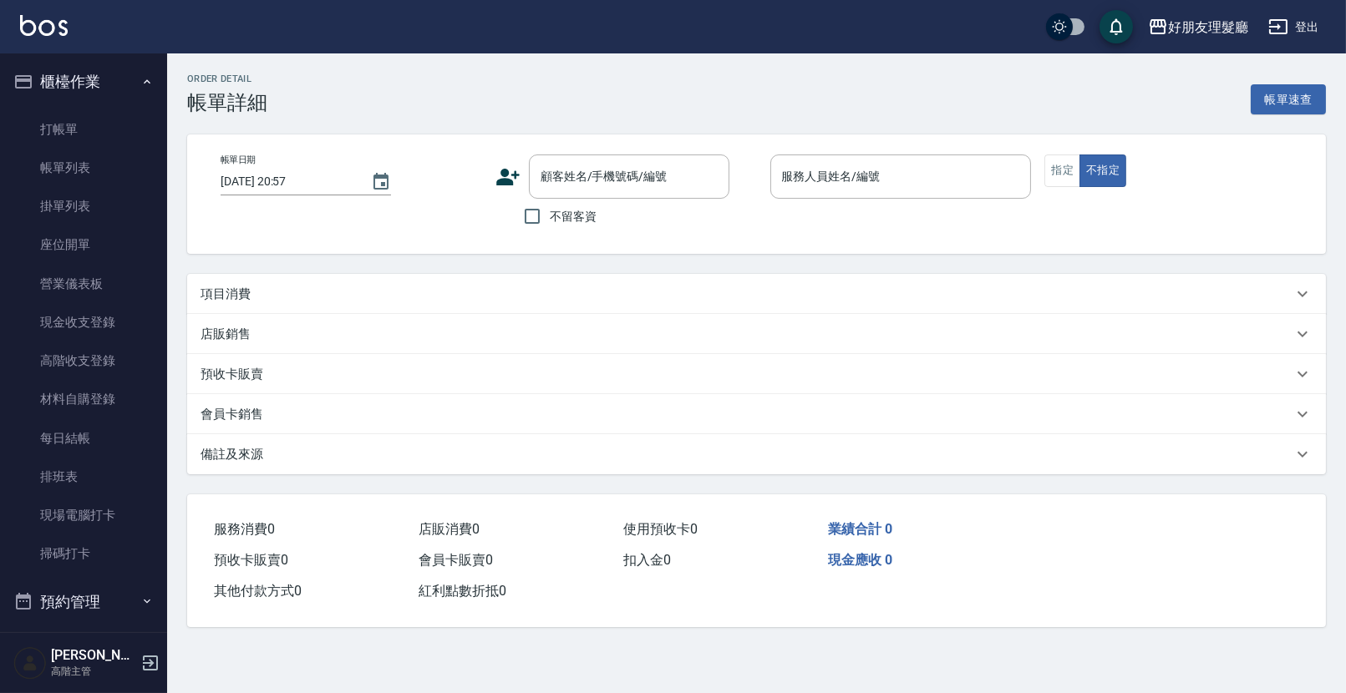
type input "[DATE] 20:34"
checkbox input "true"
type input "[PERSON_NAME]-999"
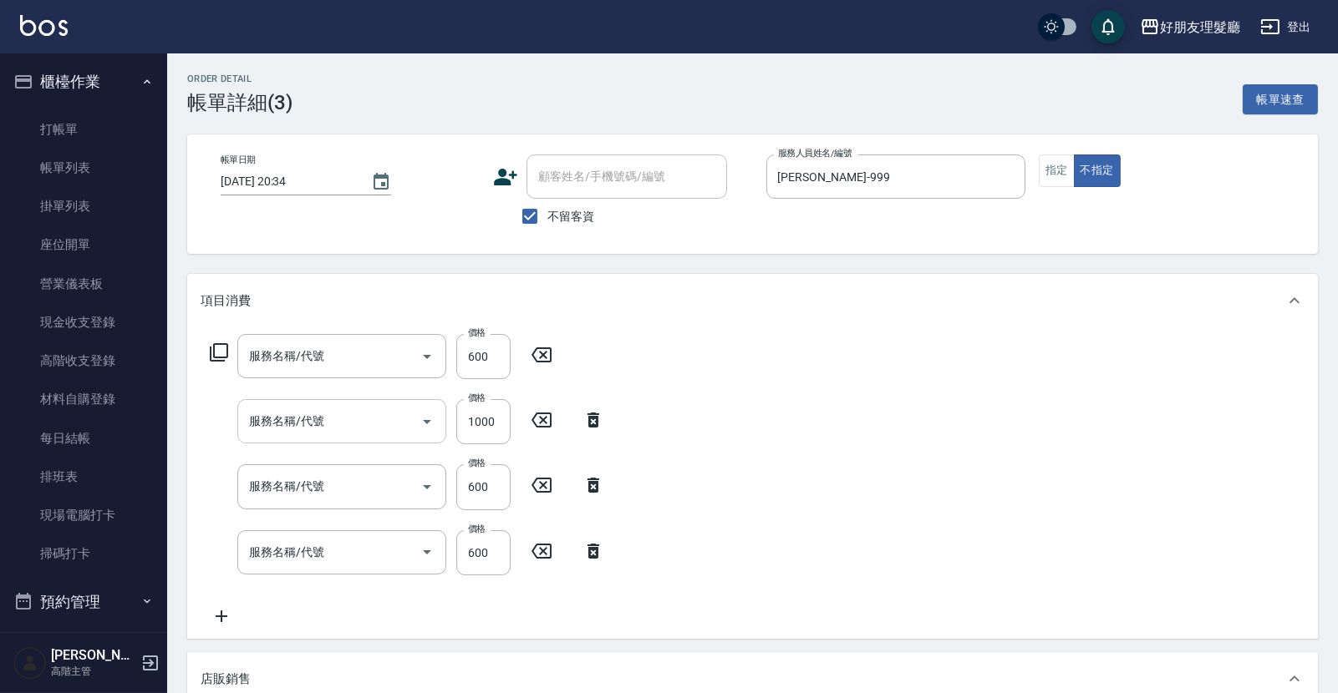
type input "剪(2)"
type input "頭皮水"
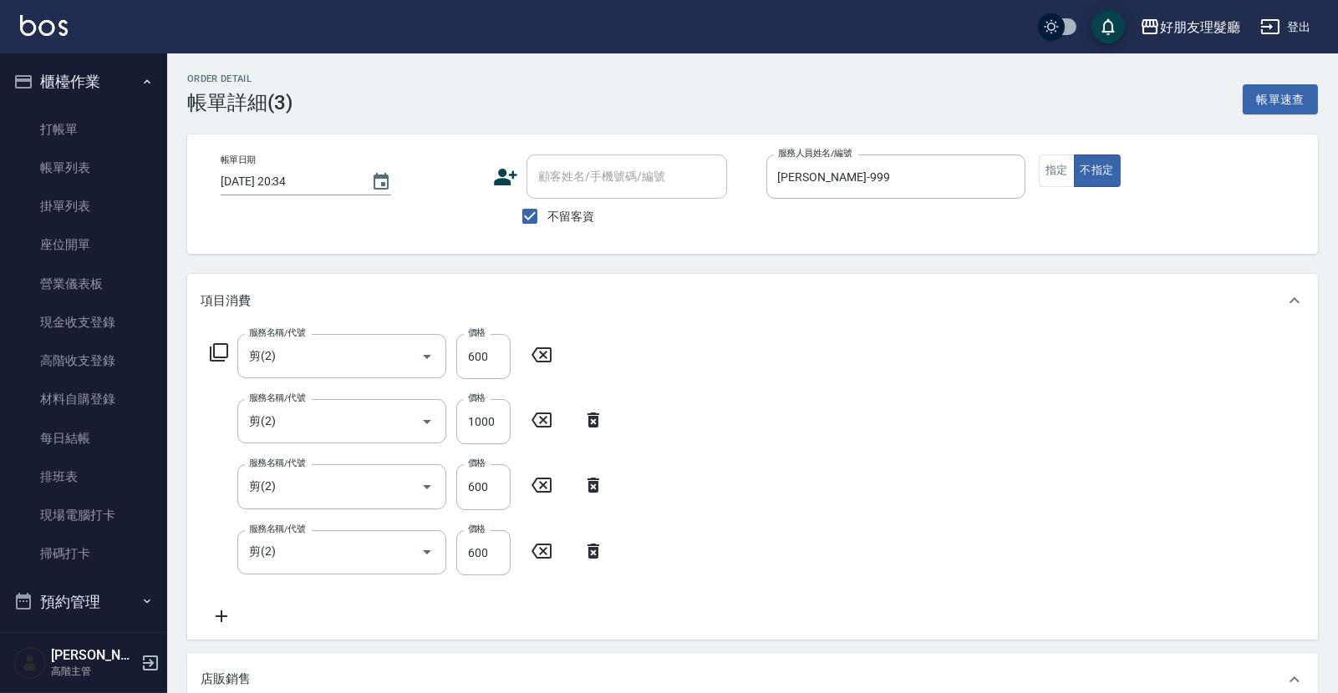
click at [822, 472] on div "服務名稱/代號 剪(2) 服務名稱/代號 價格 600 價格 服務名稱/代號 剪(2) 服務名稱/代號 價格 1000 價格 服務名稱/代號 剪(2) 服務名…" at bounding box center [752, 484] width 1130 height 312
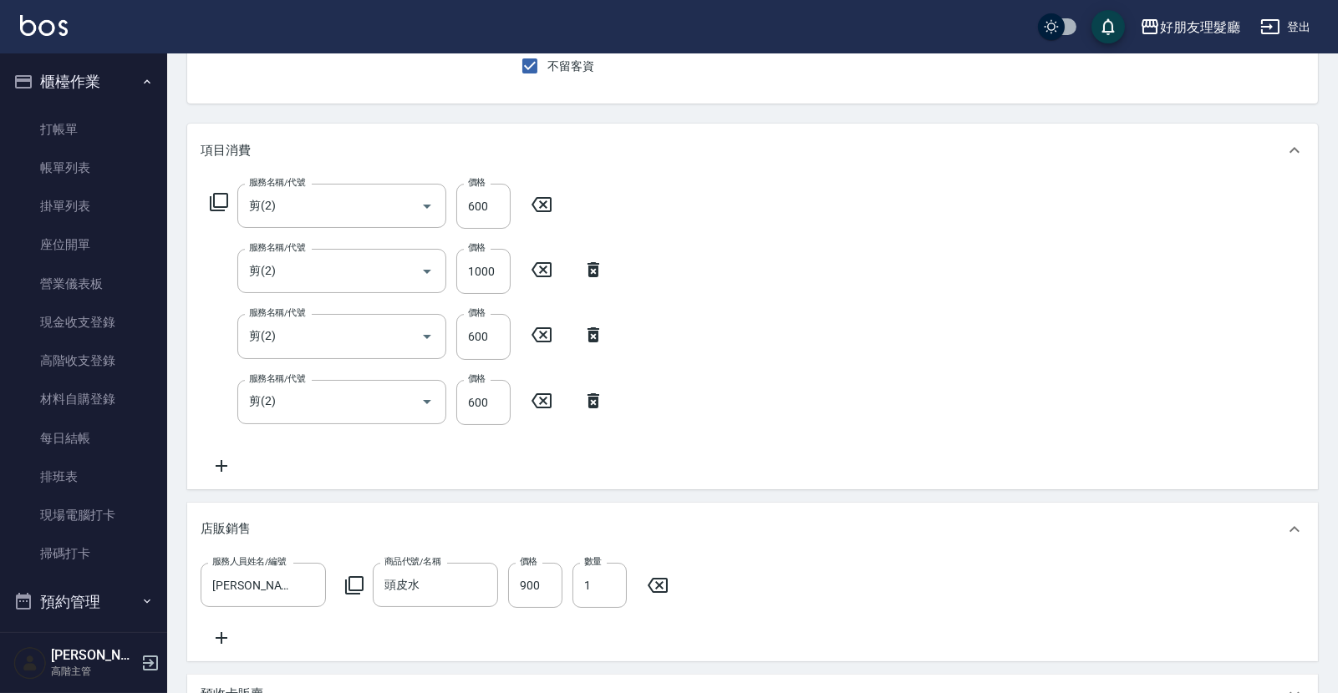
scroll to position [148, 0]
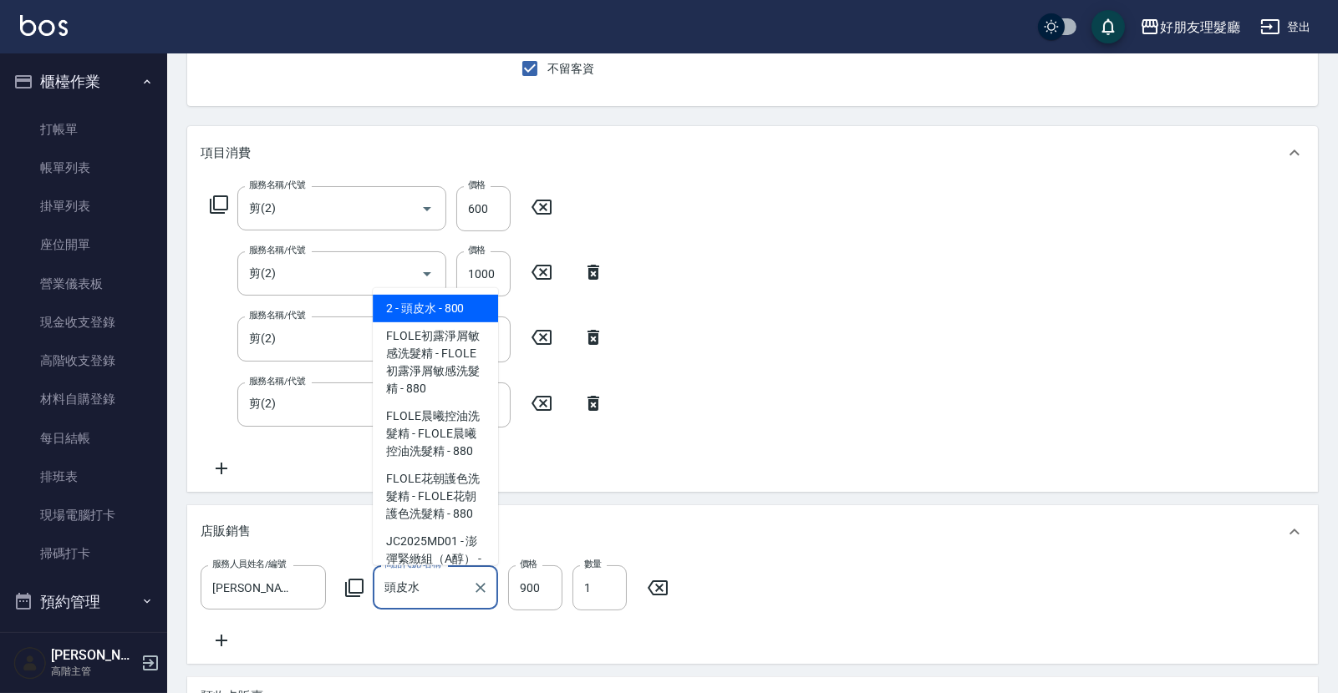
click at [439, 585] on input "頭皮水" at bounding box center [422, 587] width 85 height 29
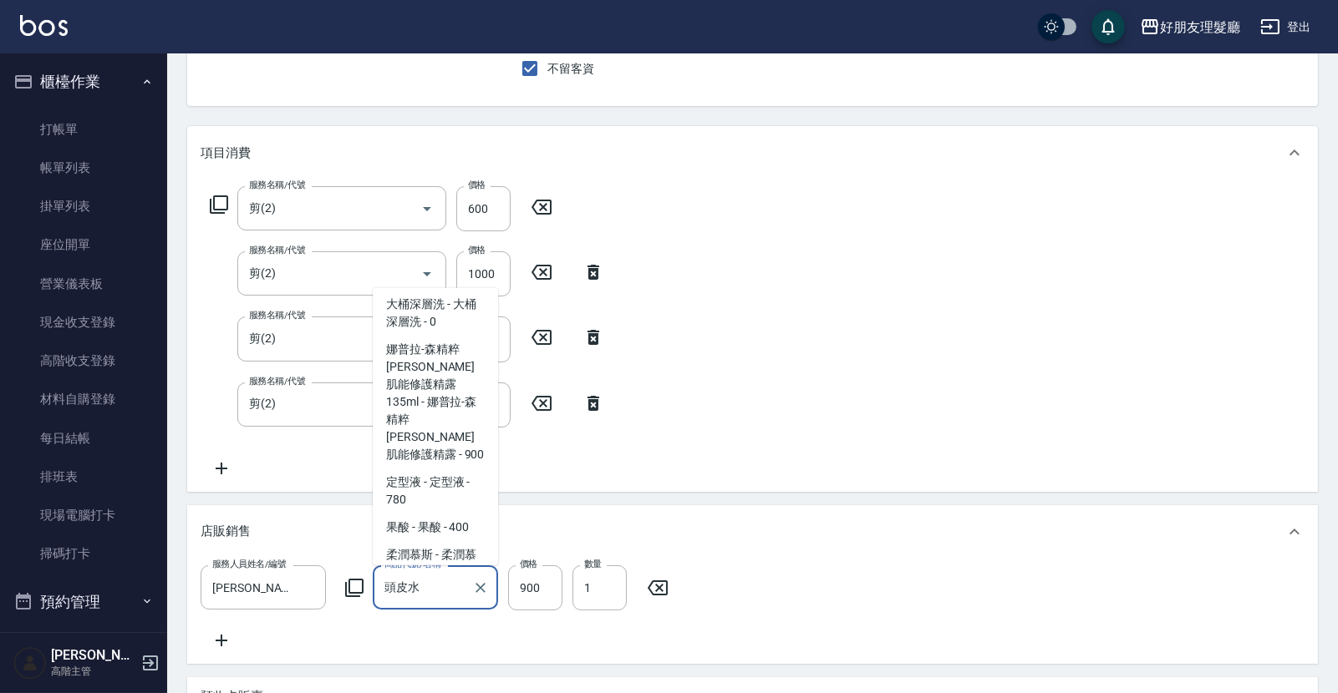
scroll to position [655, 0]
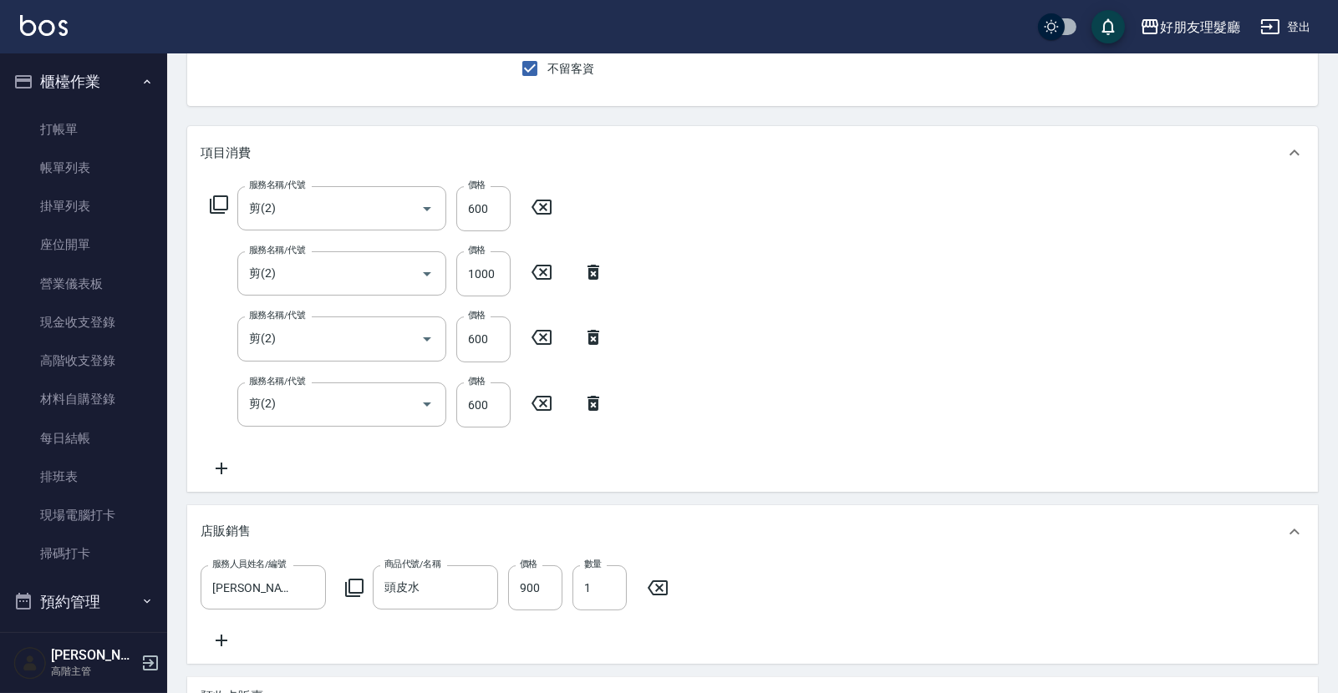
click at [745, 446] on div "服務名稱/代號 剪(2) 服務名稱/代號 價格 600 價格 服務名稱/代號 剪(2) 服務名稱/代號 價格 1000 價格 服務名稱/代號 剪(2) 服務名…" at bounding box center [752, 336] width 1130 height 312
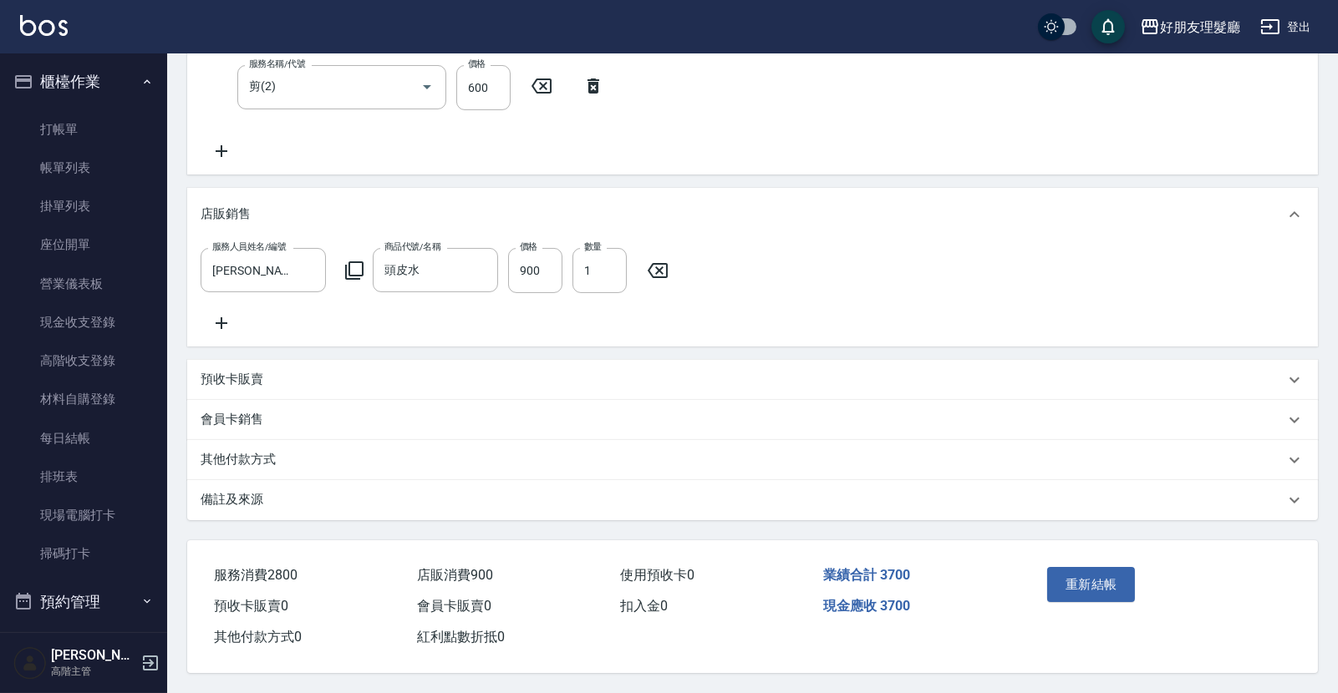
scroll to position [483, 0]
